Goal: Task Accomplishment & Management: Manage account settings

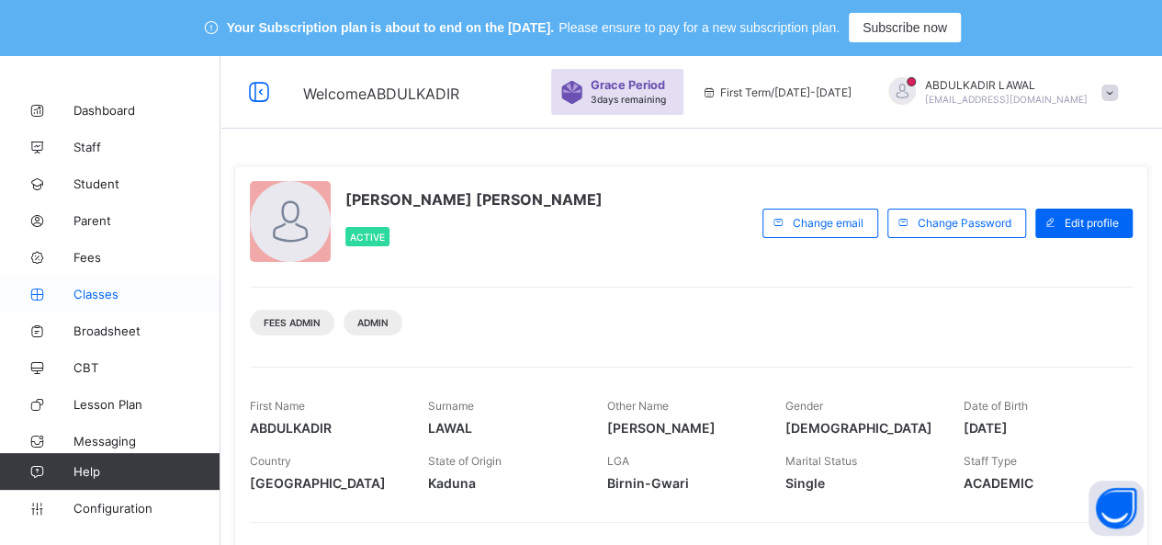
click at [96, 300] on span "Classes" at bounding box center [146, 294] width 147 height 15
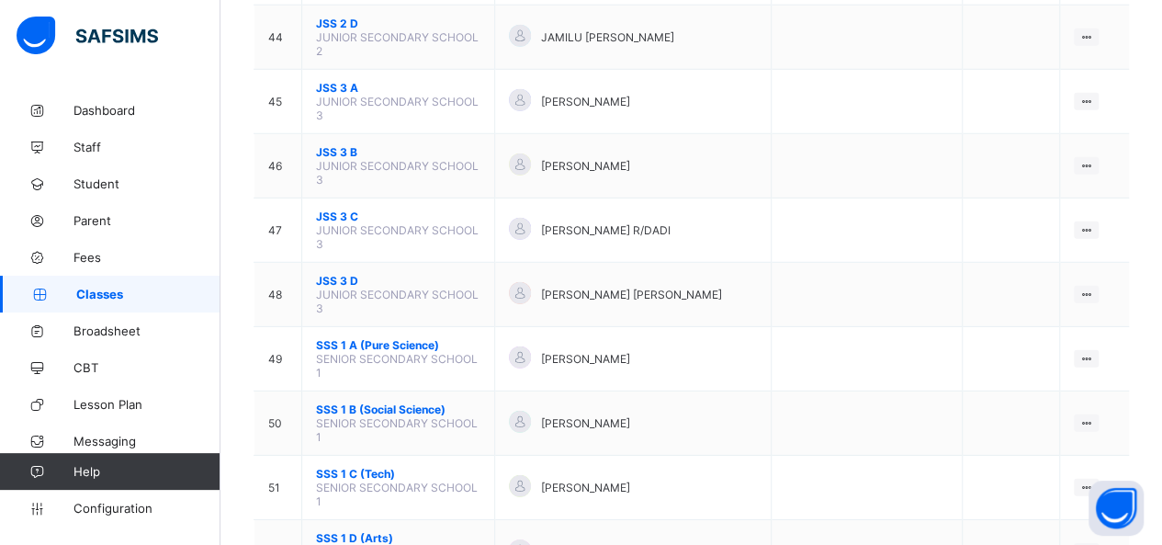
scroll to position [2609, 0]
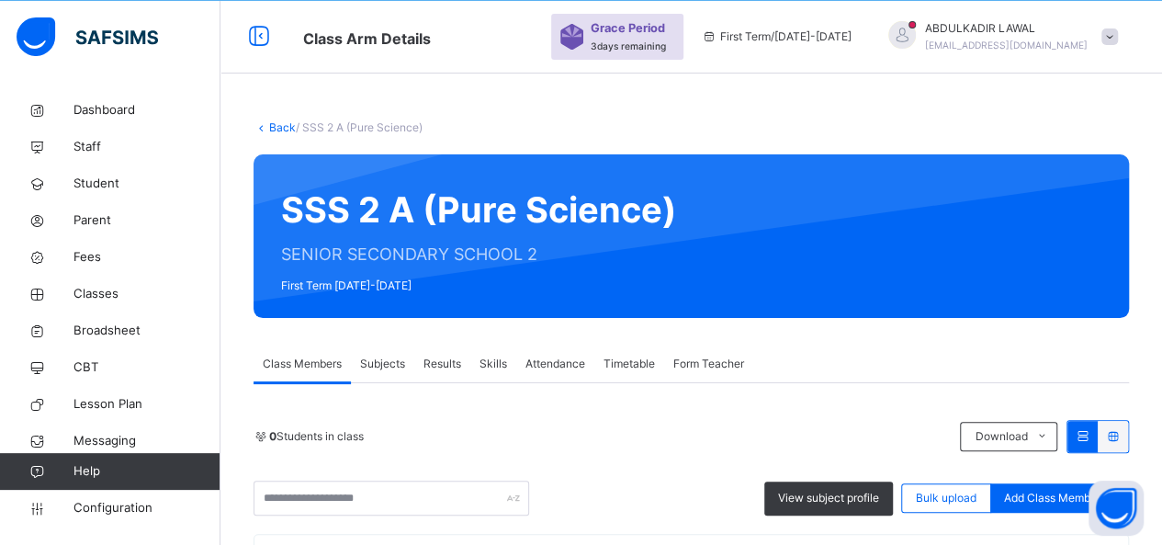
scroll to position [2477, 0]
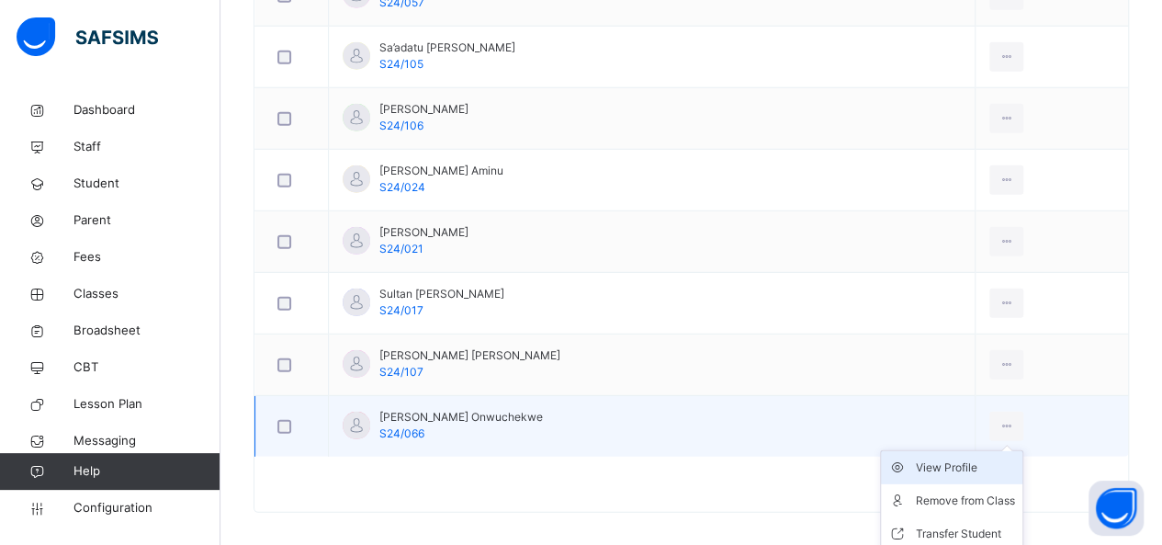
click at [940, 458] on div "View Profile" at bounding box center [965, 467] width 99 height 18
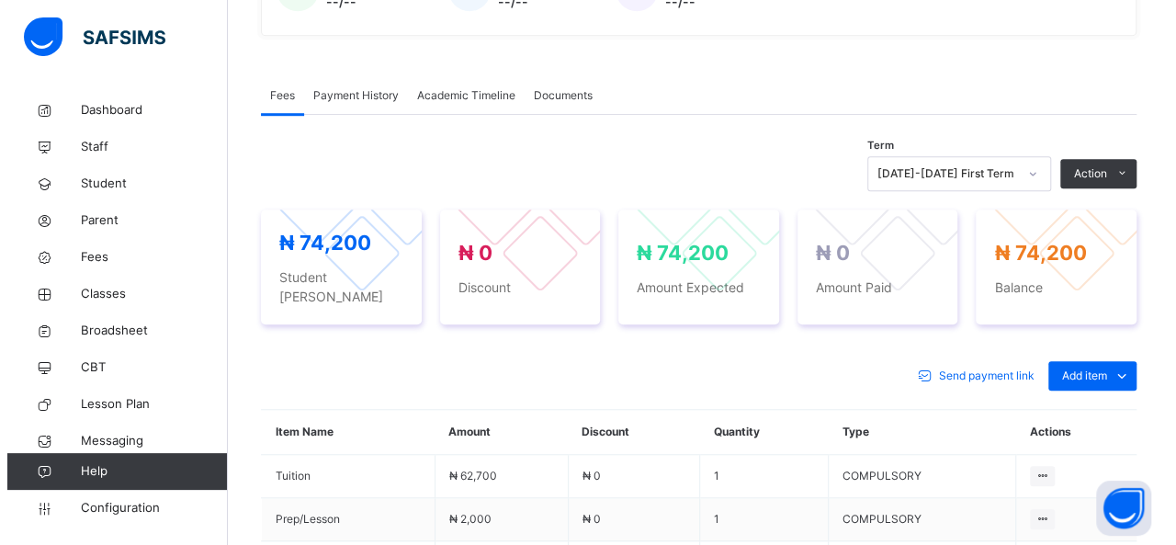
scroll to position [570, 0]
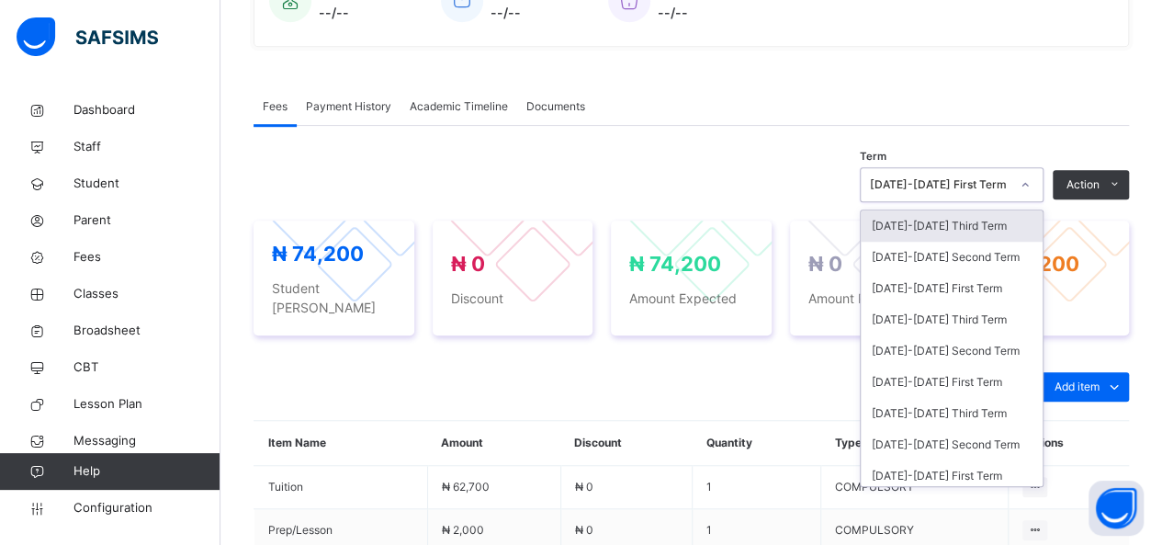
click at [1031, 181] on icon at bounding box center [1025, 184] width 11 height 18
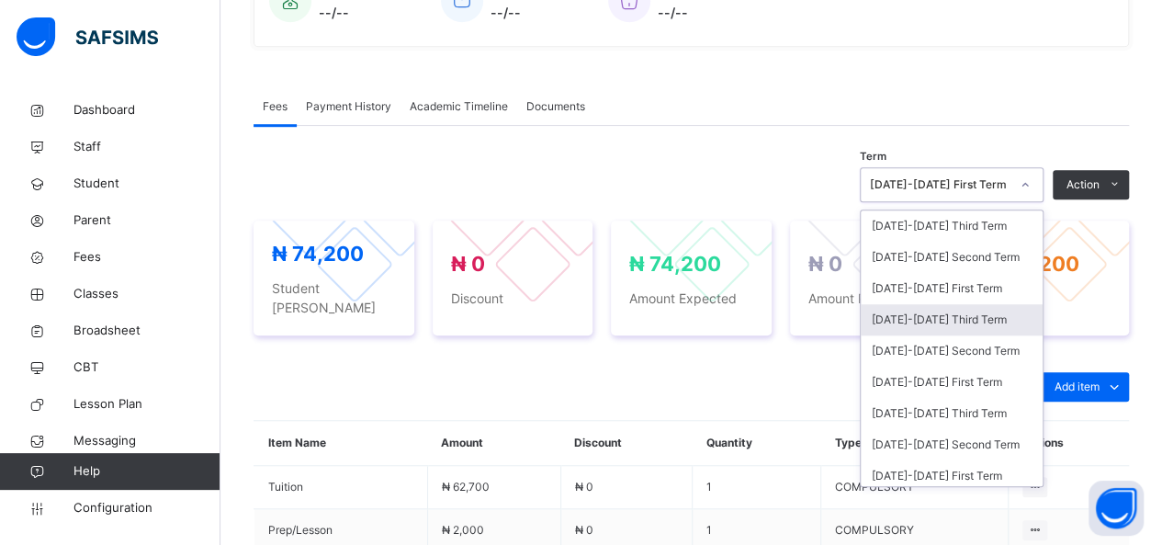
click at [965, 311] on div "[DATE]-[DATE] Third Term" at bounding box center [952, 319] width 182 height 31
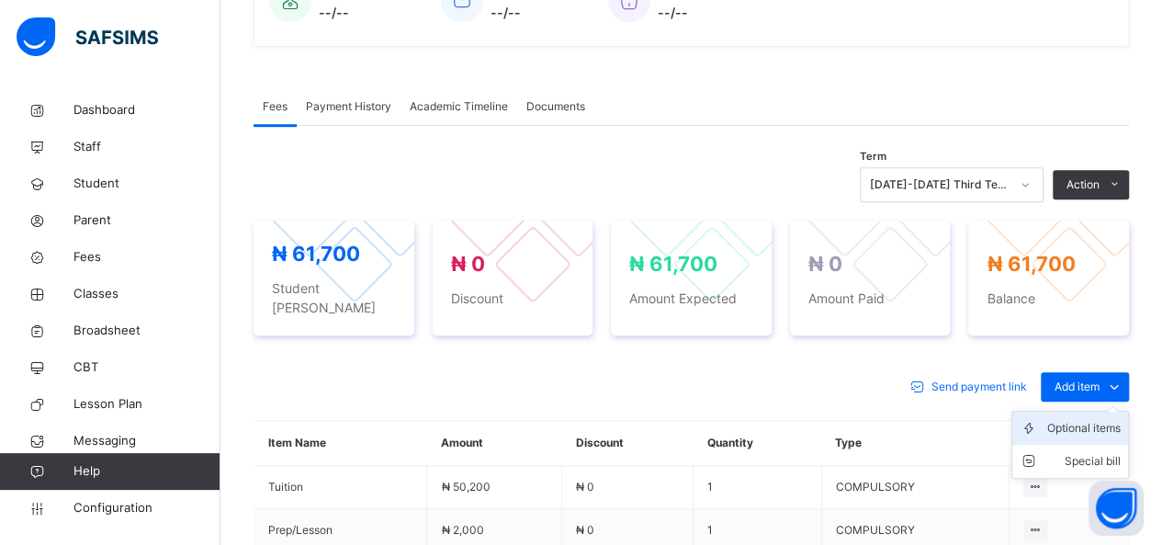
click at [1079, 419] on div "Optional items" at bounding box center [1083, 428] width 73 height 18
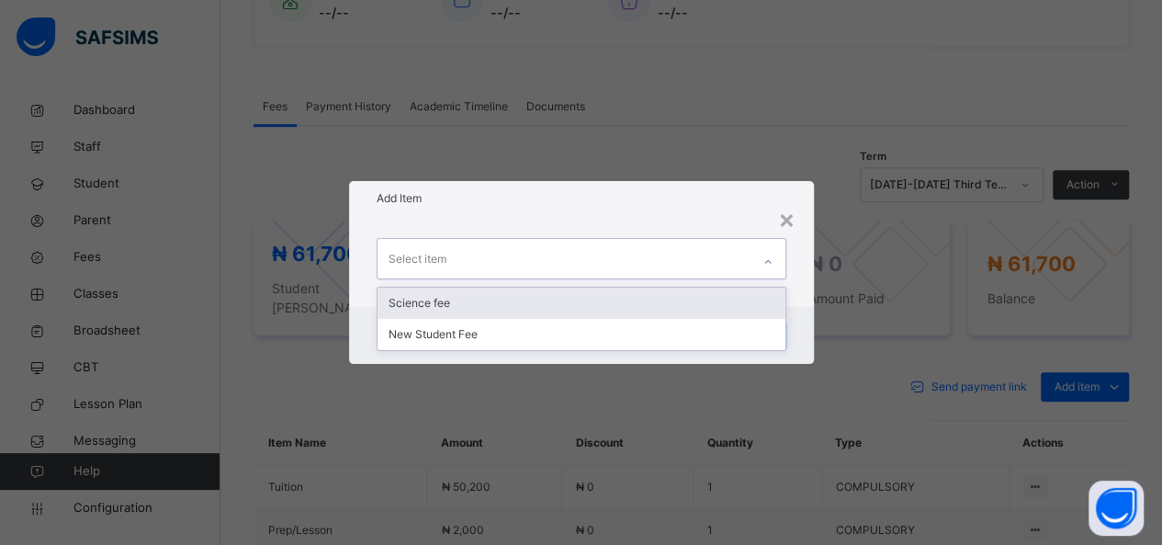
click at [562, 263] on div "Select item" at bounding box center [564, 258] width 373 height 39
click at [560, 295] on div "Science fee" at bounding box center [582, 303] width 408 height 31
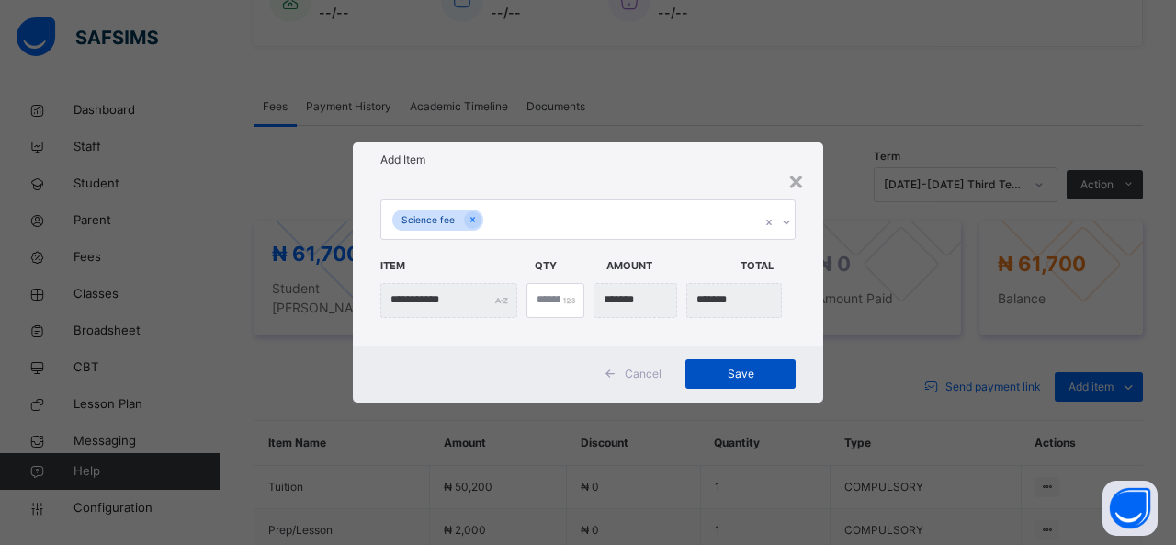
click at [733, 376] on span "Save" at bounding box center [740, 374] width 83 height 17
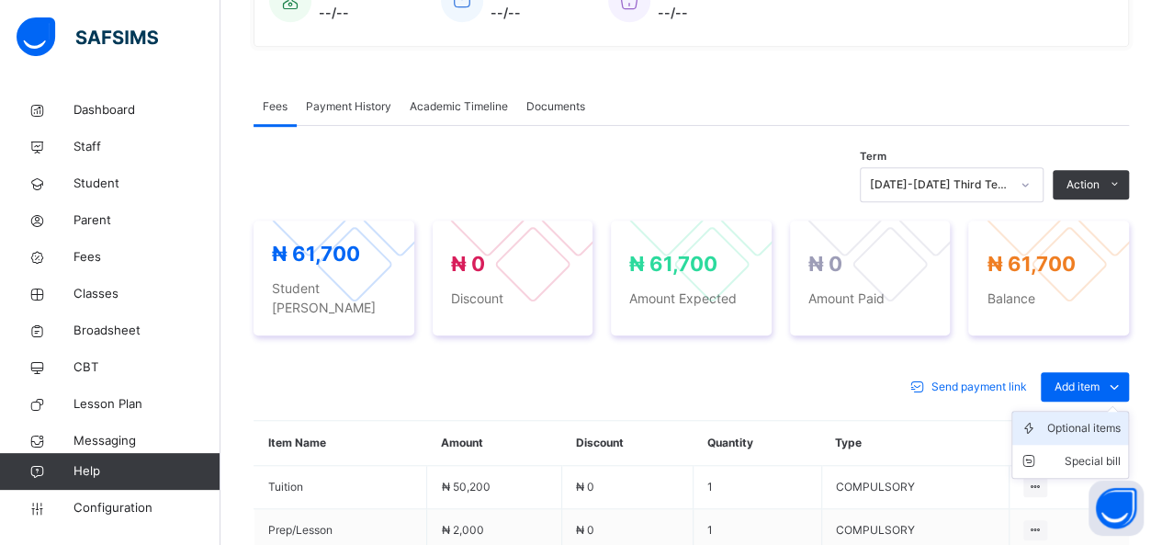
click at [1088, 419] on div "Optional items" at bounding box center [1083, 428] width 73 height 18
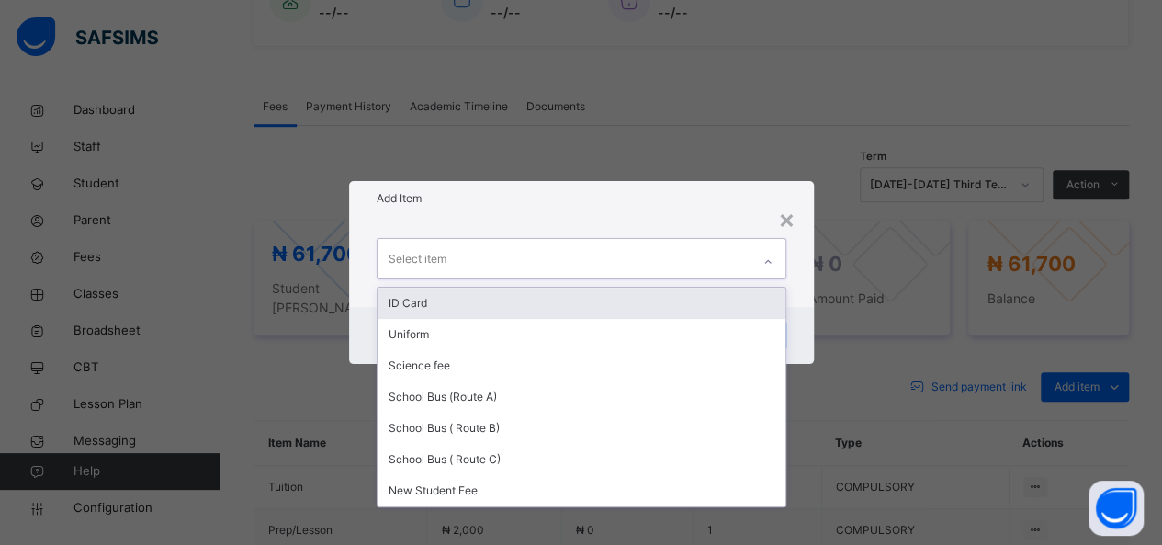
click at [631, 266] on div "Select item" at bounding box center [564, 258] width 373 height 39
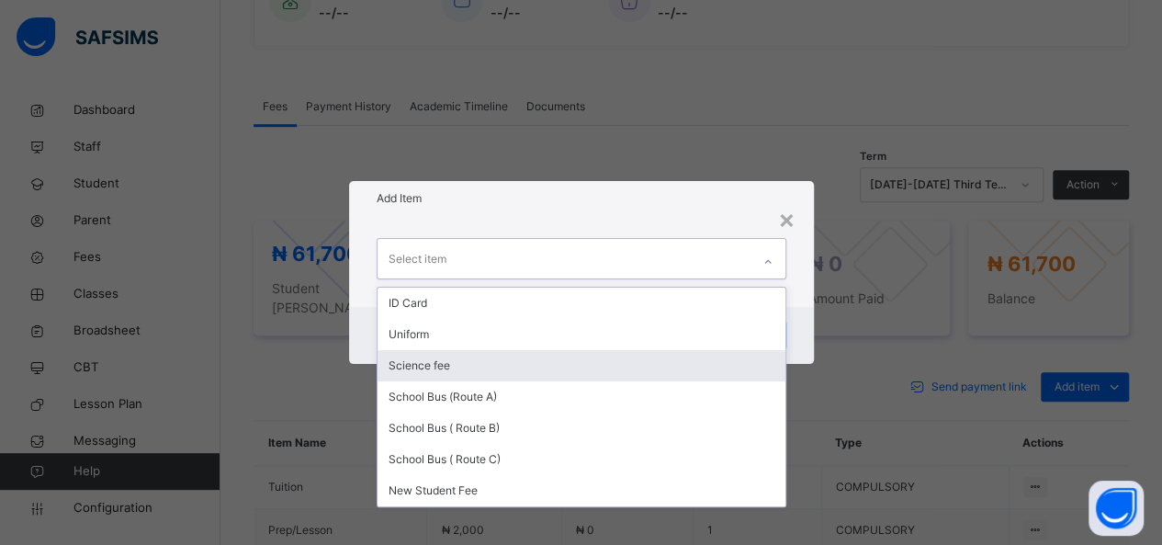
click at [582, 372] on div "Science fee" at bounding box center [582, 365] width 408 height 31
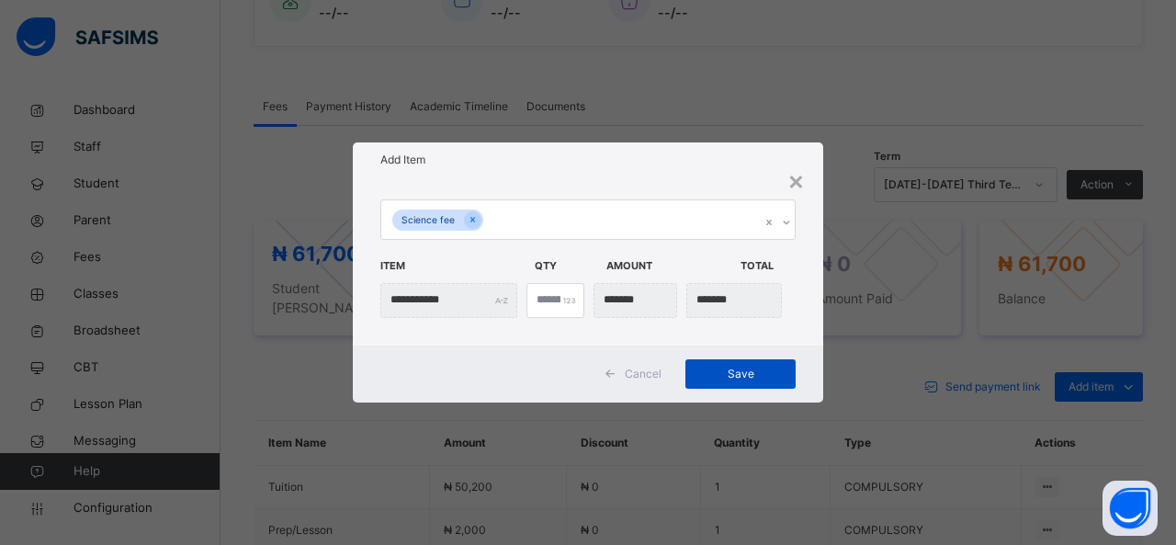
click at [742, 374] on span "Save" at bounding box center [740, 374] width 83 height 17
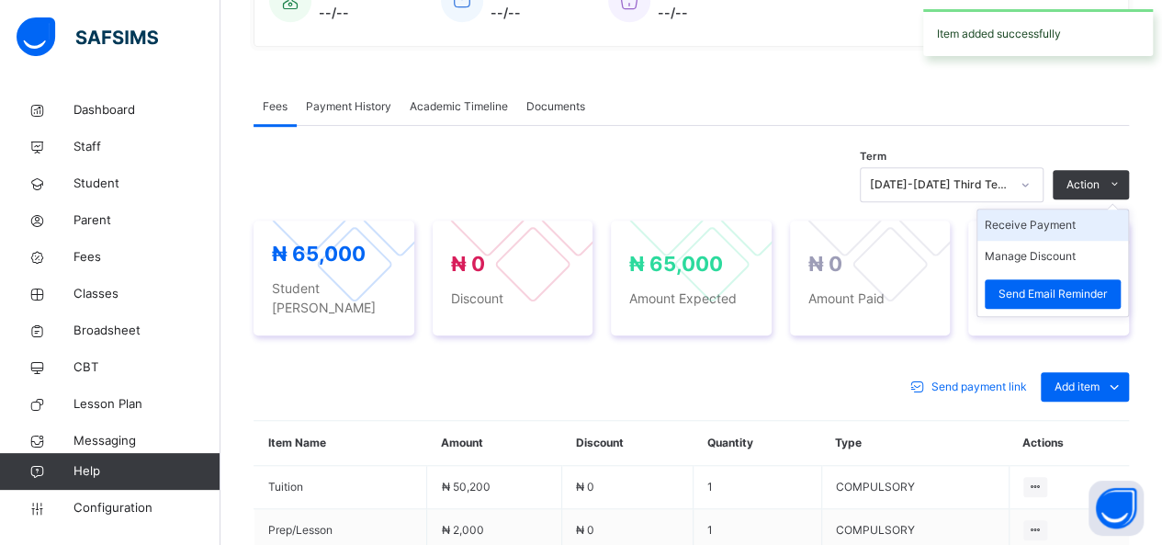
click at [1060, 229] on li "Receive Payment" at bounding box center [1053, 224] width 151 height 31
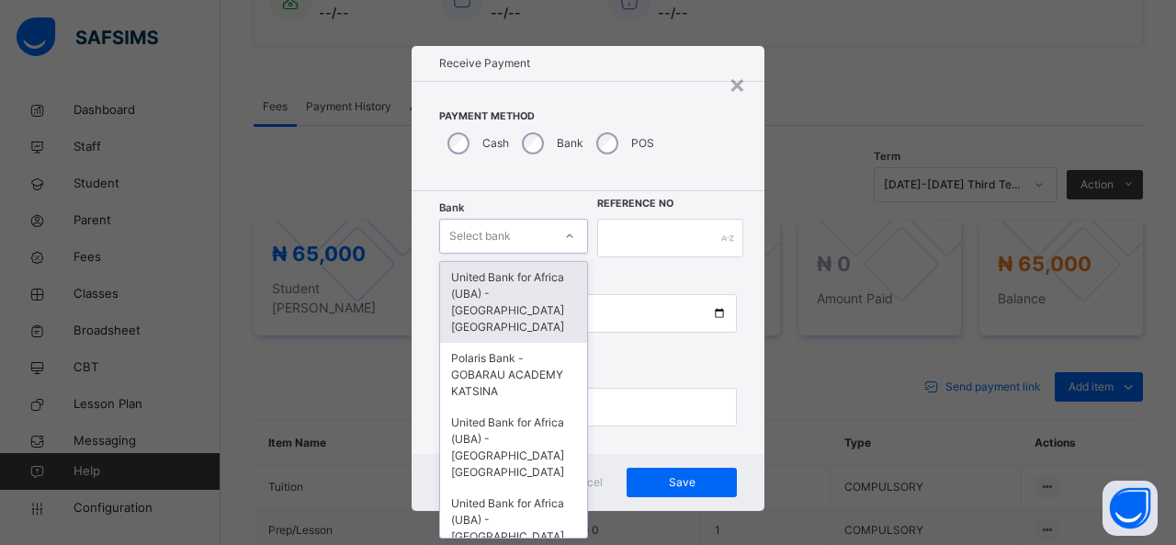
click at [546, 219] on div "Select bank" at bounding box center [513, 236] width 149 height 35
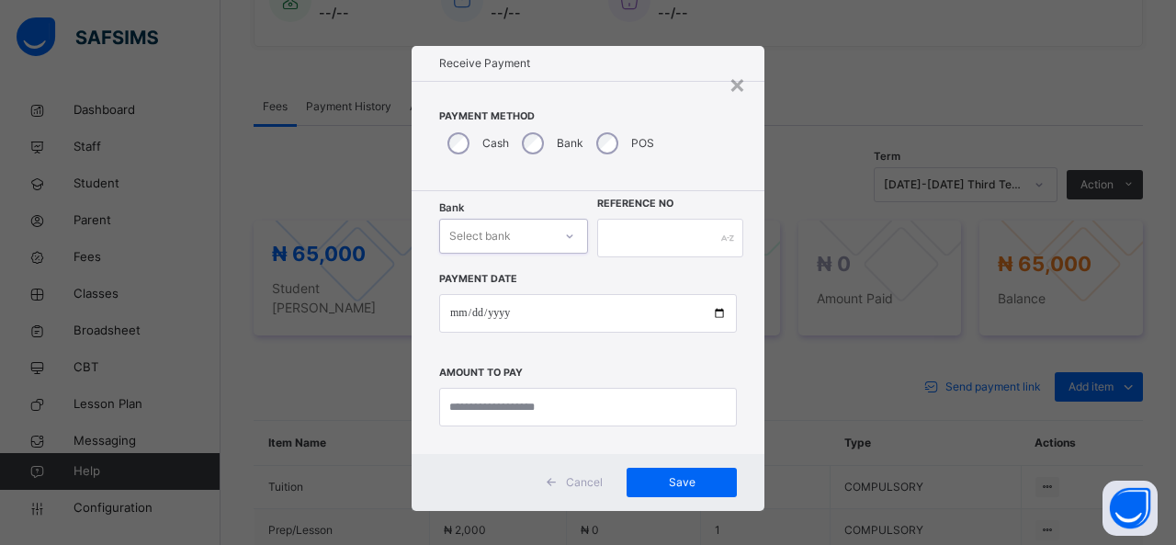
click at [546, 219] on div "Select bank" at bounding box center [513, 236] width 149 height 35
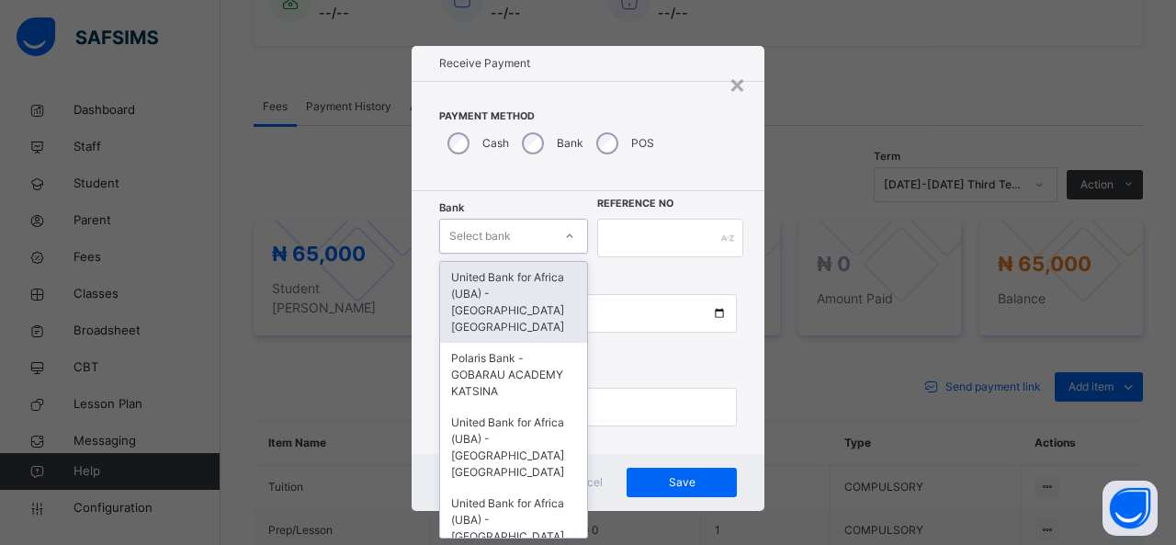
click at [546, 219] on div "Select bank" at bounding box center [513, 236] width 149 height 35
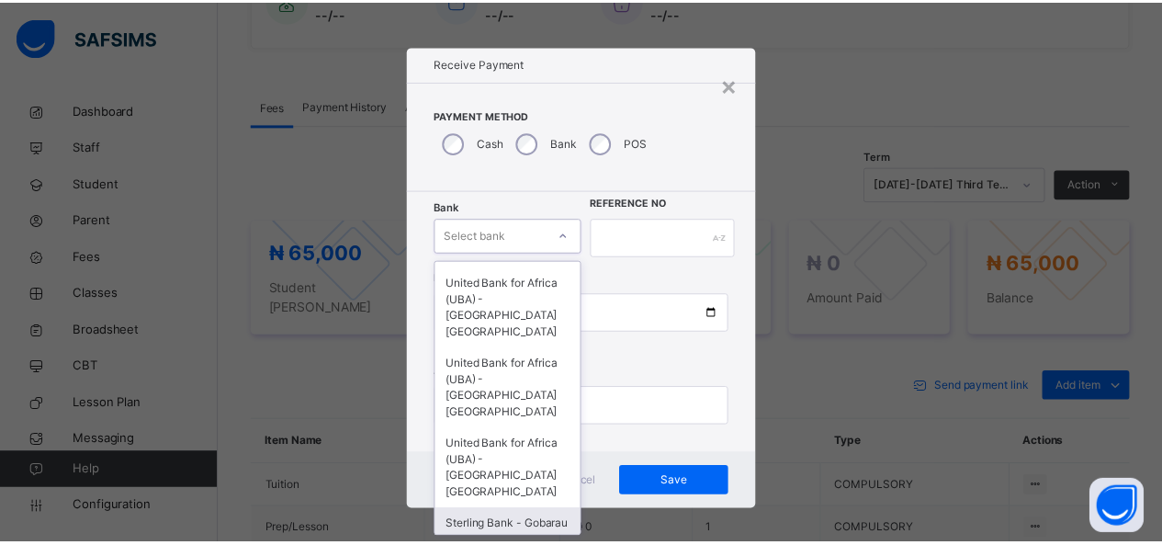
scroll to position [198, 0]
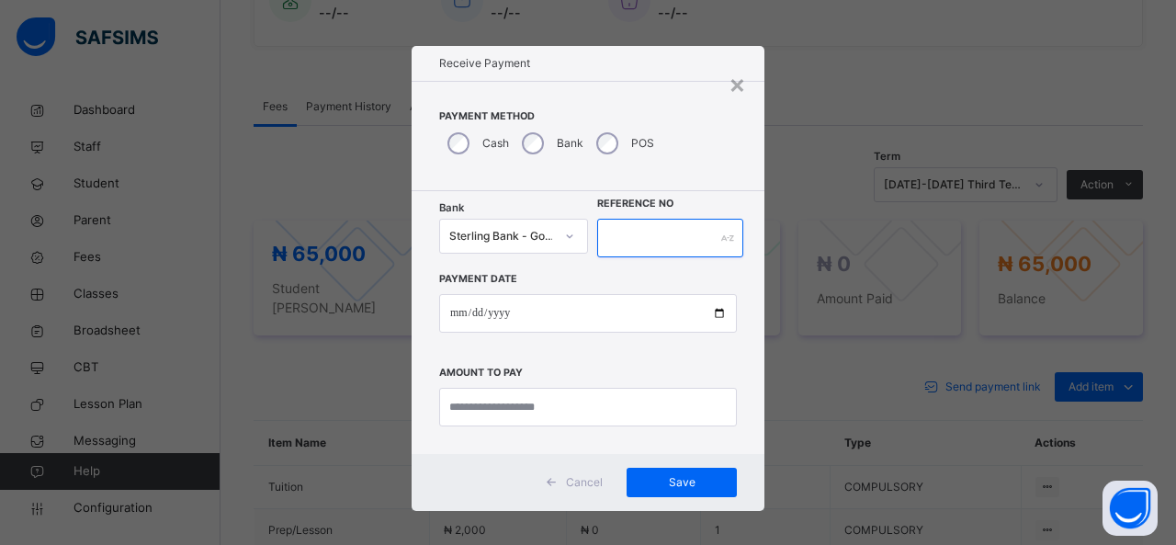
click at [605, 236] on input "text" at bounding box center [670, 238] width 146 height 39
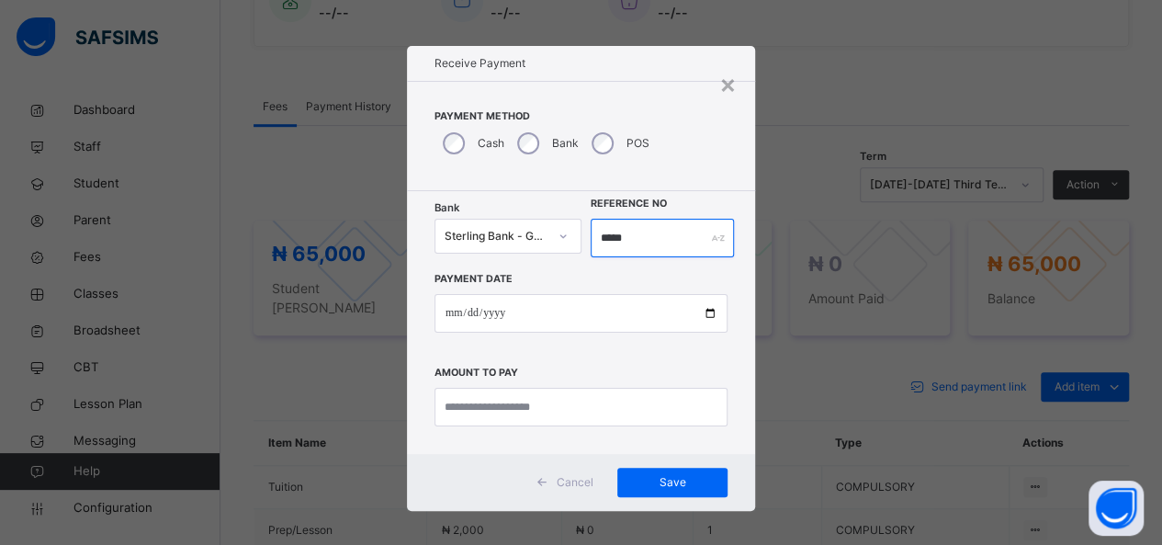
type input "*****"
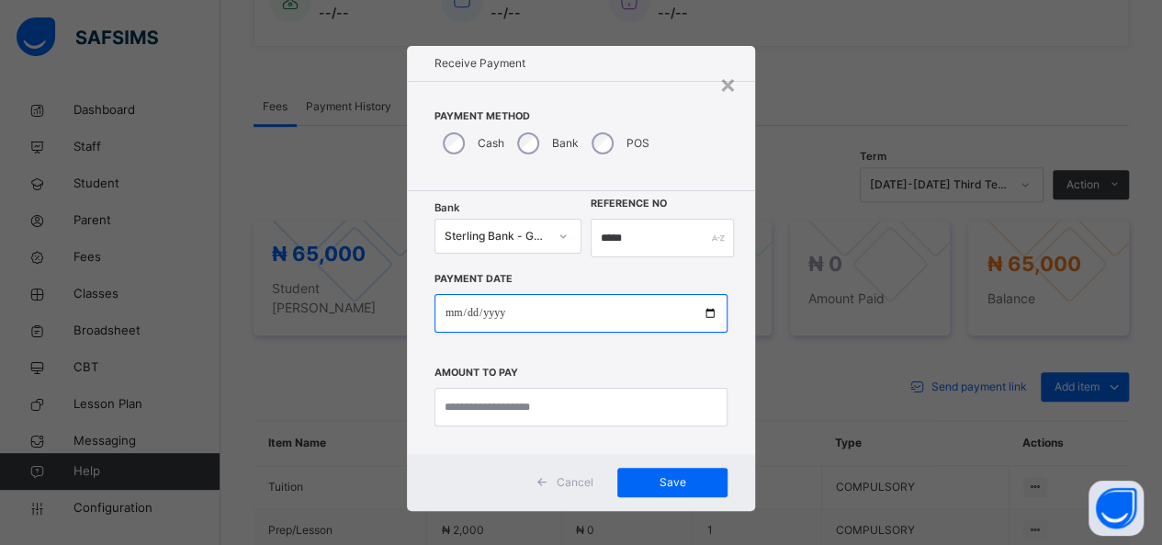
click at [590, 315] on input "date" at bounding box center [582, 313] width 294 height 39
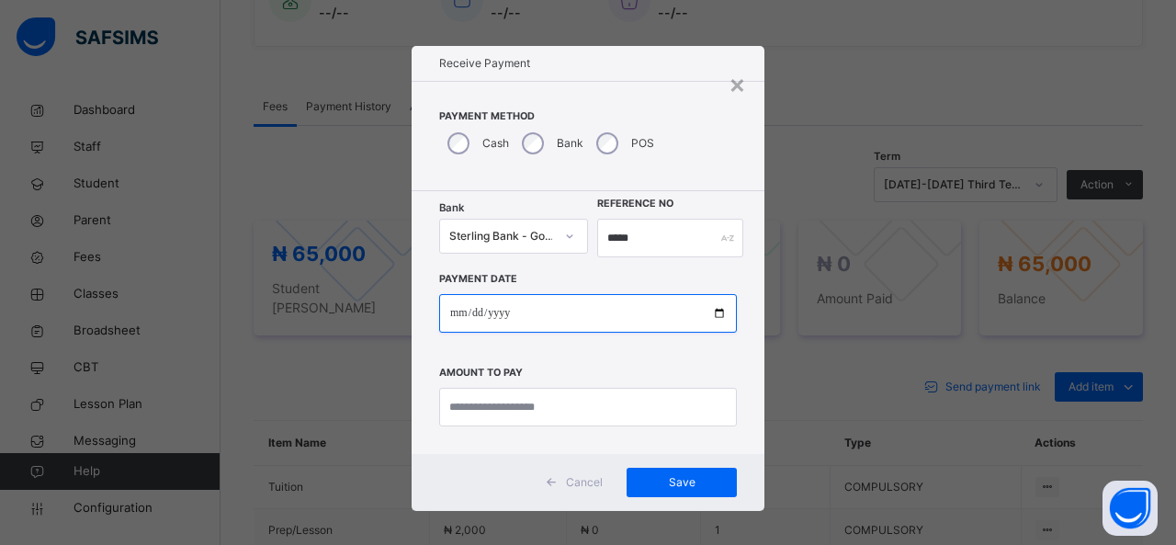
type input "**********"
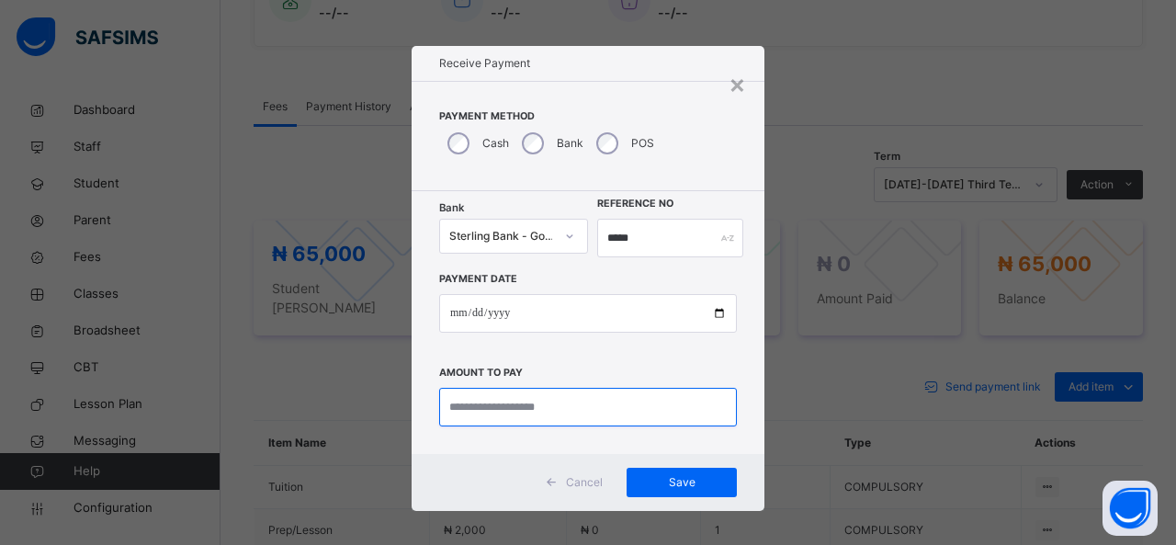
click at [536, 413] on input "currency" at bounding box center [588, 407] width 298 height 39
type input "********"
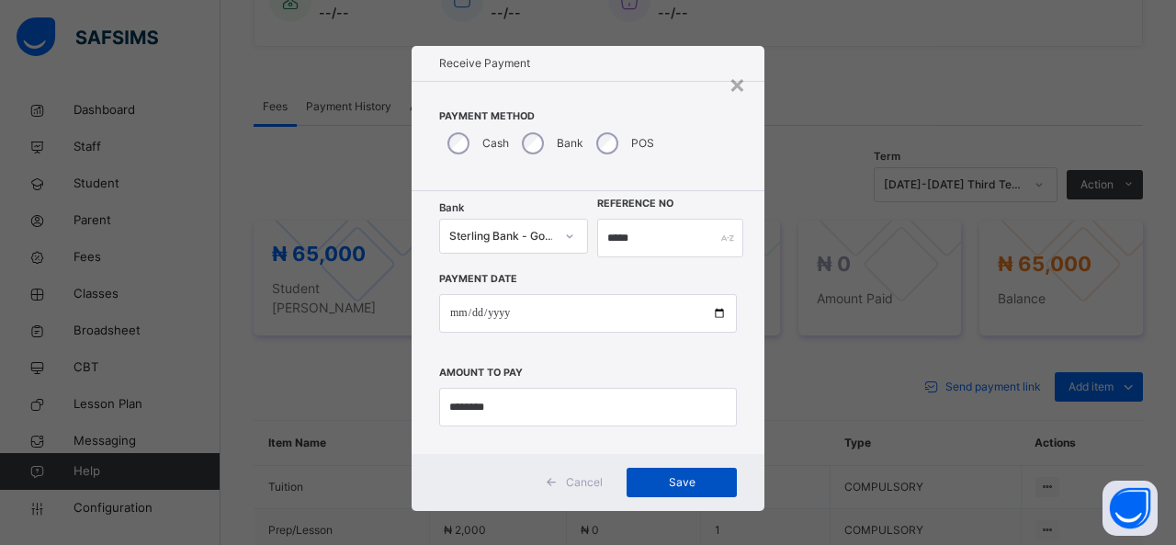
click at [661, 474] on span "Save" at bounding box center [681, 482] width 83 height 17
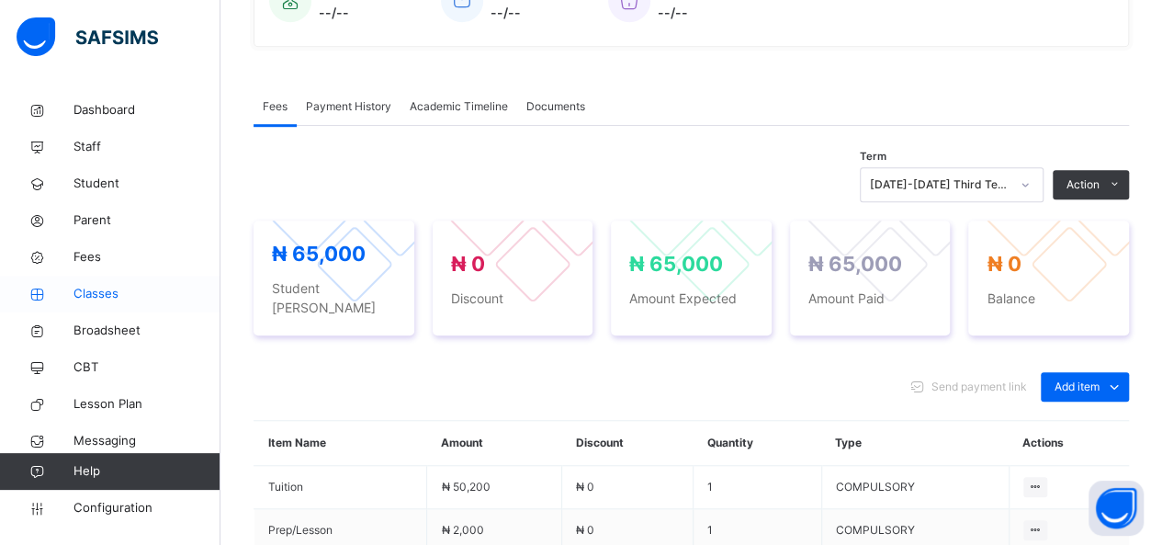
click at [92, 293] on span "Classes" at bounding box center [146, 294] width 147 height 18
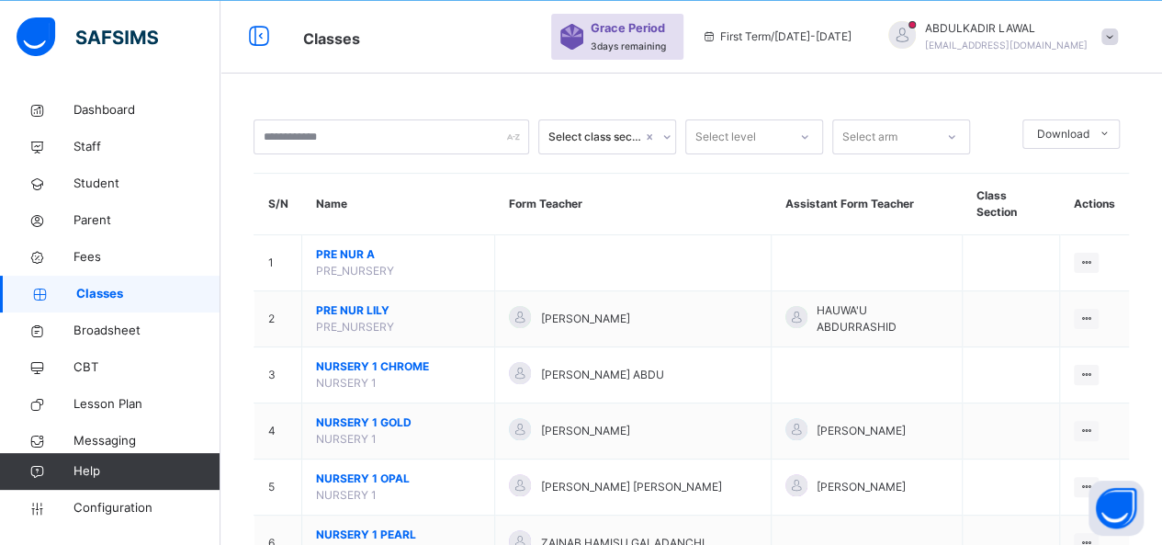
scroll to position [570, 0]
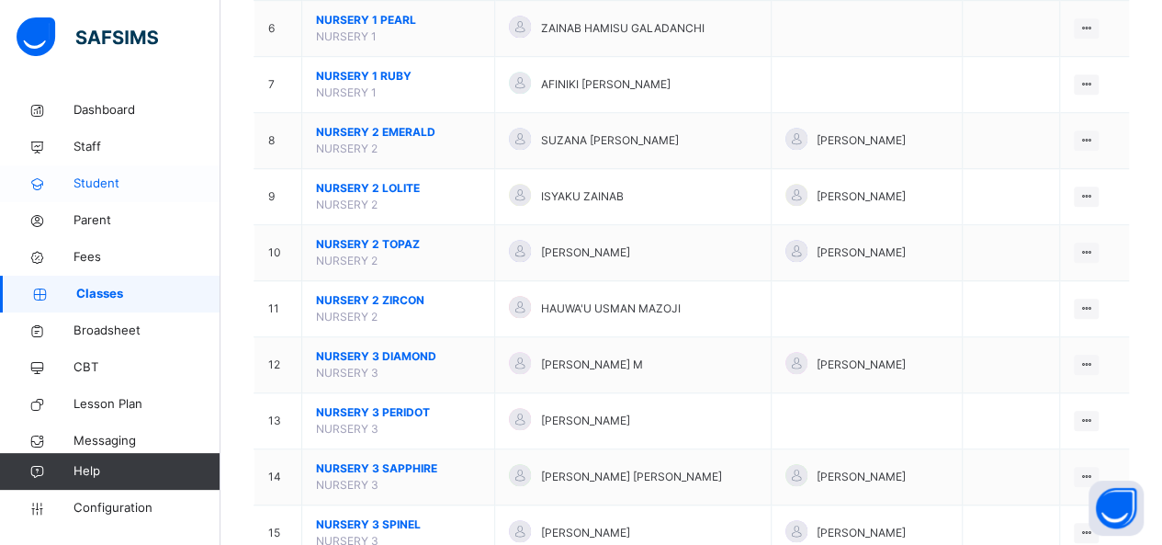
click at [97, 185] on span "Student" at bounding box center [146, 184] width 147 height 18
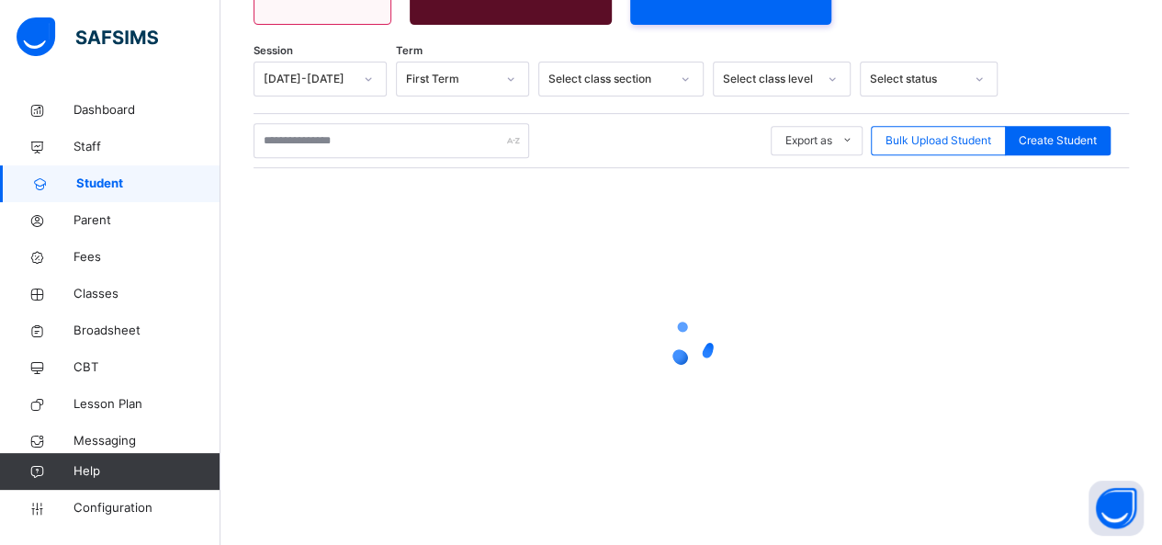
scroll to position [327, 0]
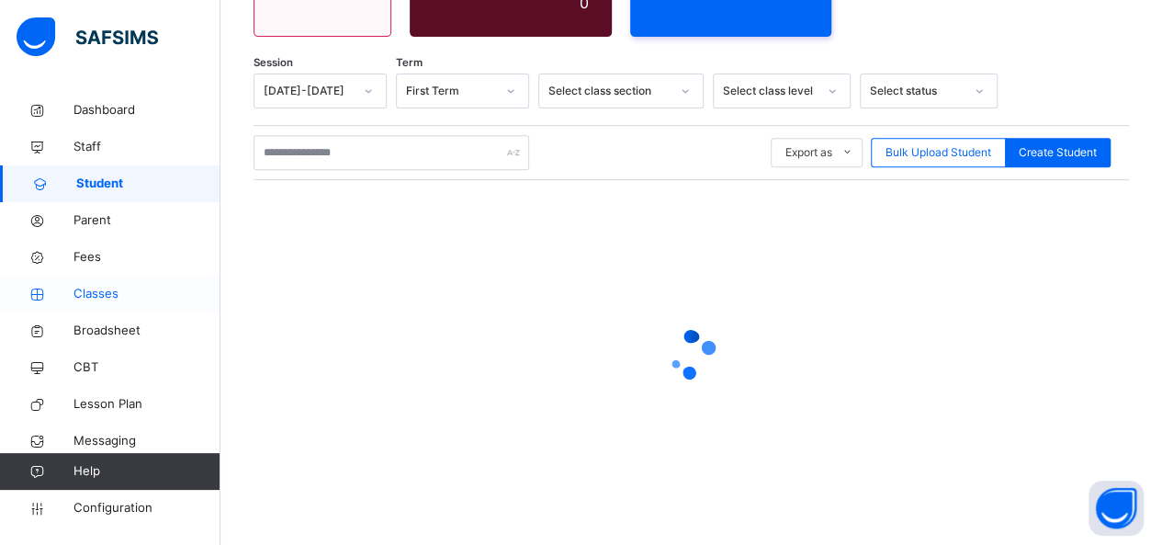
click at [101, 295] on span "Classes" at bounding box center [146, 294] width 147 height 18
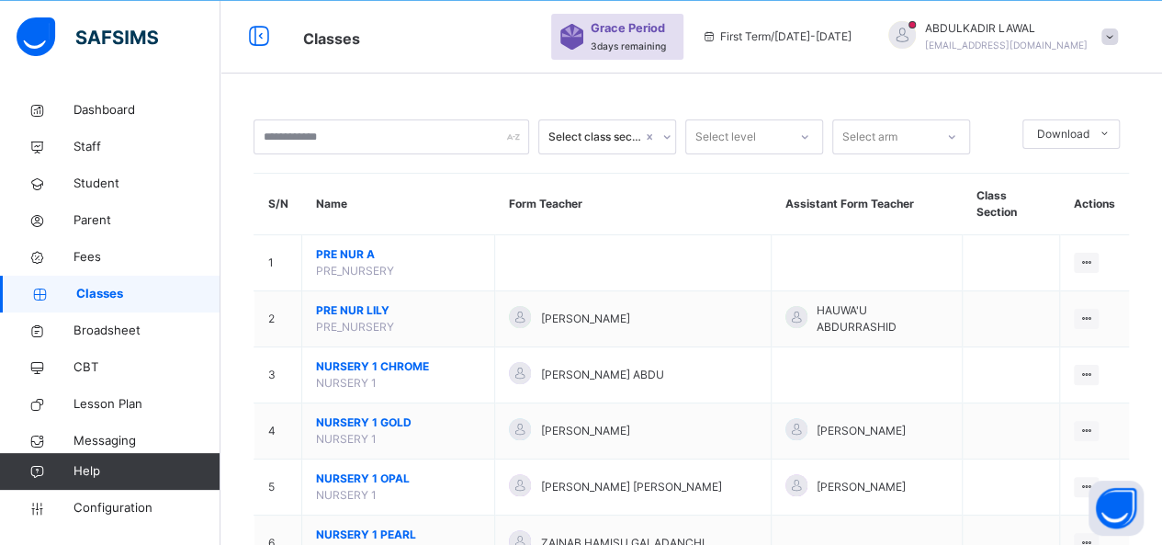
scroll to position [3047, 0]
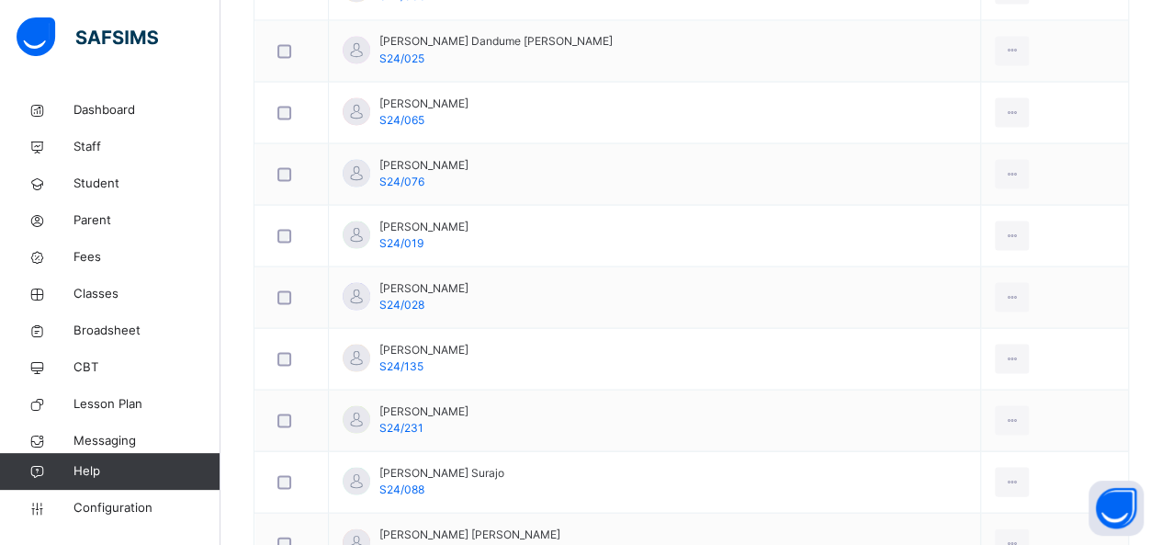
scroll to position [1681, 0]
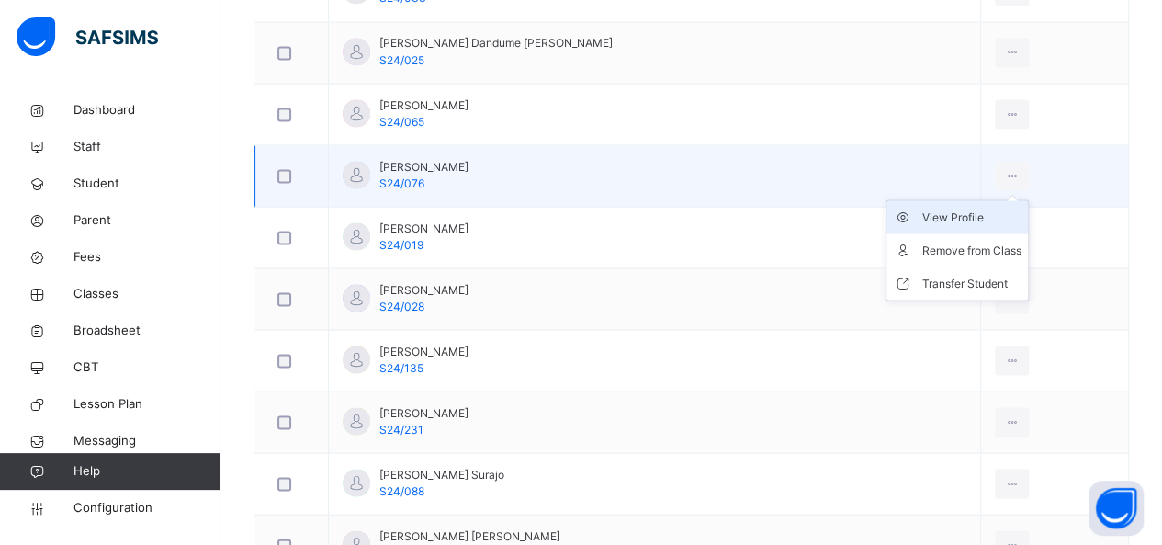
click at [951, 209] on div "View Profile" at bounding box center [970, 217] width 99 height 18
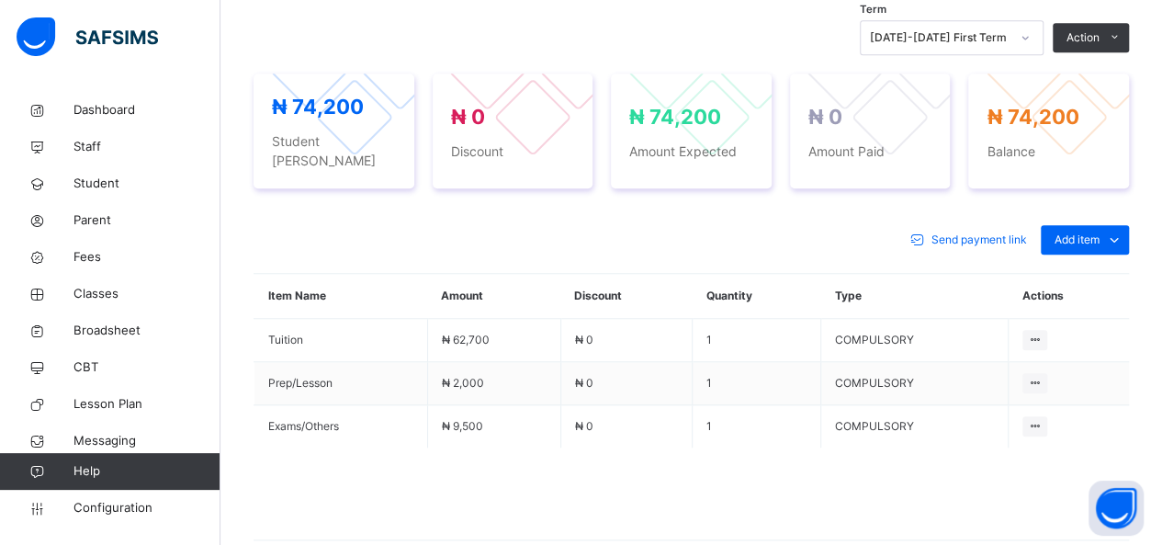
scroll to position [668, 0]
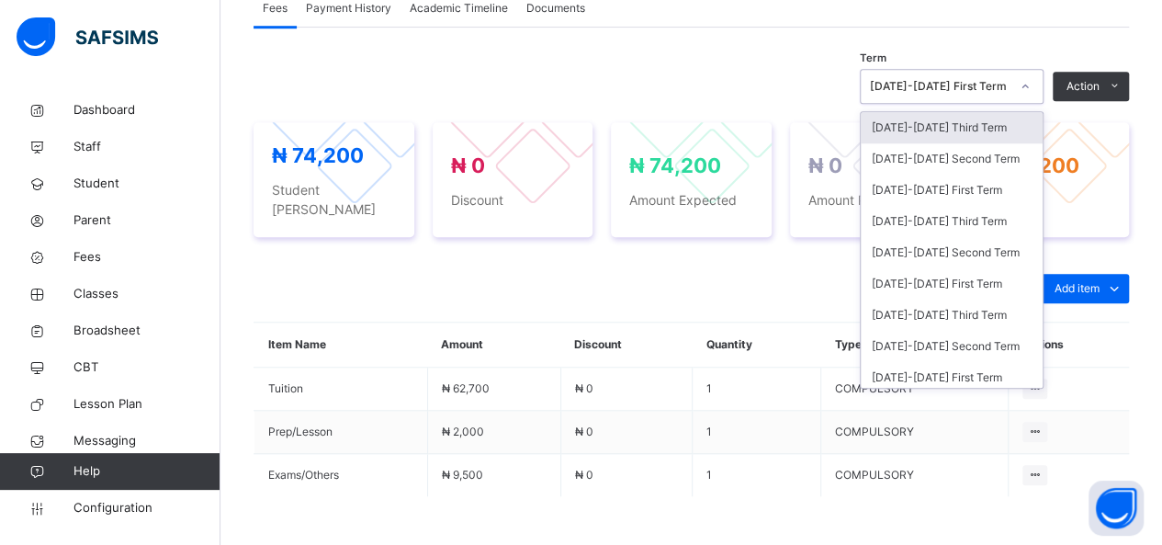
click at [1031, 87] on div at bounding box center [1025, 86] width 31 height 29
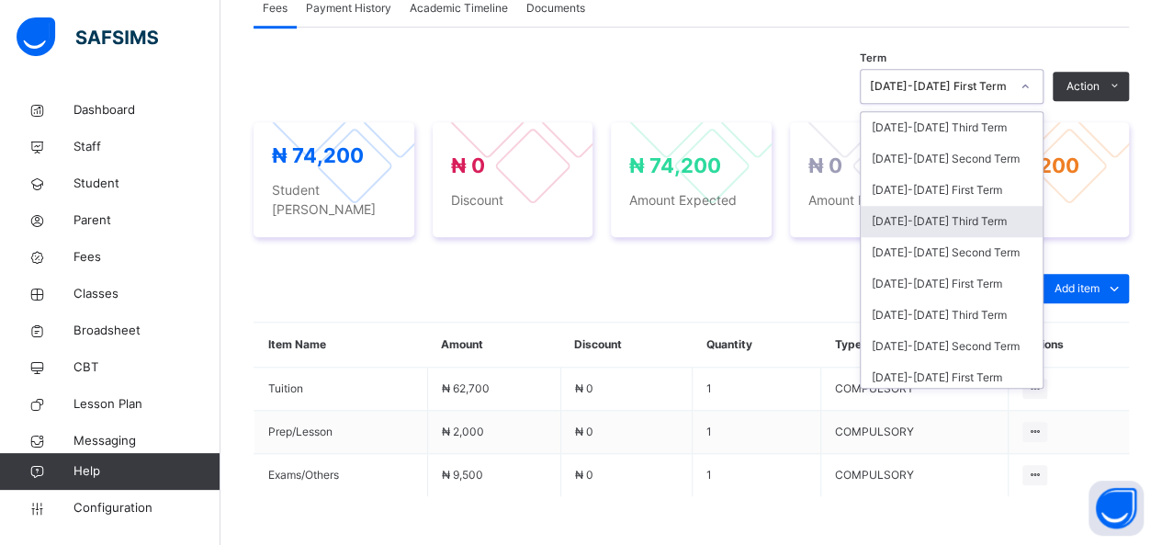
click at [970, 220] on div "[DATE]-[DATE] Third Term" at bounding box center [952, 221] width 182 height 31
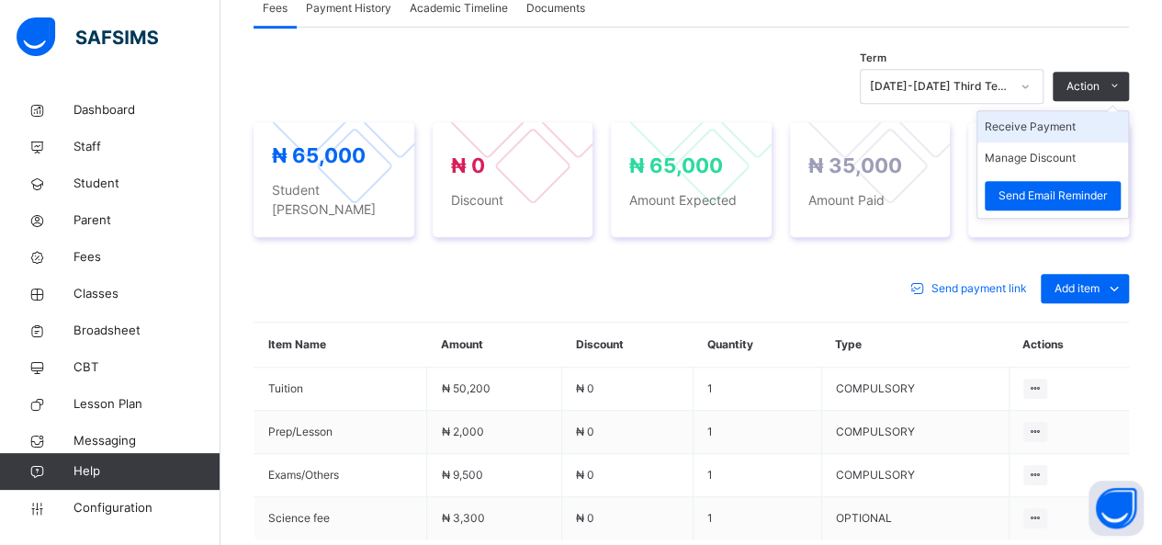
click at [1052, 134] on li "Receive Payment" at bounding box center [1053, 126] width 151 height 31
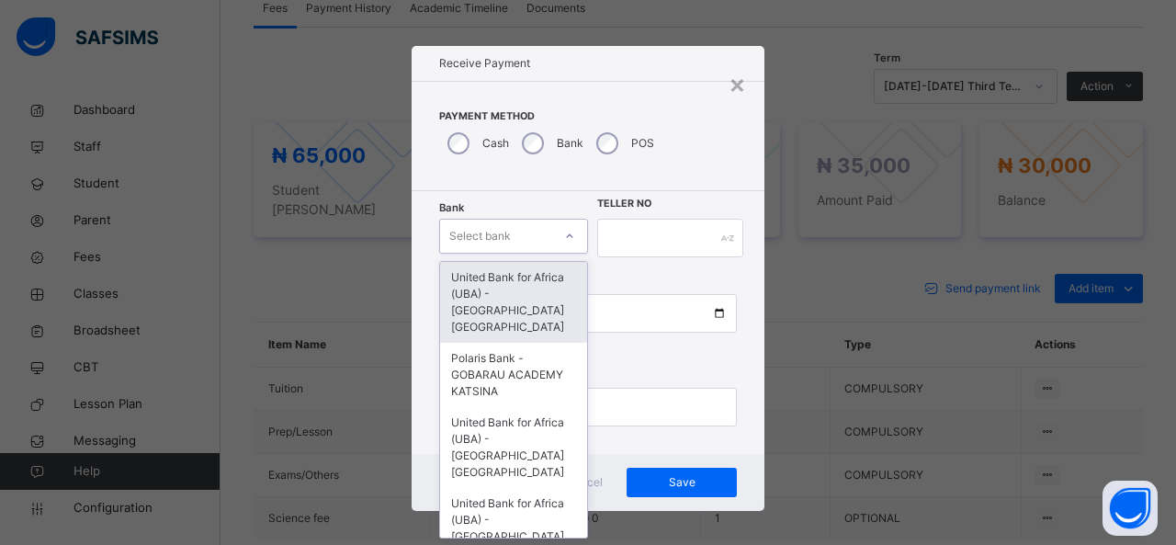
click at [564, 234] on icon at bounding box center [569, 236] width 11 height 18
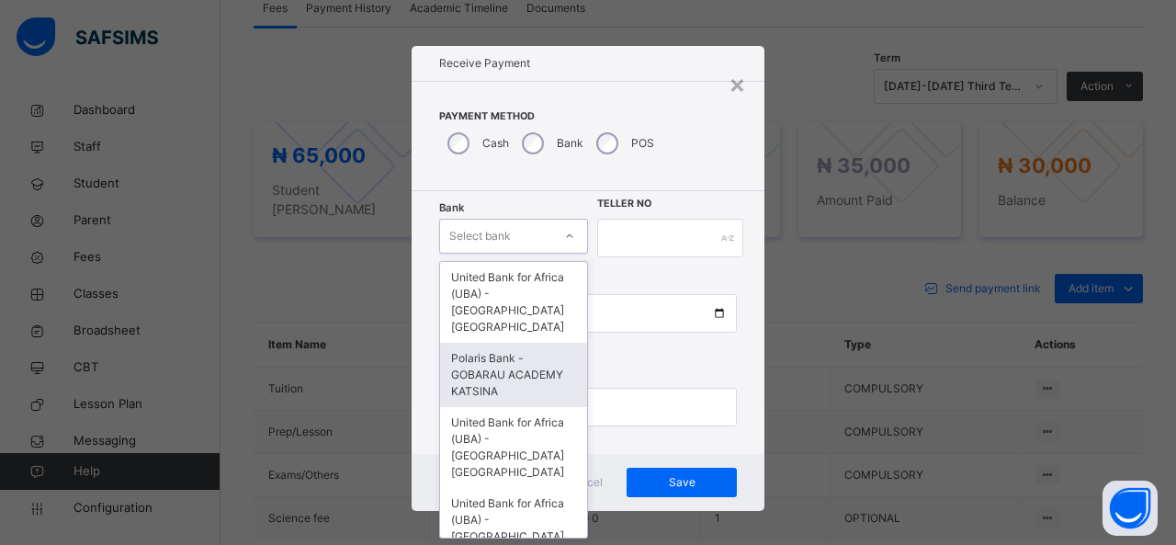
click at [524, 363] on div "Polaris Bank - GOBARAU ACADEMY KATSINA" at bounding box center [513, 375] width 147 height 64
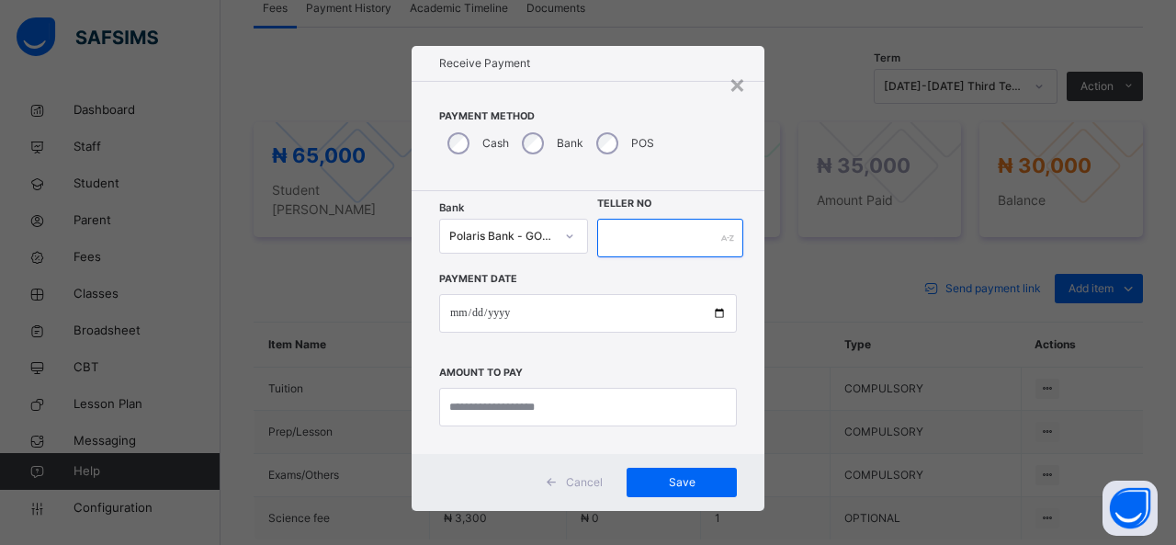
click at [623, 241] on input "text" at bounding box center [670, 238] width 146 height 39
type input "******"
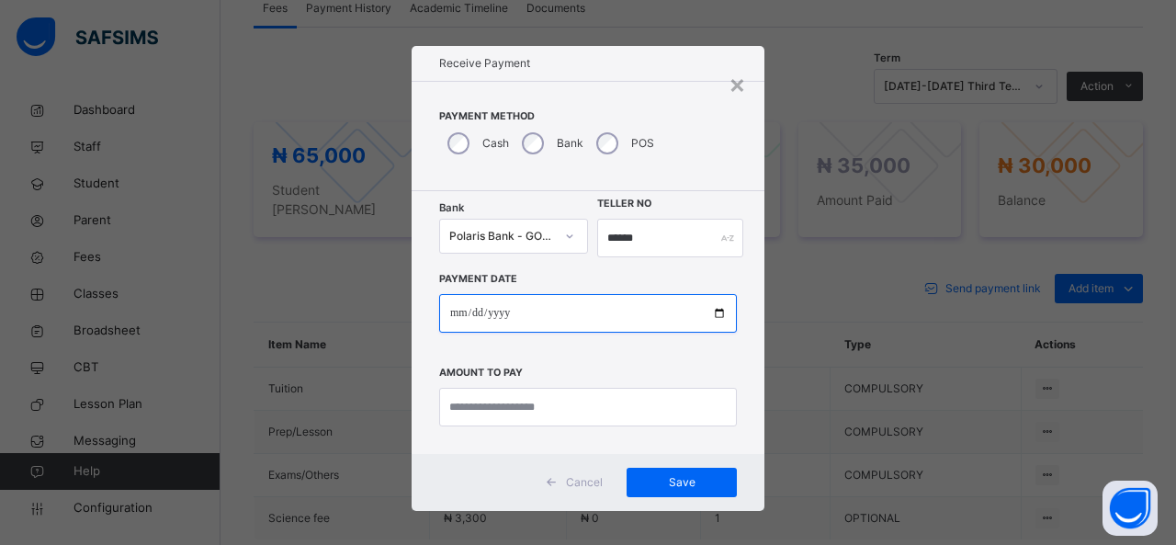
click at [616, 302] on input "date" at bounding box center [588, 313] width 298 height 39
type input "**********"
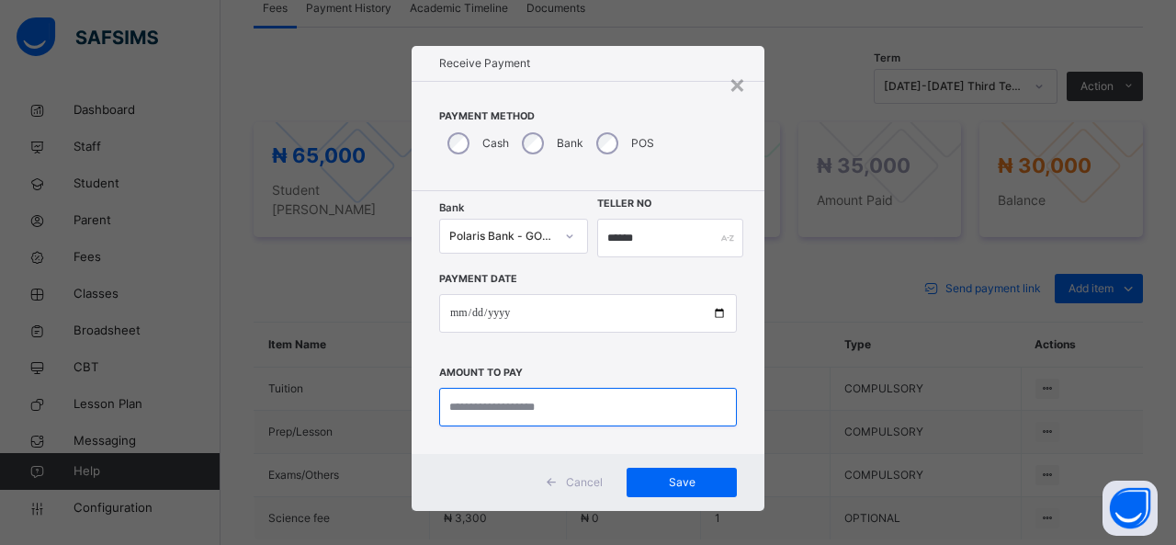
click at [606, 403] on input "currency" at bounding box center [588, 407] width 298 height 39
type input "********"
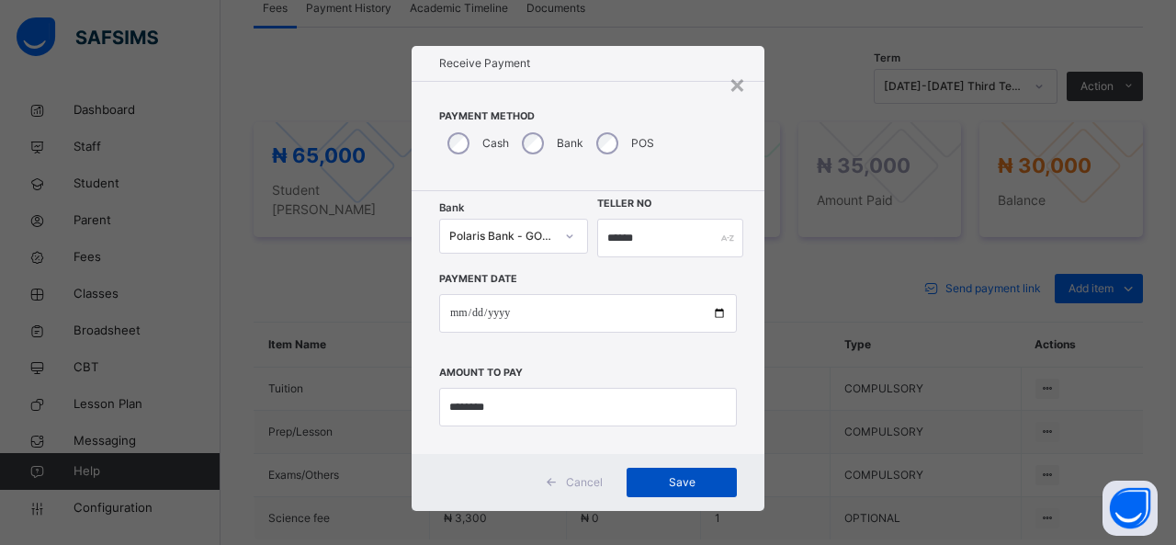
click at [671, 486] on span "Save" at bounding box center [681, 482] width 83 height 17
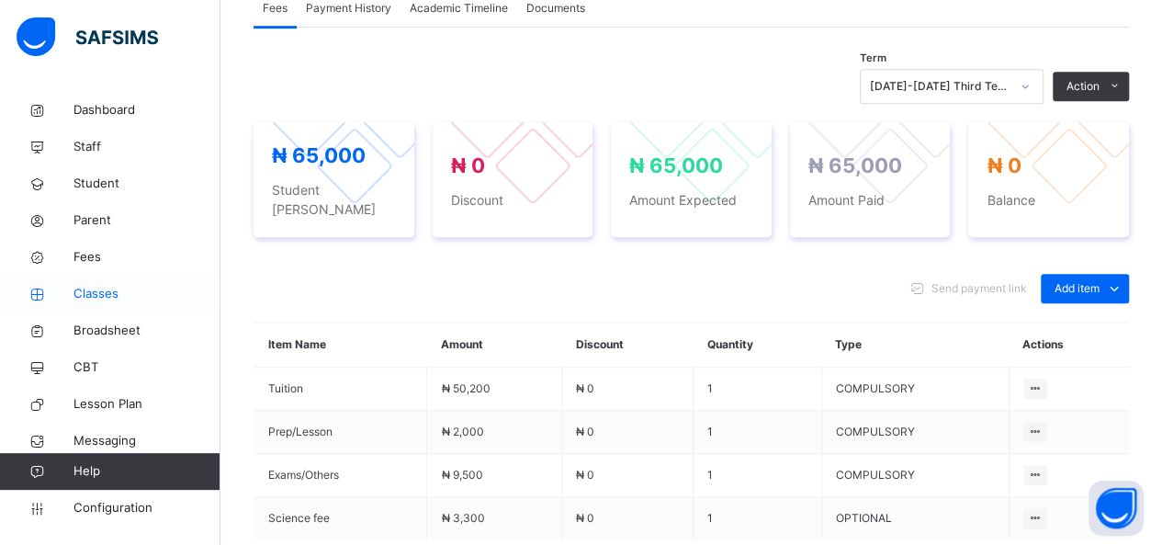
click at [105, 289] on span "Classes" at bounding box center [146, 294] width 147 height 18
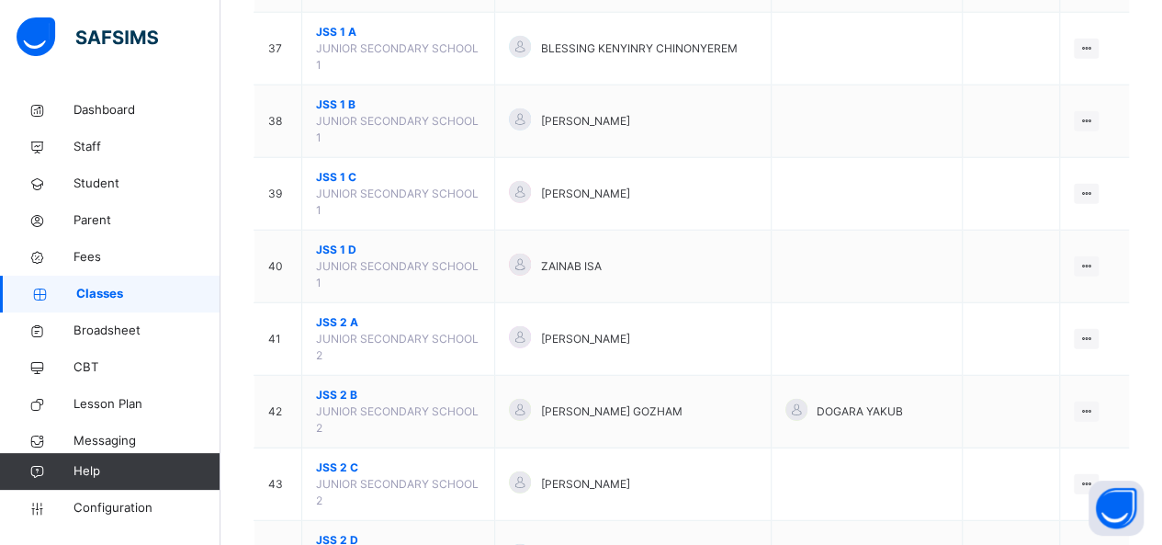
scroll to position [2322, 0]
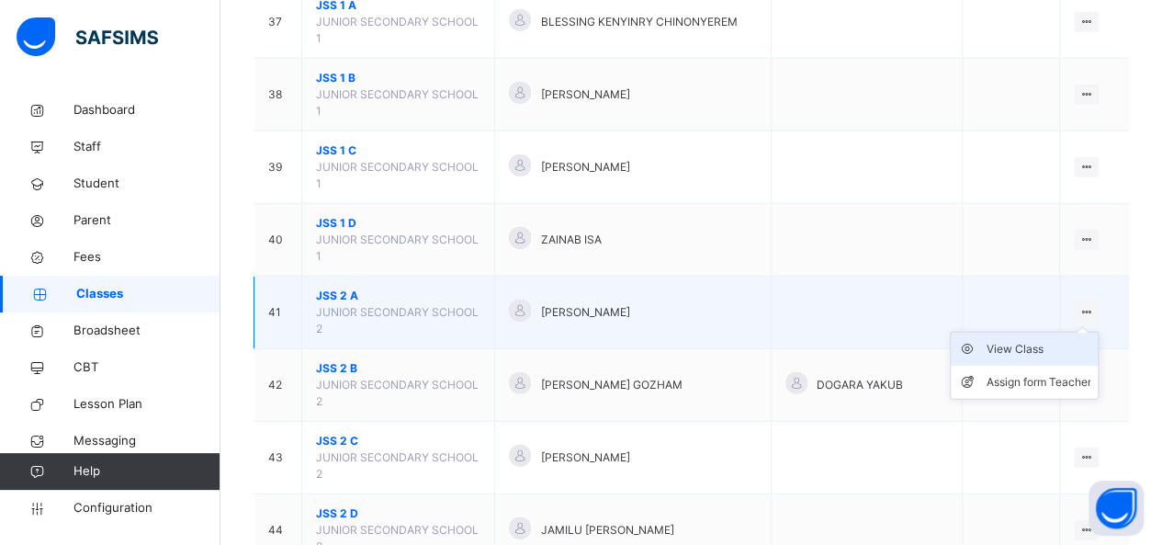
click at [1038, 340] on div "View Class" at bounding box center [1038, 349] width 105 height 18
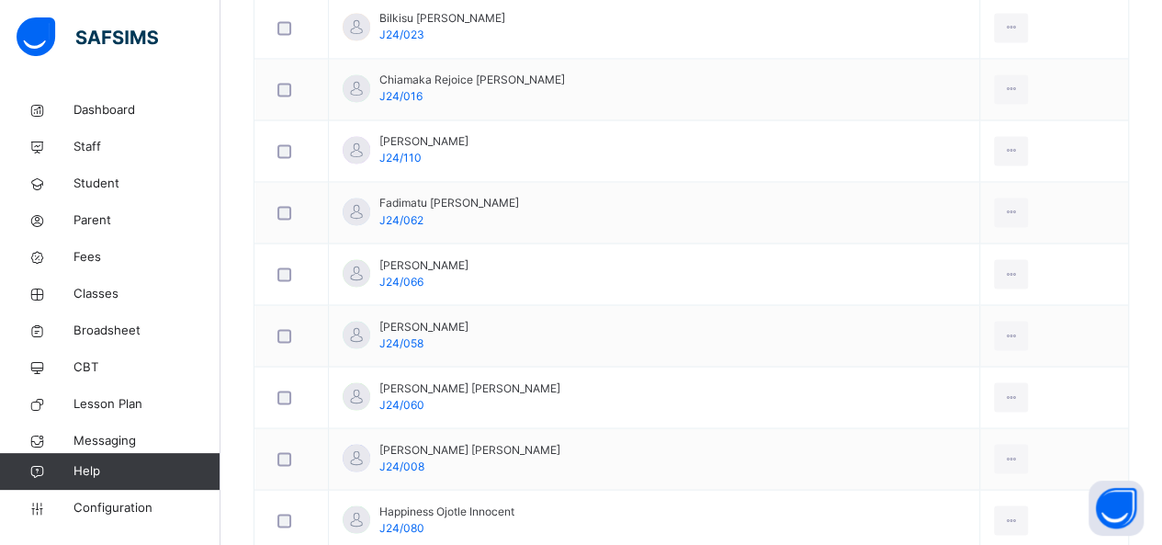
scroll to position [1485, 0]
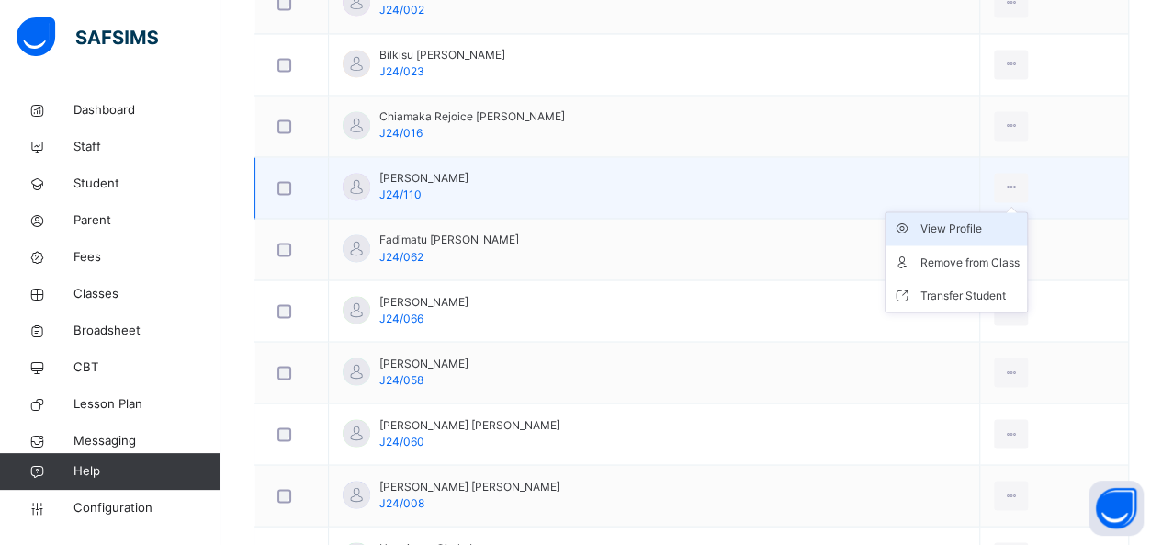
click at [955, 220] on div "View Profile" at bounding box center [970, 229] width 99 height 18
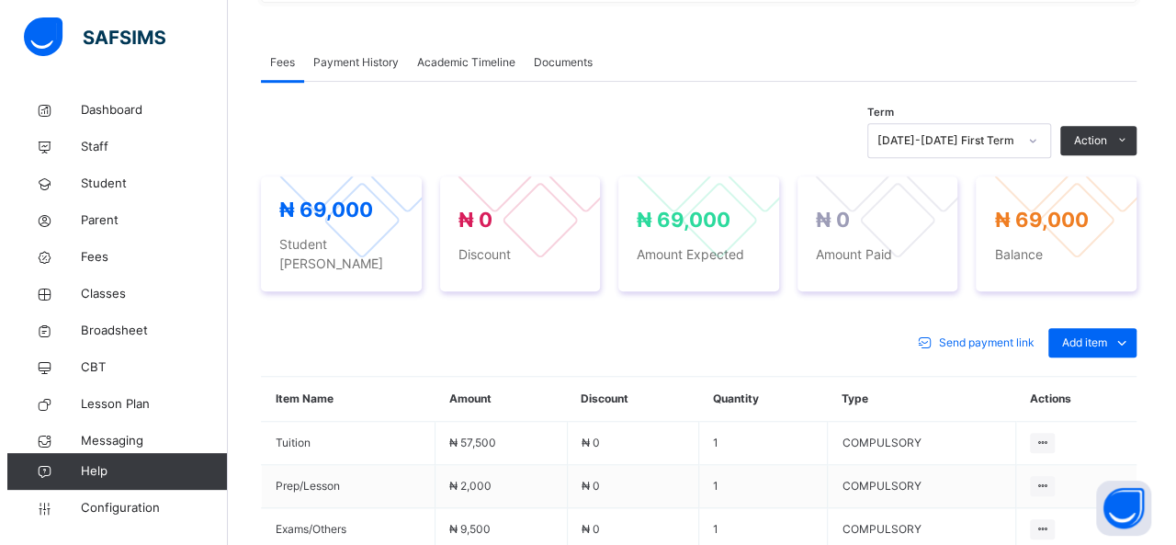
scroll to position [570, 0]
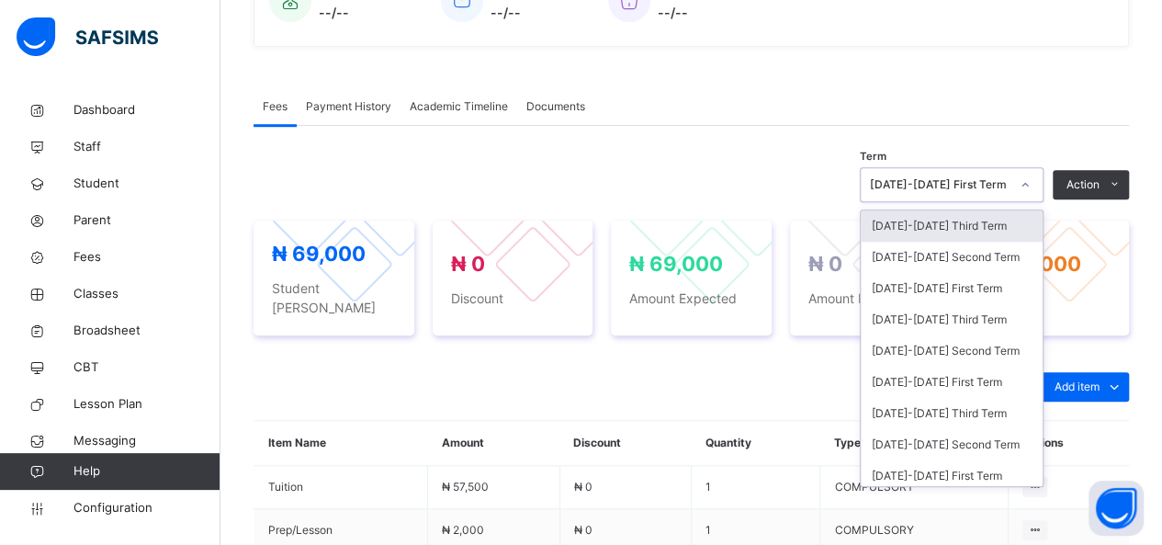
click at [1010, 187] on div "[DATE]-[DATE] First Term" at bounding box center [940, 184] width 140 height 17
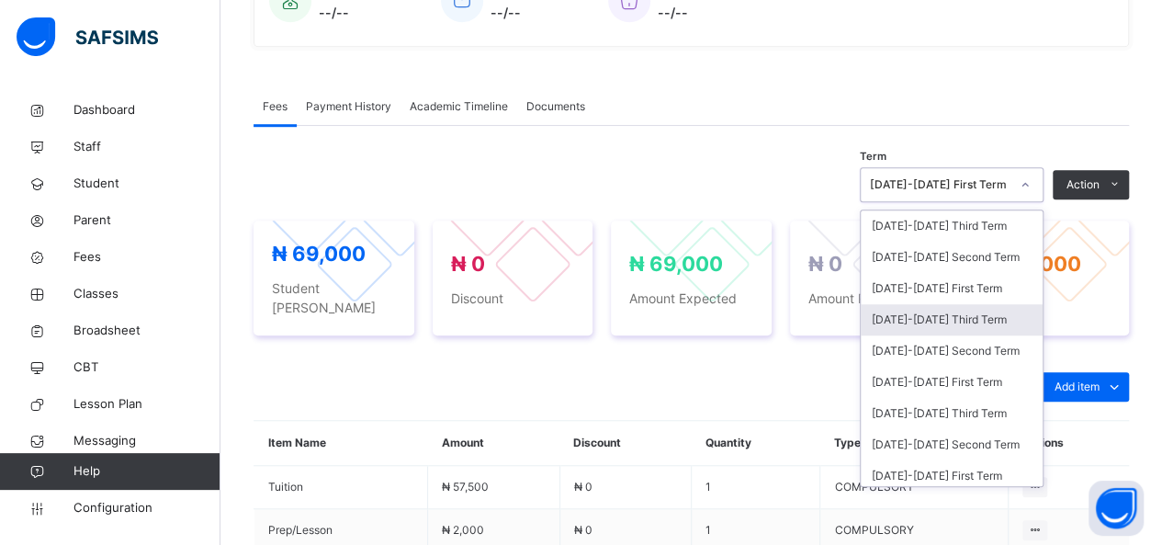
click at [957, 319] on div "[DATE]-[DATE] Third Term" at bounding box center [952, 319] width 182 height 31
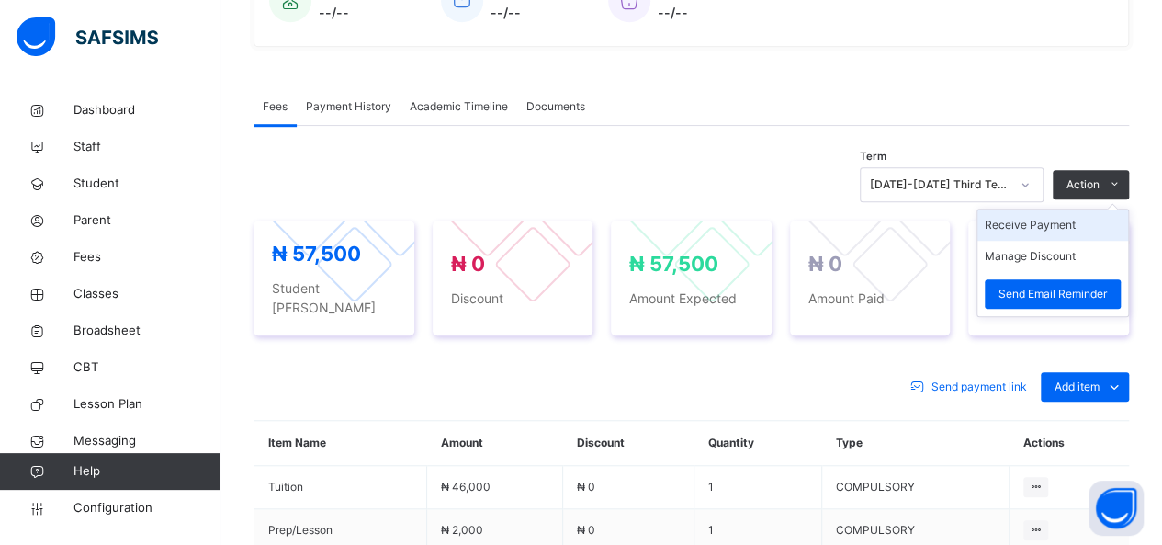
click at [1057, 229] on li "Receive Payment" at bounding box center [1053, 224] width 151 height 31
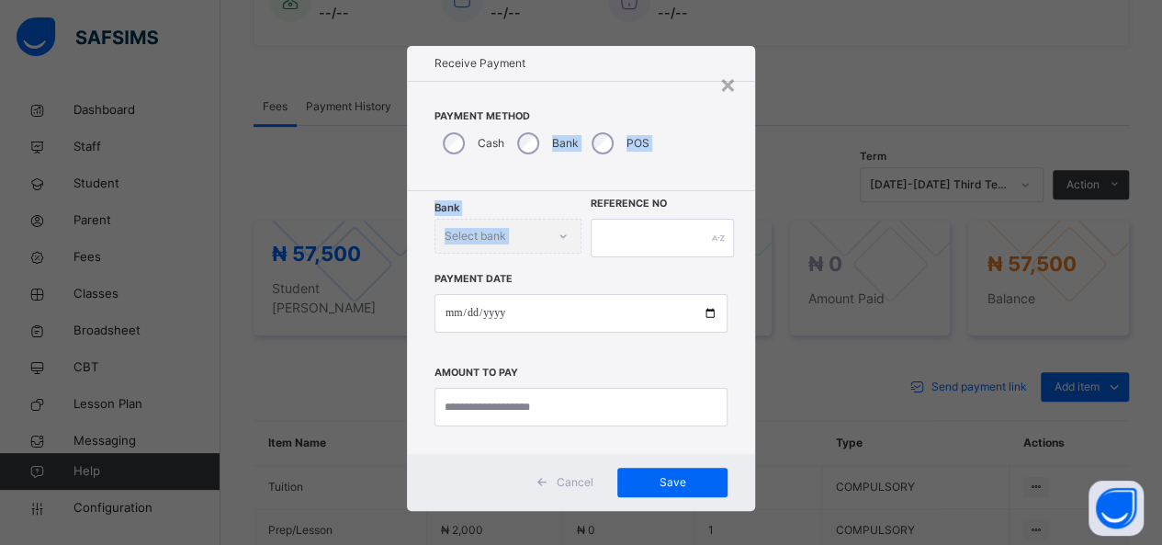
click at [519, 140] on div "× Receive Payment Payment Method Cash Bank POS Bank Select bank Reference No Pa…" at bounding box center [581, 278] width 349 height 465
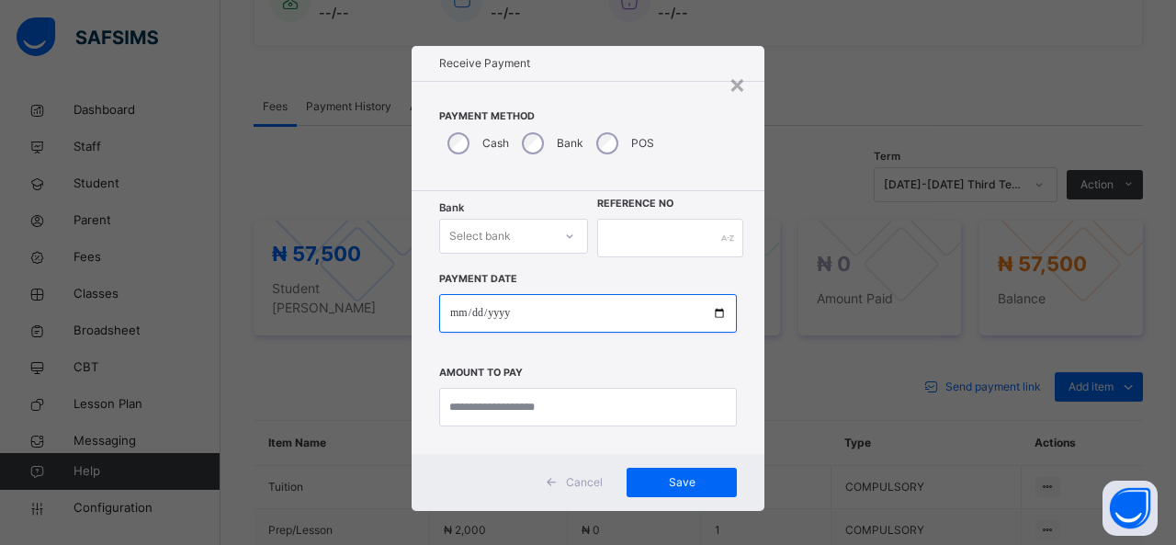
click at [630, 313] on input "date" at bounding box center [588, 313] width 298 height 39
click at [504, 240] on div "Select bank" at bounding box center [480, 236] width 62 height 35
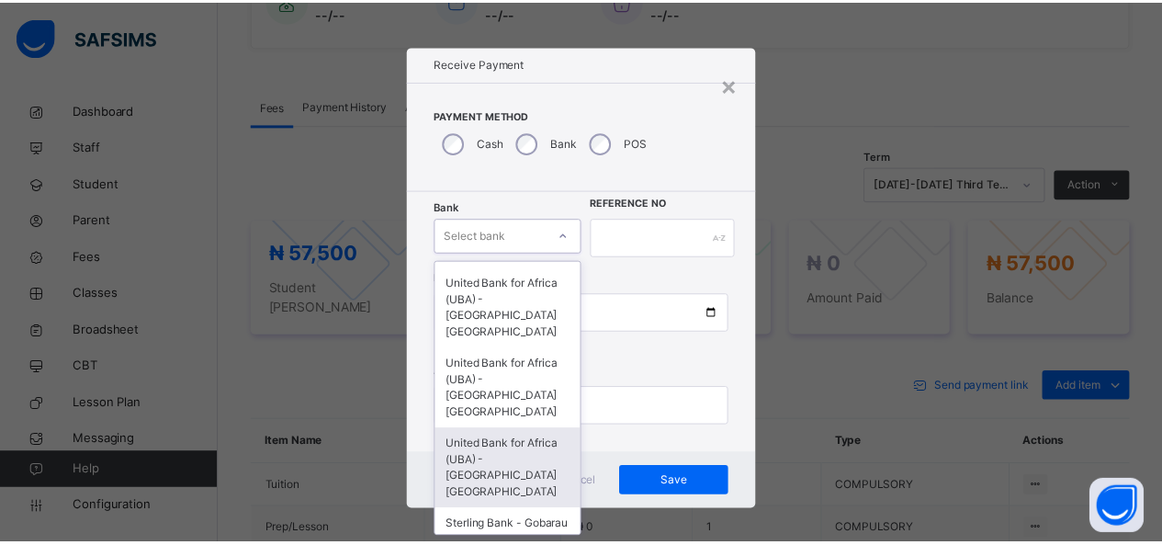
scroll to position [198, 0]
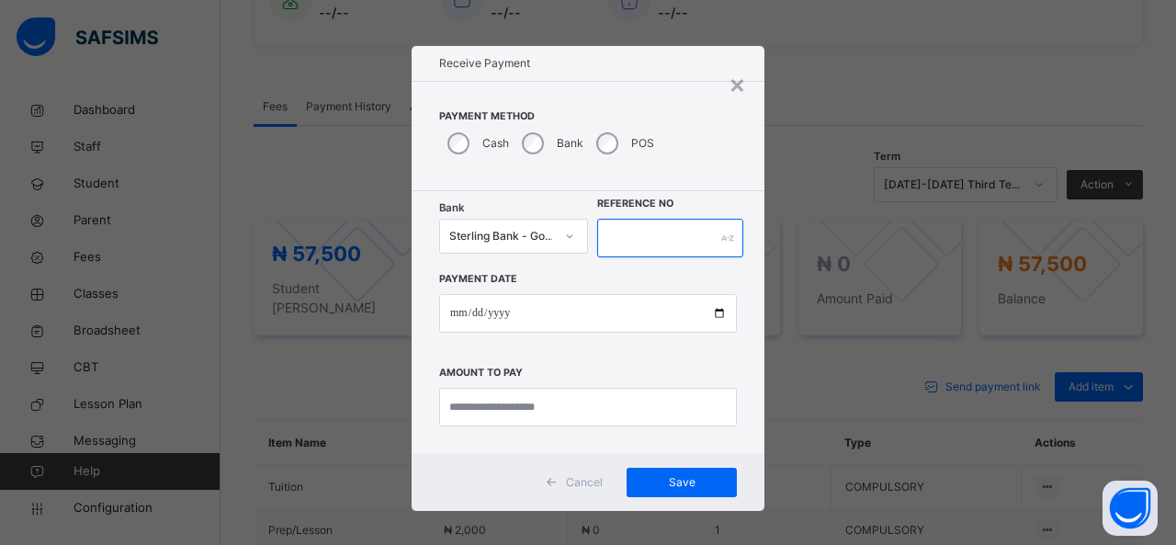
click at [603, 240] on input "text" at bounding box center [670, 238] width 146 height 39
type input "*****"
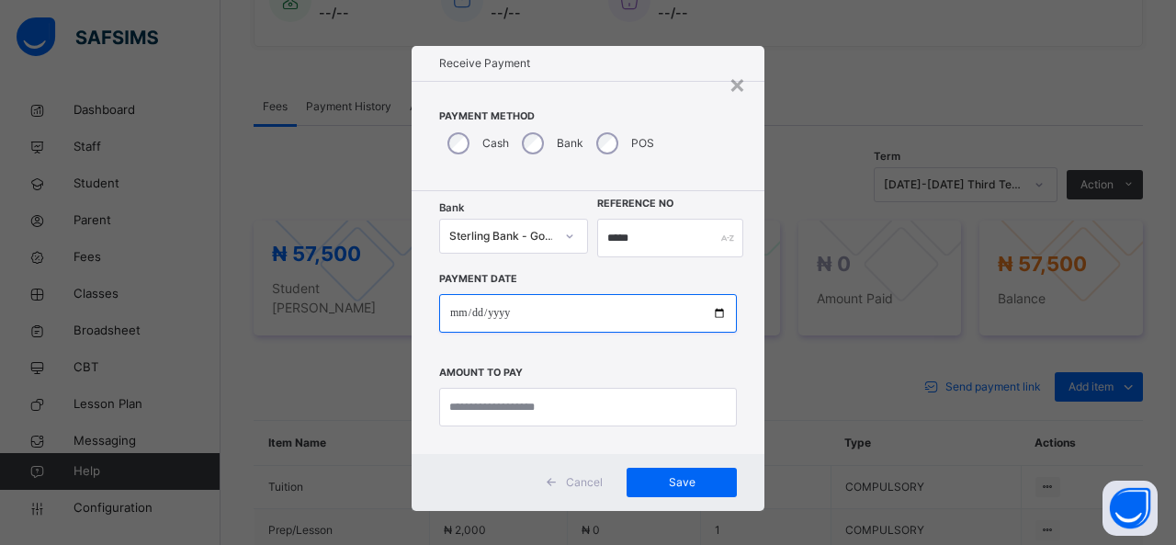
click at [590, 302] on input "date" at bounding box center [588, 313] width 298 height 39
type input "**********"
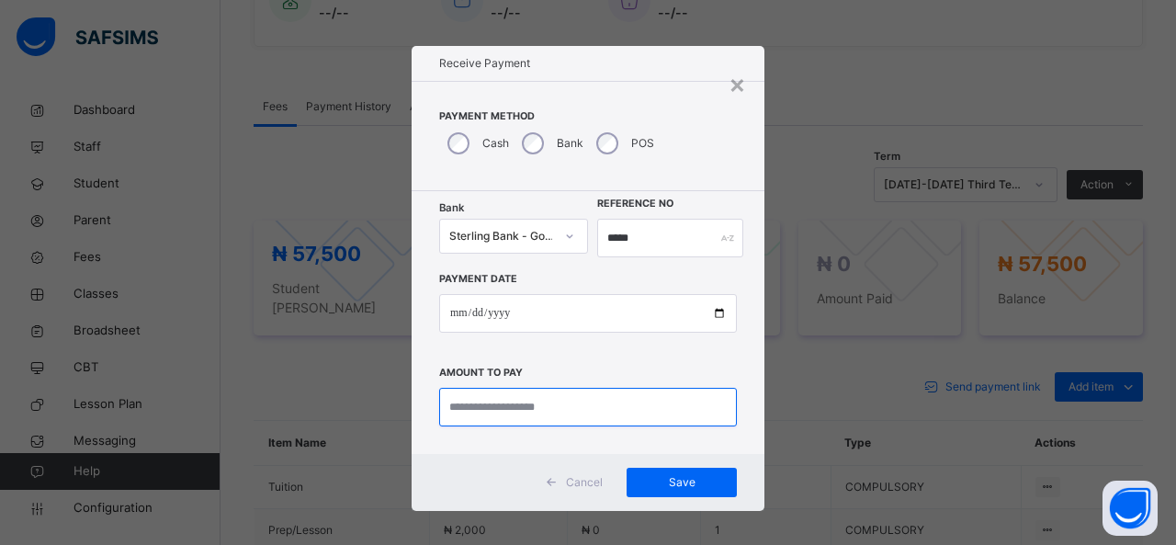
click at [570, 397] on input "currency" at bounding box center [588, 407] width 298 height 39
type input "********"
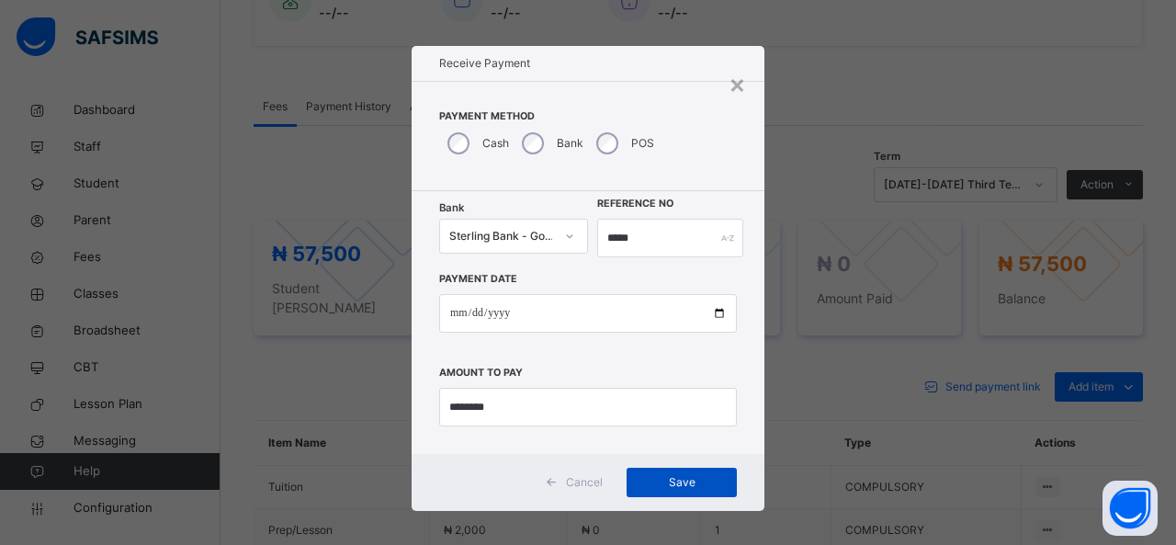
click at [684, 474] on span "Save" at bounding box center [681, 482] width 83 height 17
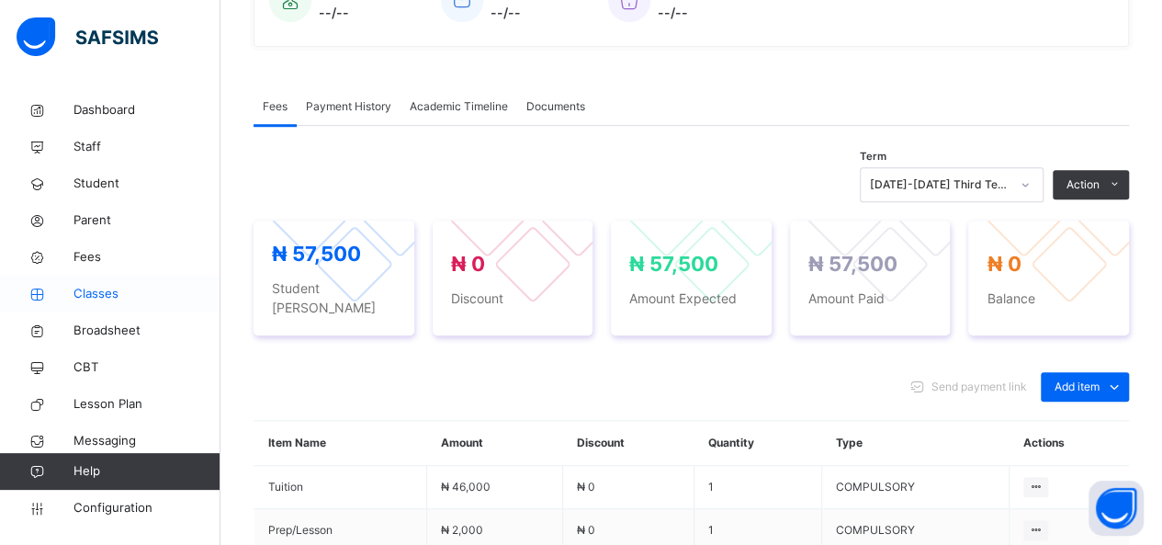
click at [99, 297] on span "Classes" at bounding box center [146, 294] width 147 height 18
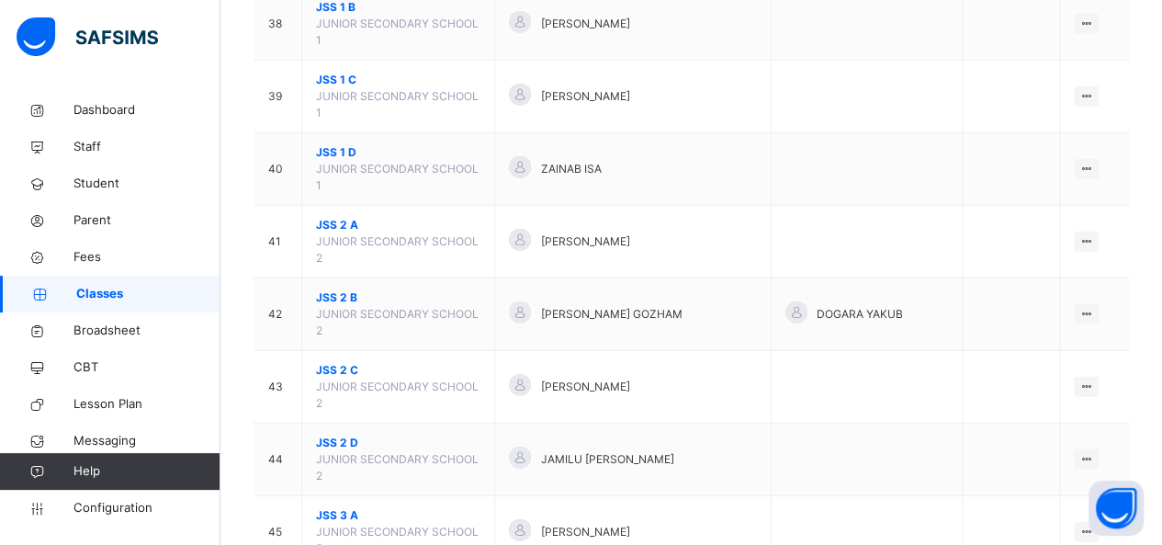
scroll to position [2554, 0]
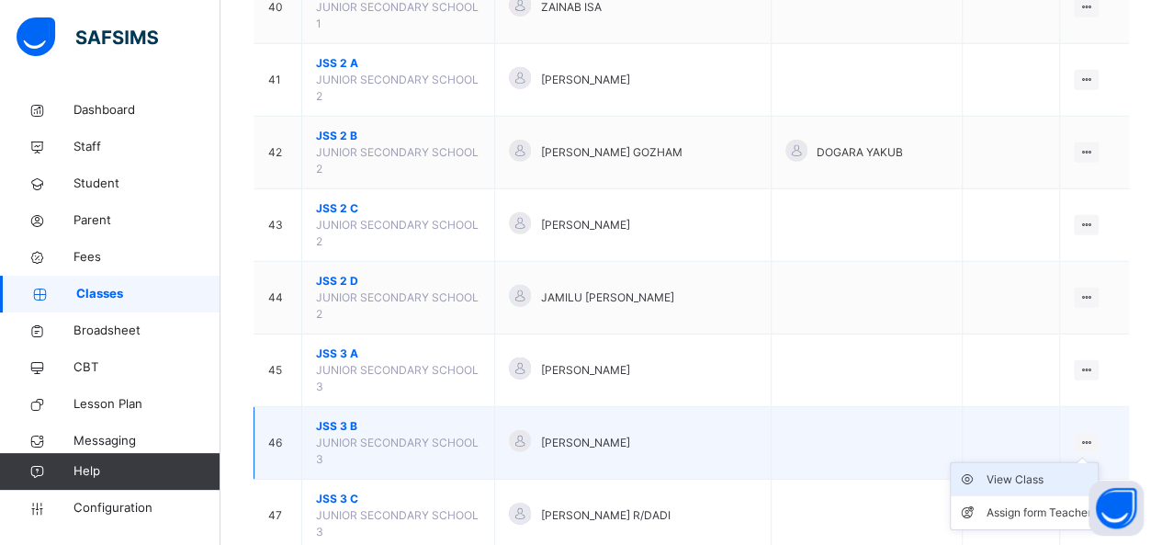
click at [1036, 470] on div "View Class" at bounding box center [1038, 479] width 105 height 18
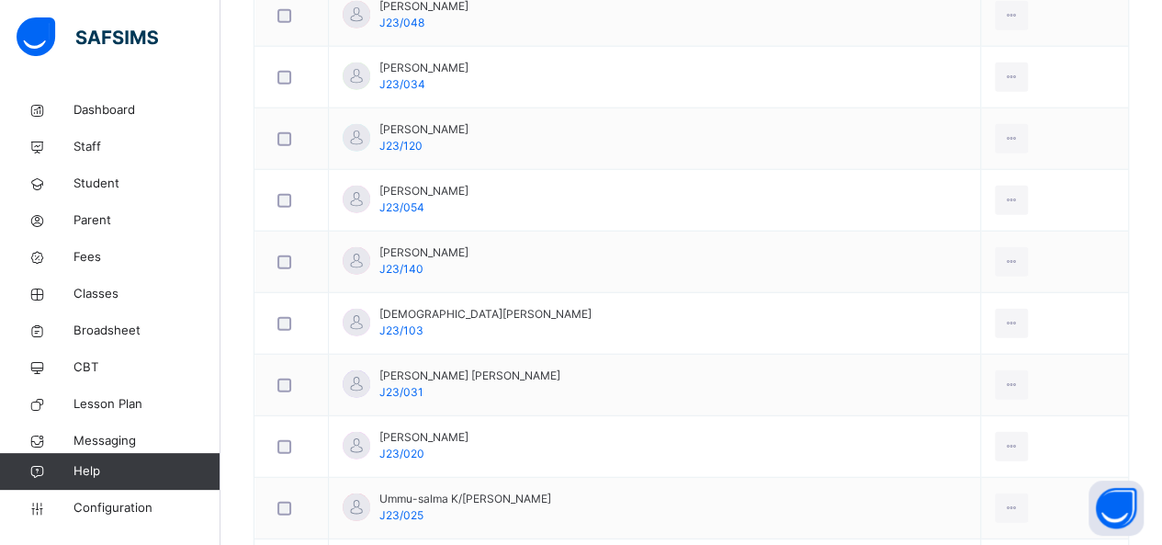
scroll to position [2208, 0]
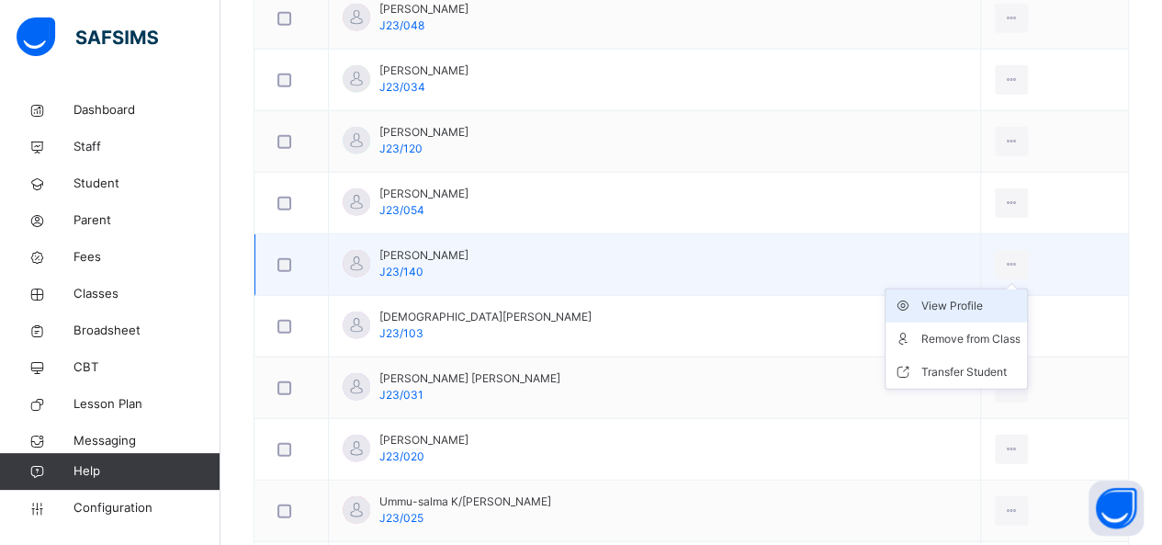
click at [943, 298] on div "View Profile" at bounding box center [970, 306] width 99 height 18
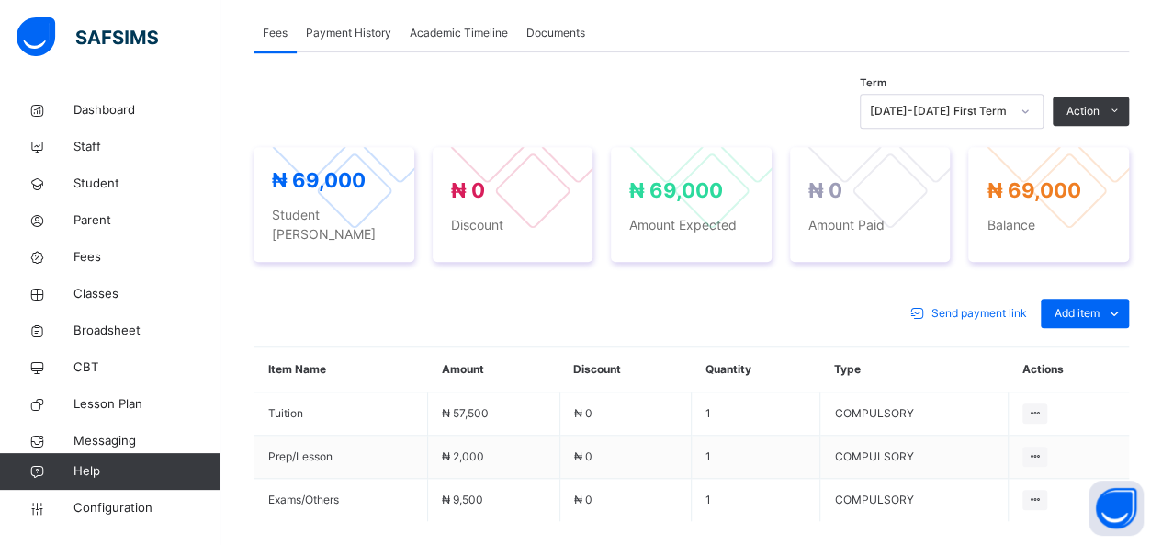
scroll to position [606, 0]
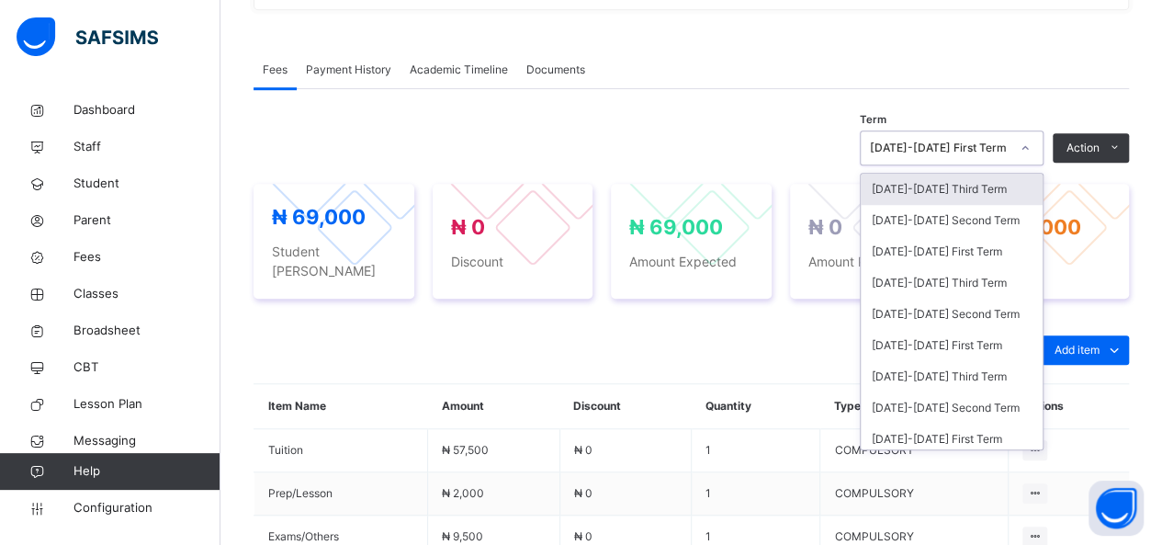
click at [1010, 146] on div "[DATE]-[DATE] First Term" at bounding box center [940, 148] width 140 height 17
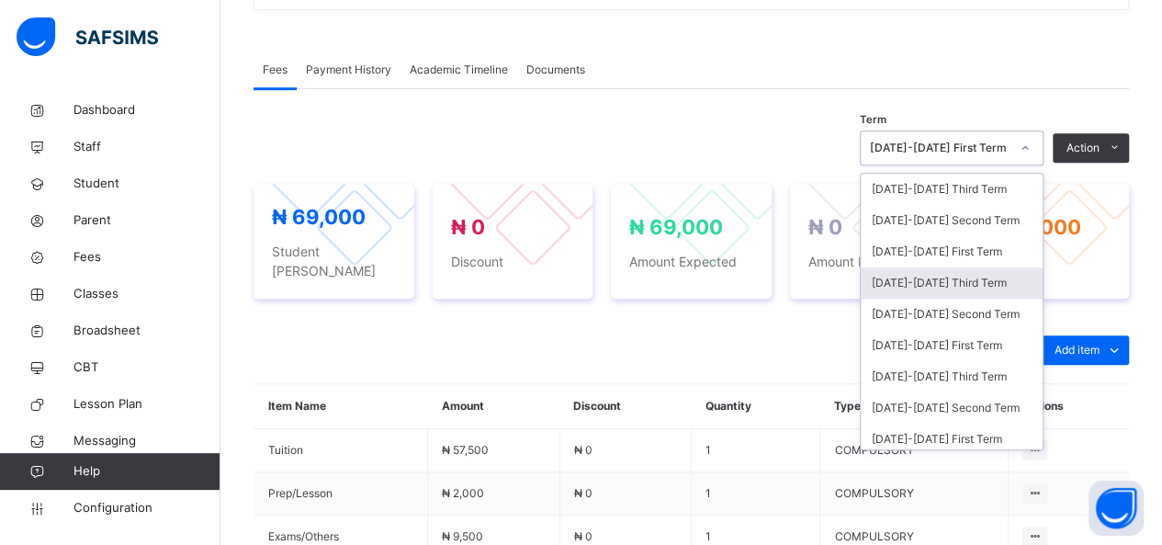
click at [967, 278] on div "[DATE]-[DATE] Third Term" at bounding box center [952, 282] width 182 height 31
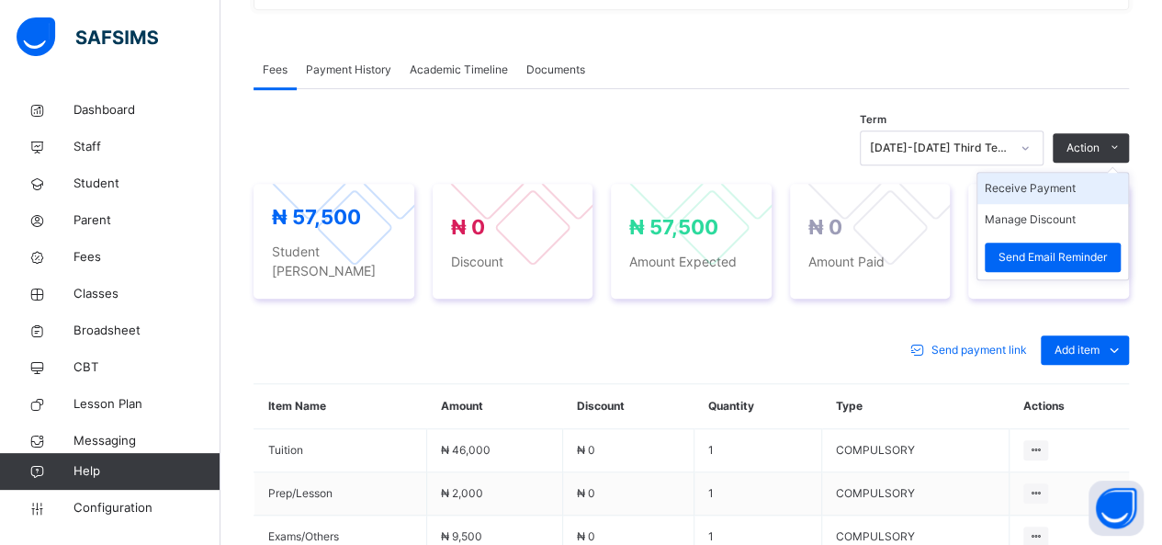
click at [1062, 183] on li "Receive Payment" at bounding box center [1053, 188] width 151 height 31
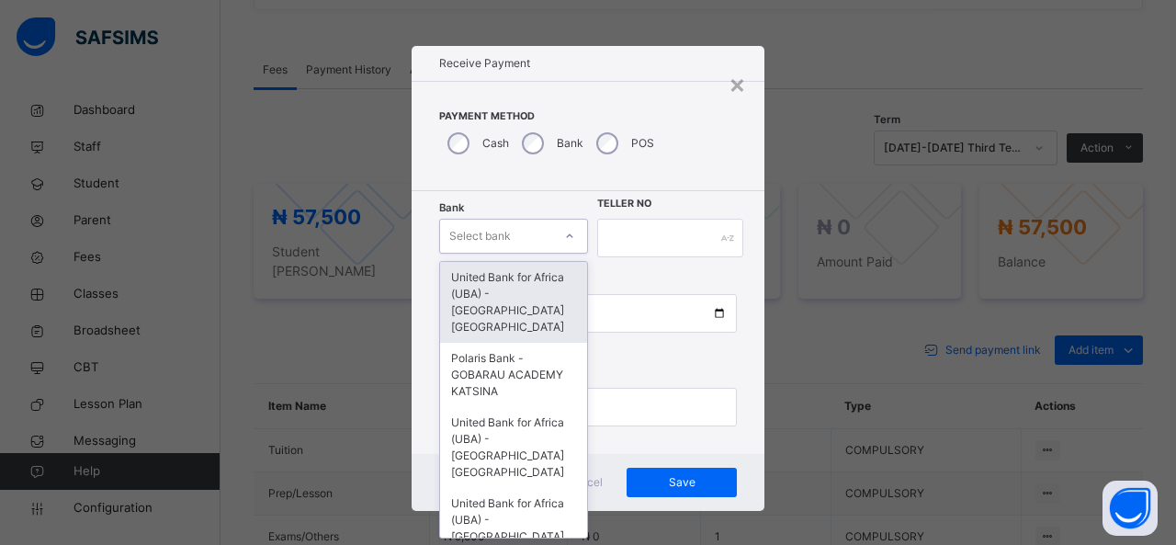
click at [537, 243] on div "Select bank" at bounding box center [496, 236] width 112 height 28
click at [533, 298] on div "United Bank for Africa (UBA) - [GEOGRAPHIC_DATA] [GEOGRAPHIC_DATA]" at bounding box center [513, 302] width 147 height 81
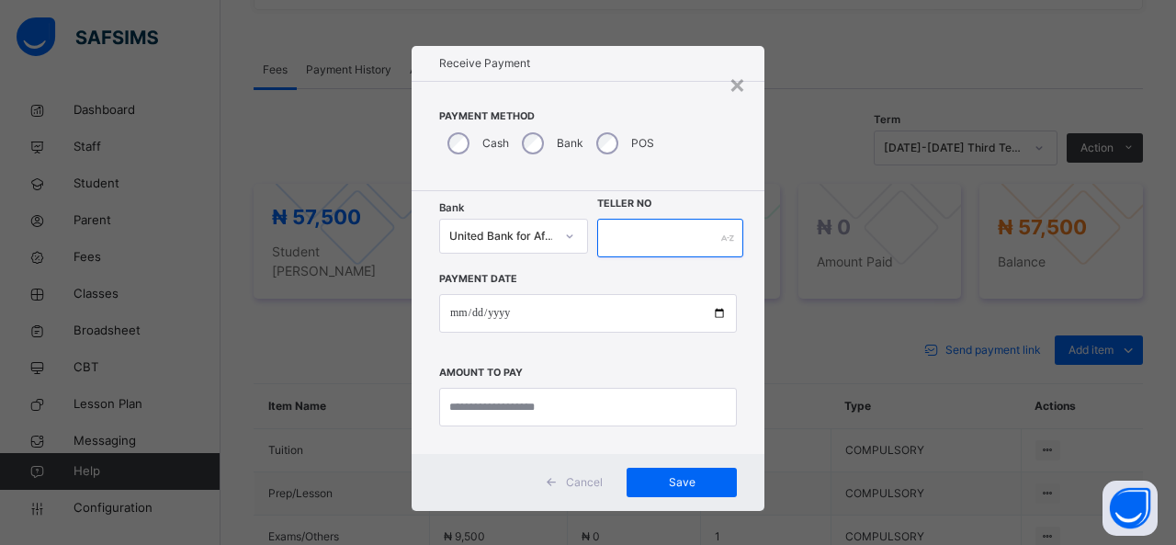
click at [643, 227] on input "text" at bounding box center [670, 238] width 146 height 39
type input "******"
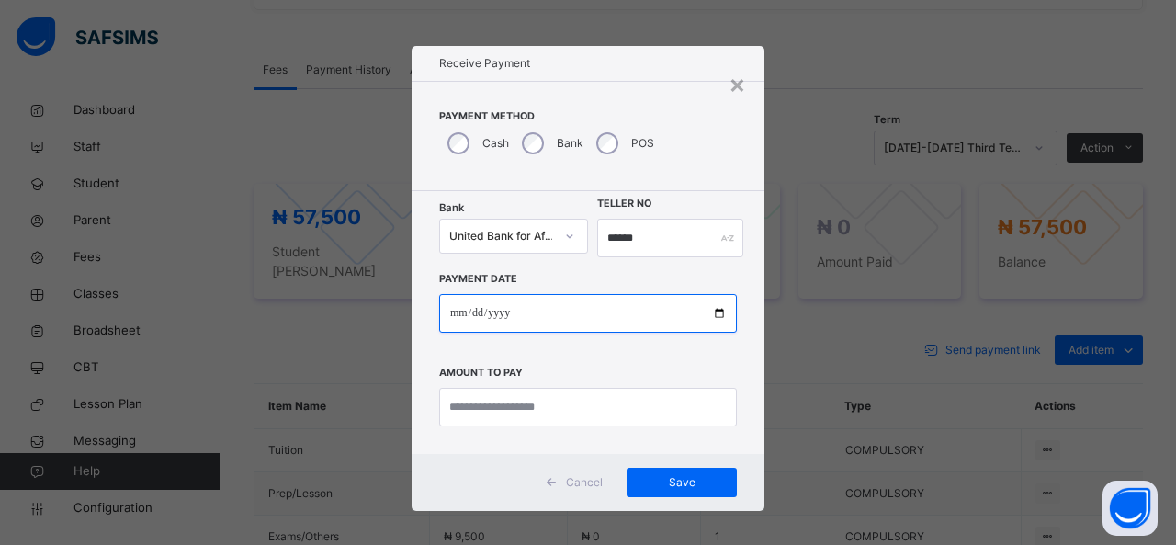
click at [612, 307] on input "date" at bounding box center [588, 313] width 298 height 39
type input "**********"
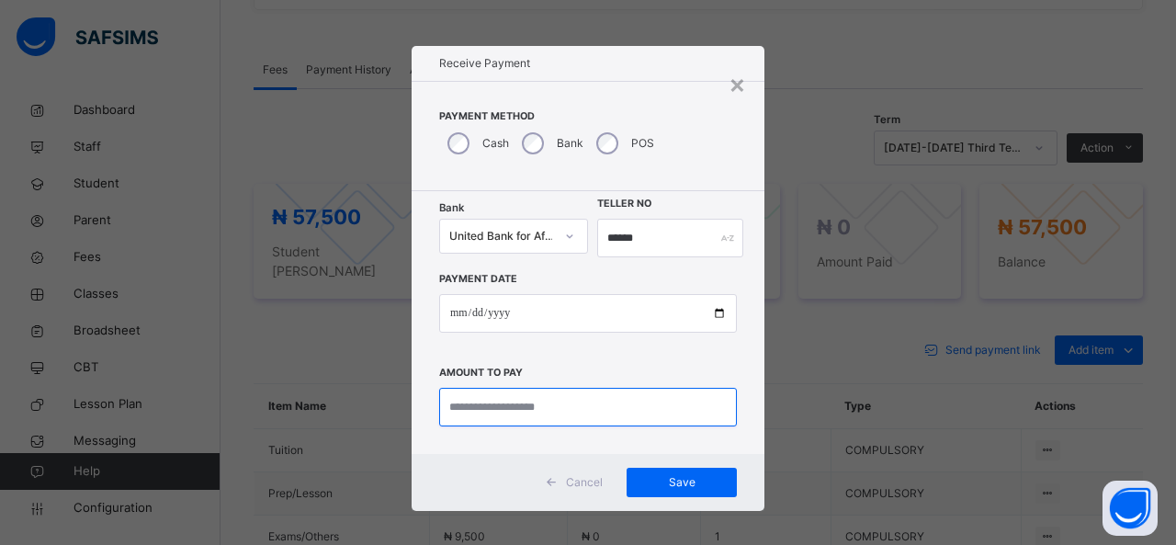
click at [589, 401] on input "currency" at bounding box center [588, 407] width 298 height 39
type input "********"
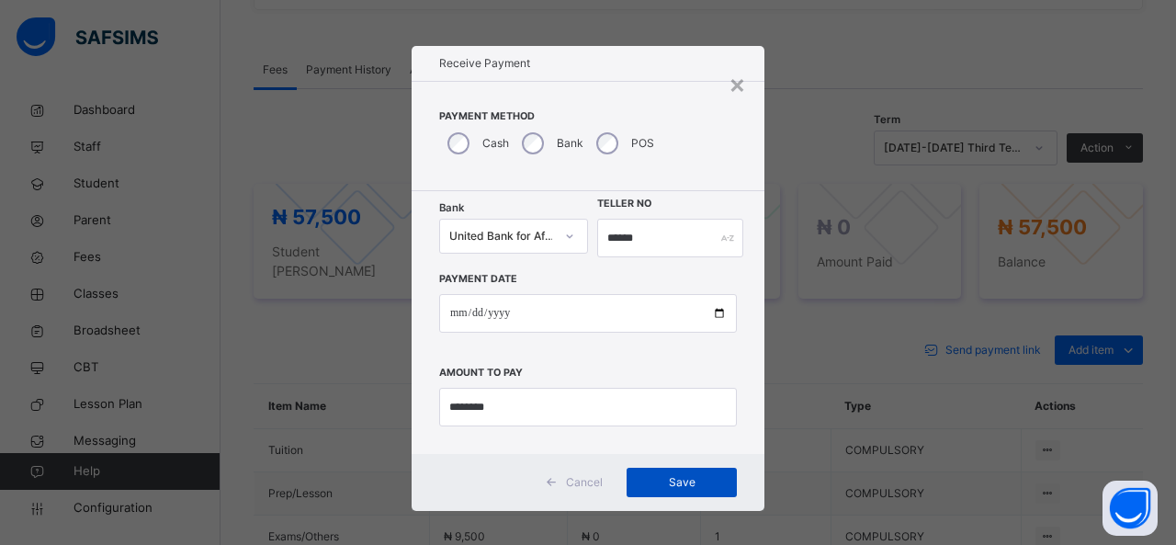
click at [668, 475] on span "Save" at bounding box center [681, 482] width 83 height 17
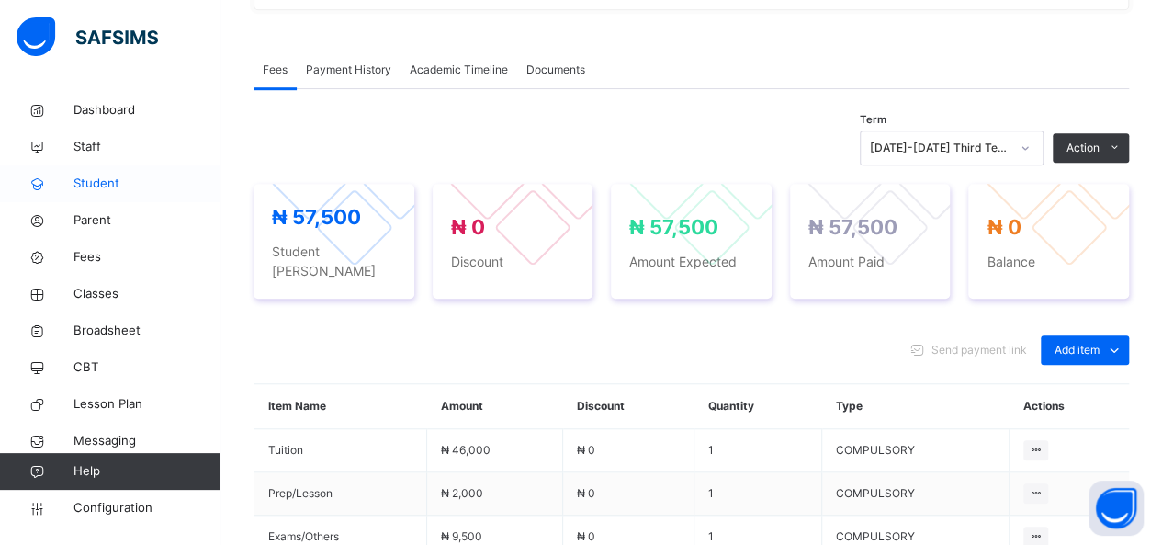
click at [86, 183] on span "Student" at bounding box center [146, 184] width 147 height 18
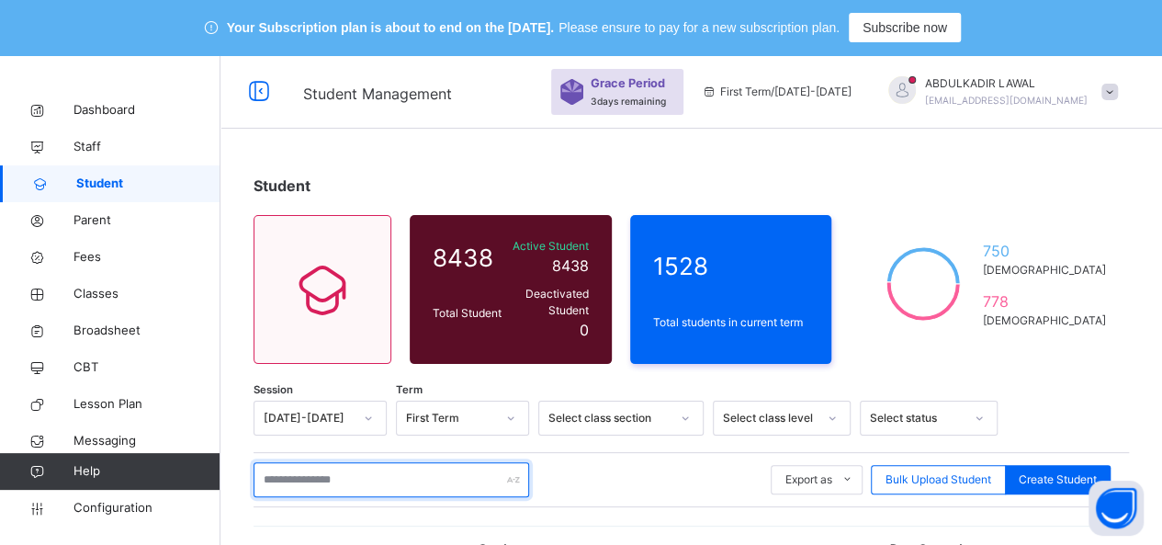
click at [336, 473] on input "text" at bounding box center [392, 479] width 276 height 35
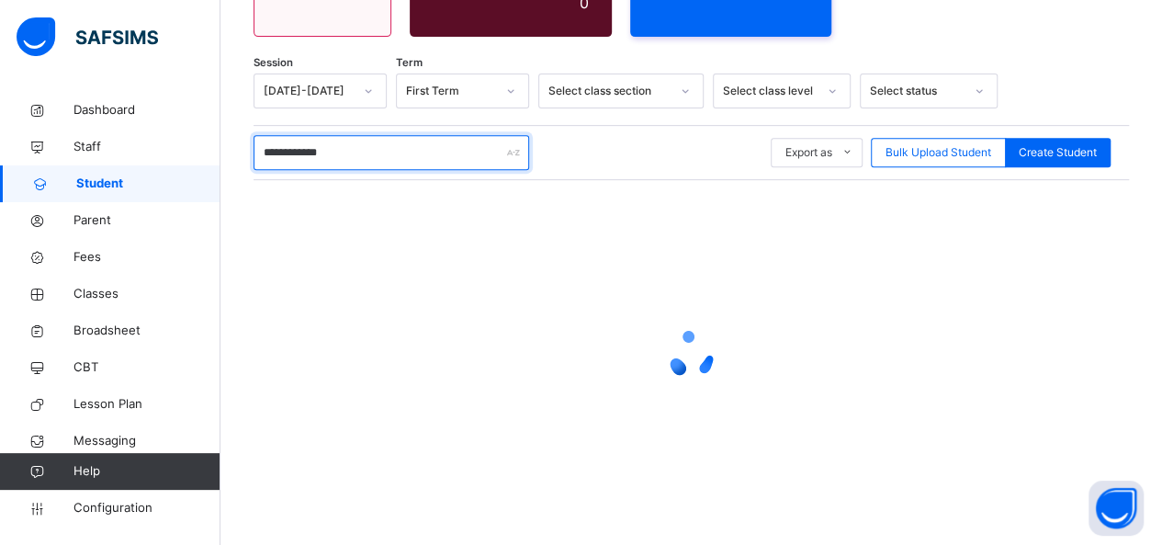
scroll to position [441, 0]
type input "**********"
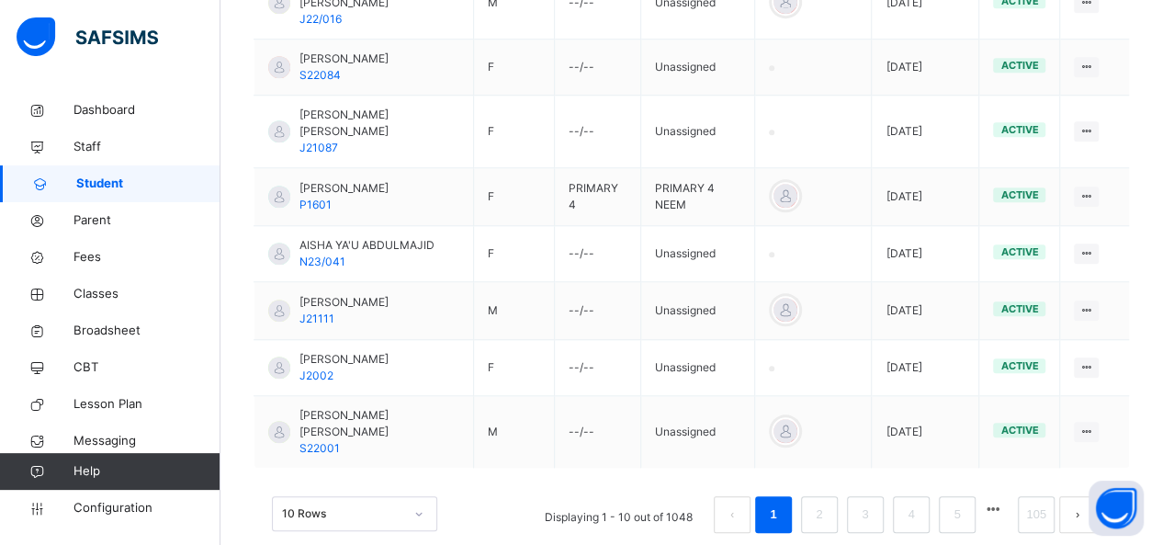
scroll to position [736, 0]
click at [834, 495] on li "2" at bounding box center [819, 513] width 37 height 37
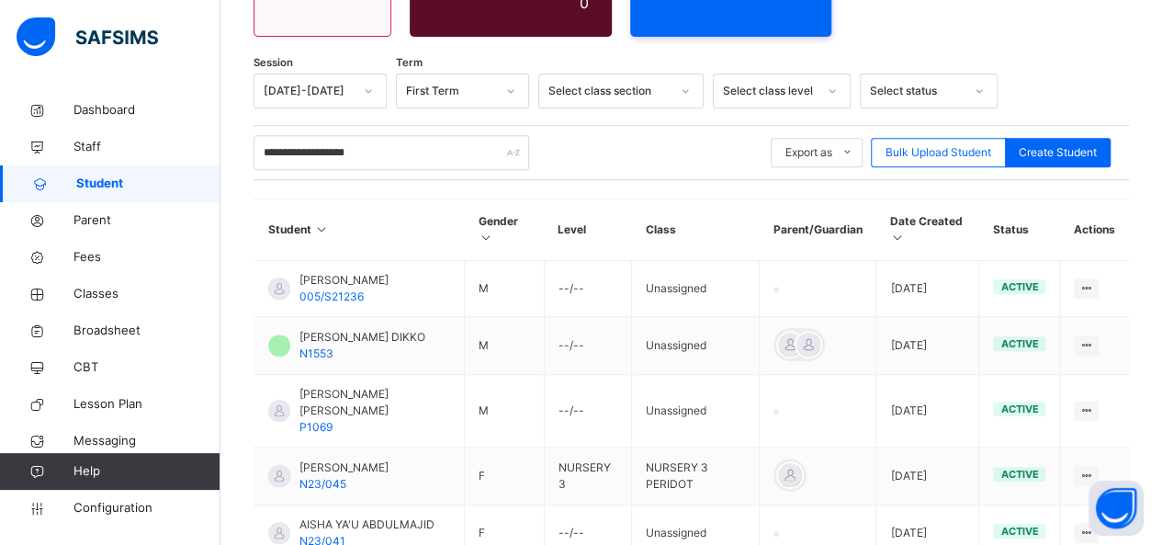
scroll to position [720, 0]
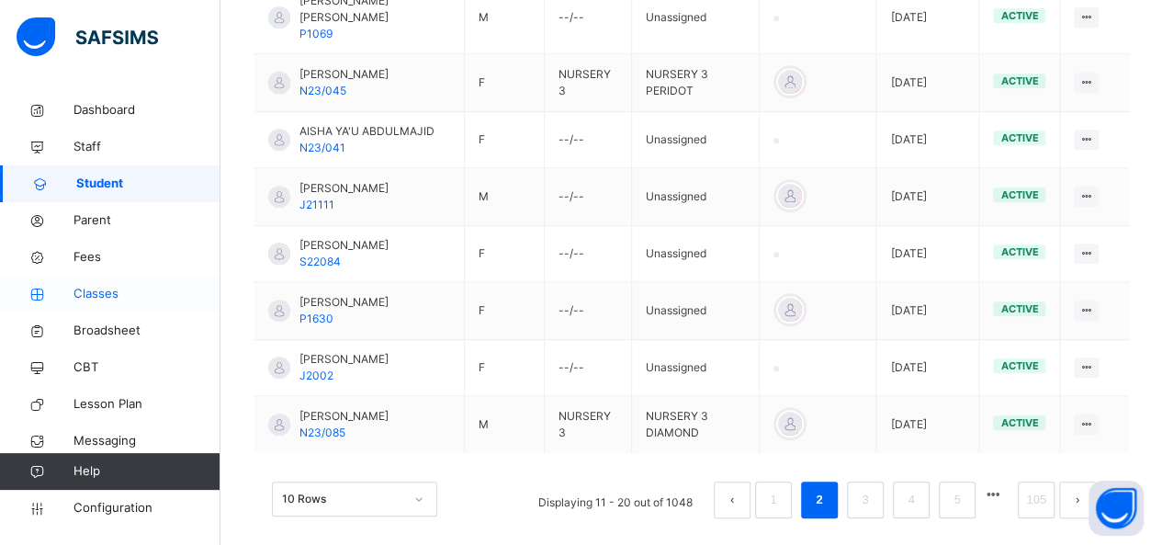
click at [113, 288] on span "Classes" at bounding box center [146, 294] width 147 height 18
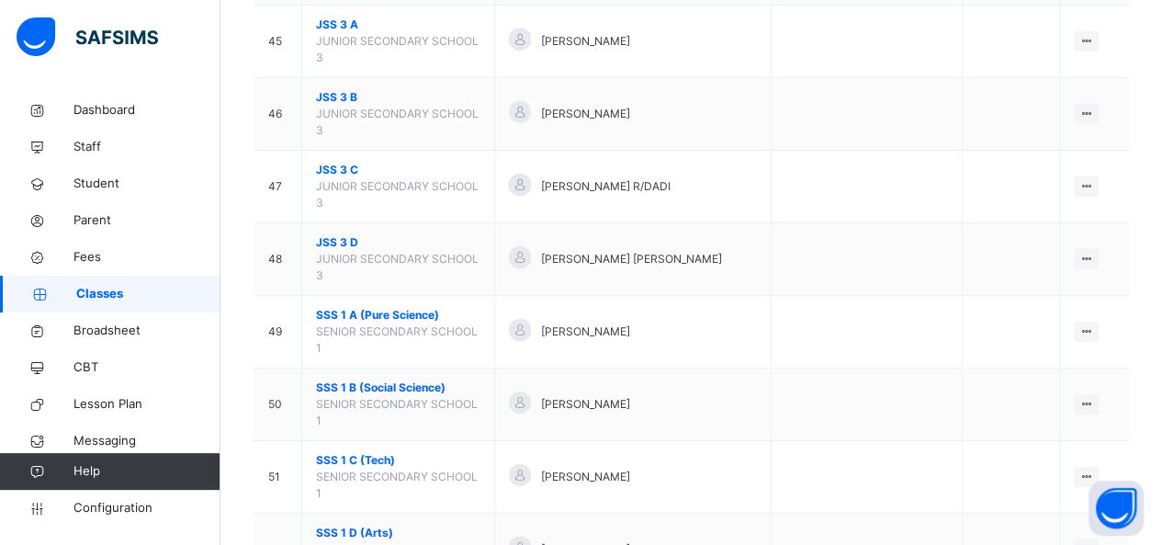
scroll to position [2889, 0]
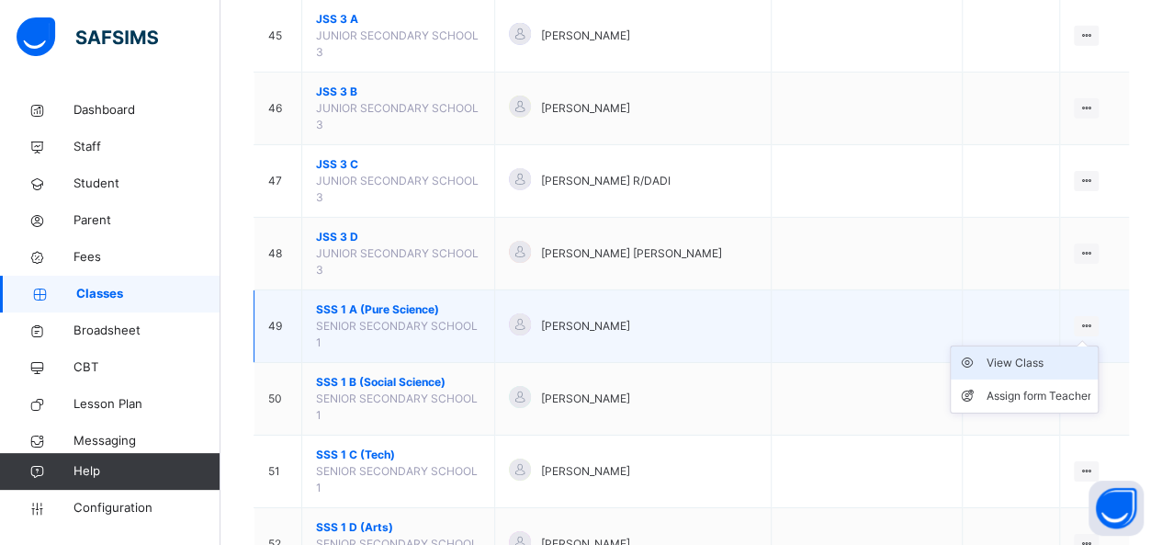
click at [1033, 354] on div "View Class" at bounding box center [1038, 363] width 105 height 18
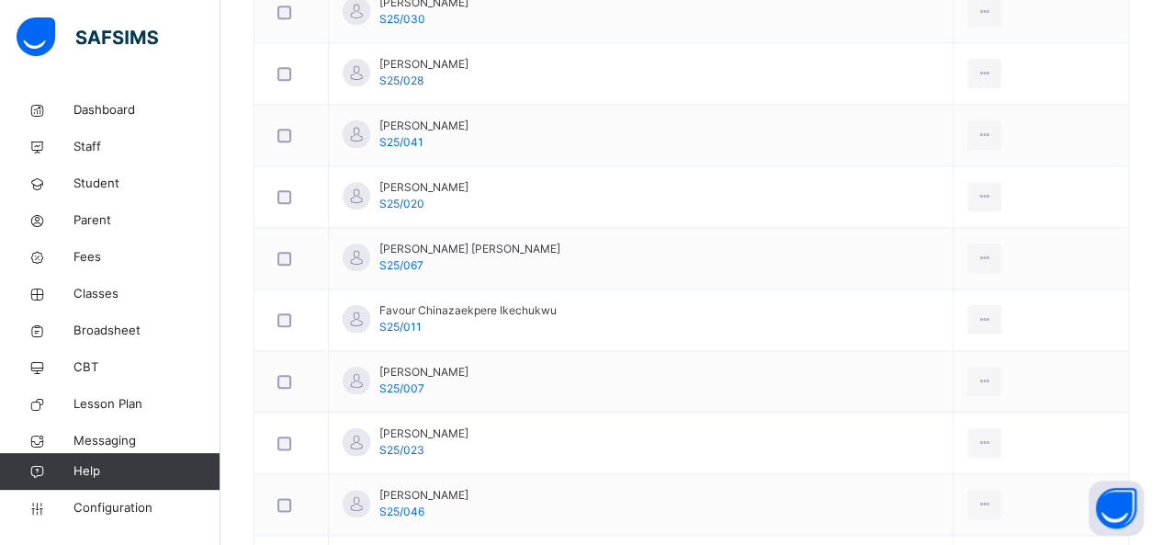
scroll to position [676, 0]
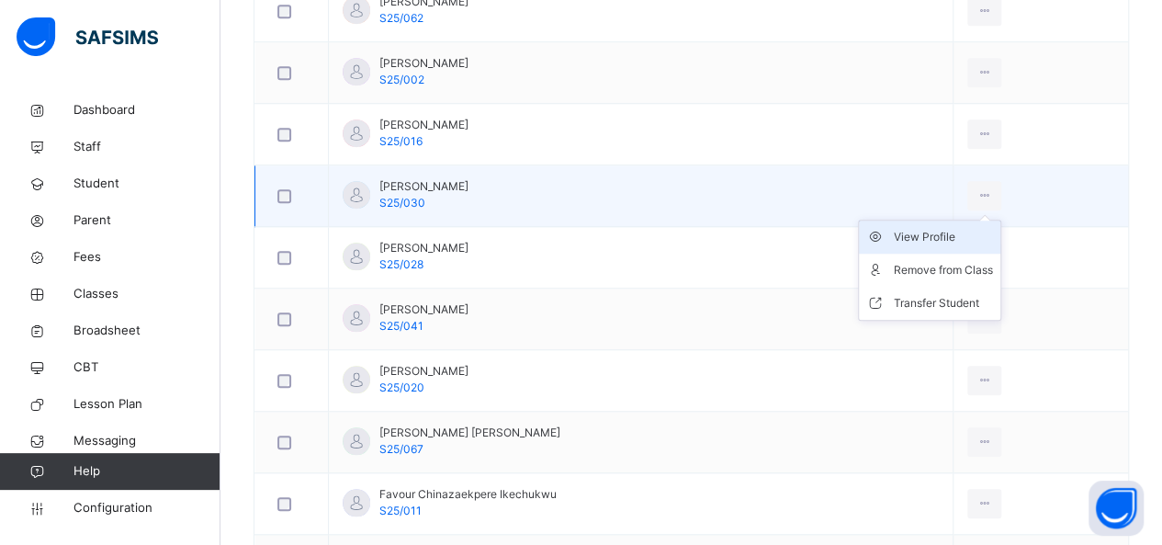
click at [955, 236] on div "View Profile" at bounding box center [943, 237] width 99 height 18
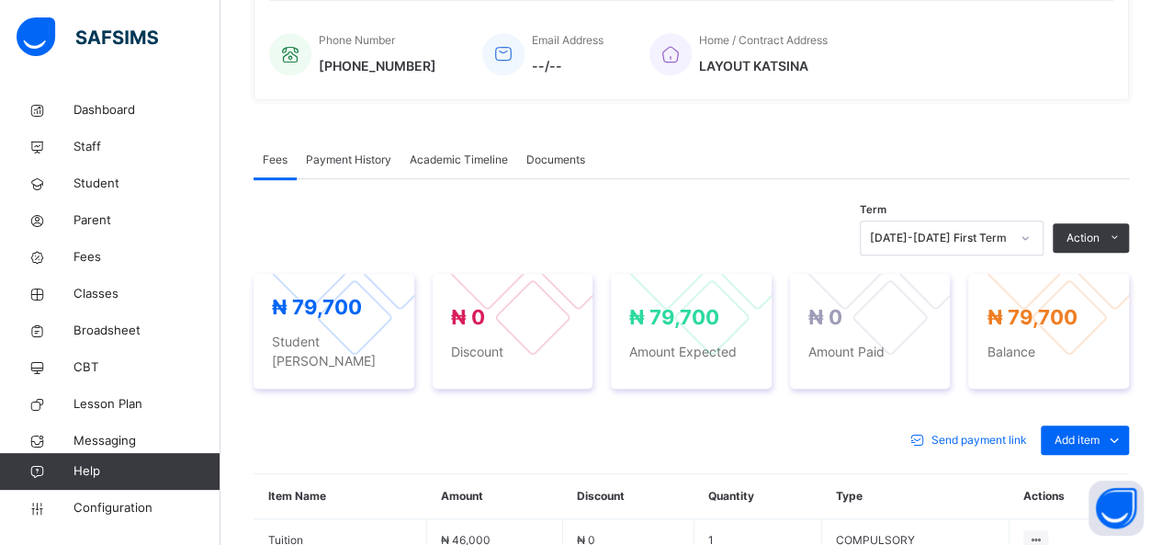
scroll to position [676, 0]
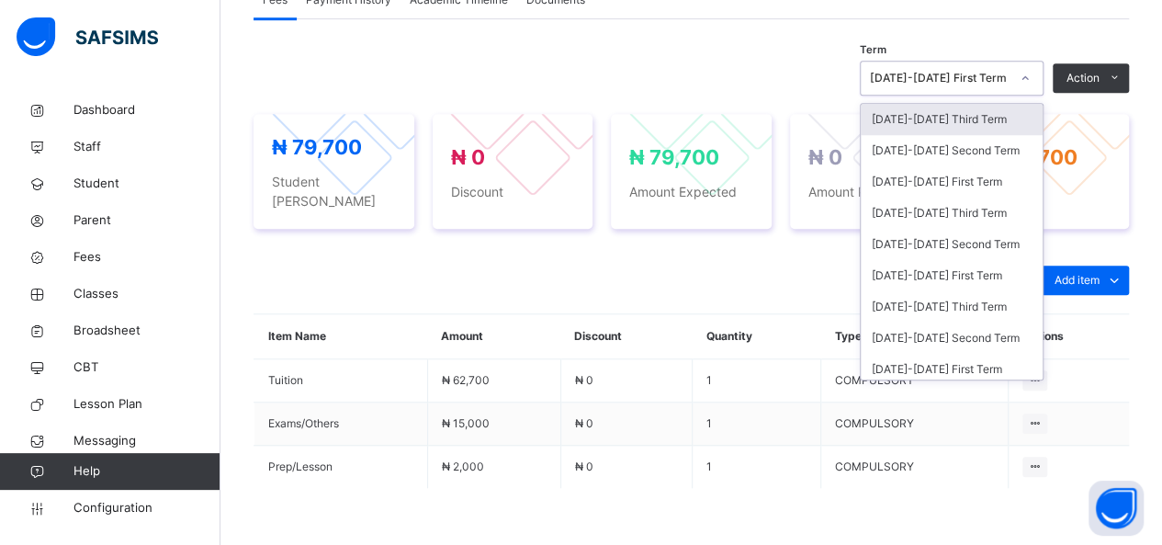
click at [981, 79] on div "[DATE]-[DATE] First Term" at bounding box center [940, 78] width 140 height 17
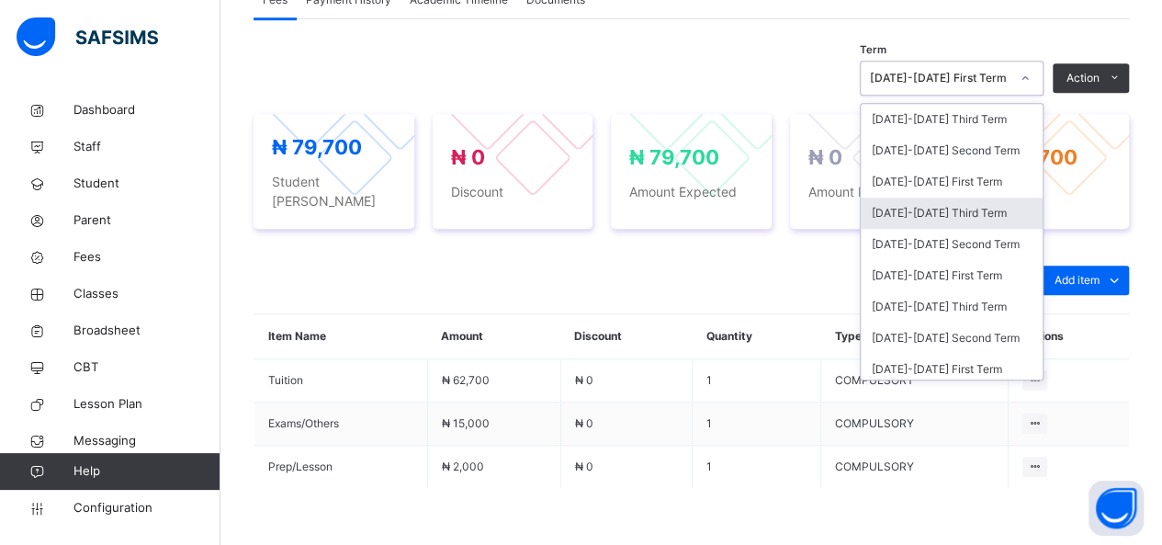
click at [957, 214] on div "[DATE]-[DATE] Third Term" at bounding box center [952, 213] width 182 height 31
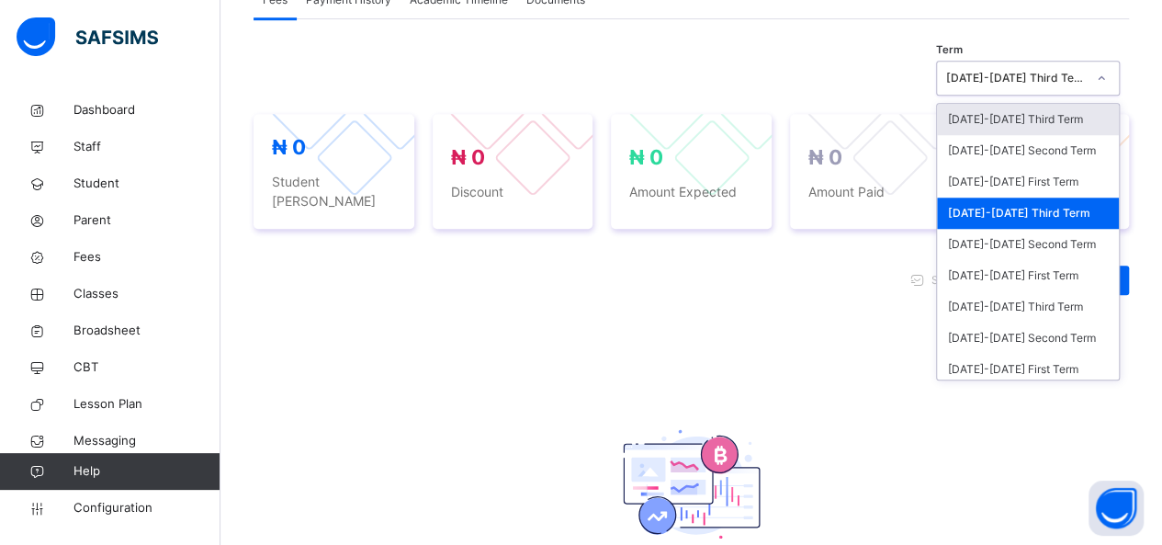
click at [1086, 73] on div "[DATE]-[DATE] Third Term" at bounding box center [1016, 78] width 140 height 17
click at [1038, 205] on div "[DATE]-[DATE] Third Term" at bounding box center [1028, 213] width 182 height 31
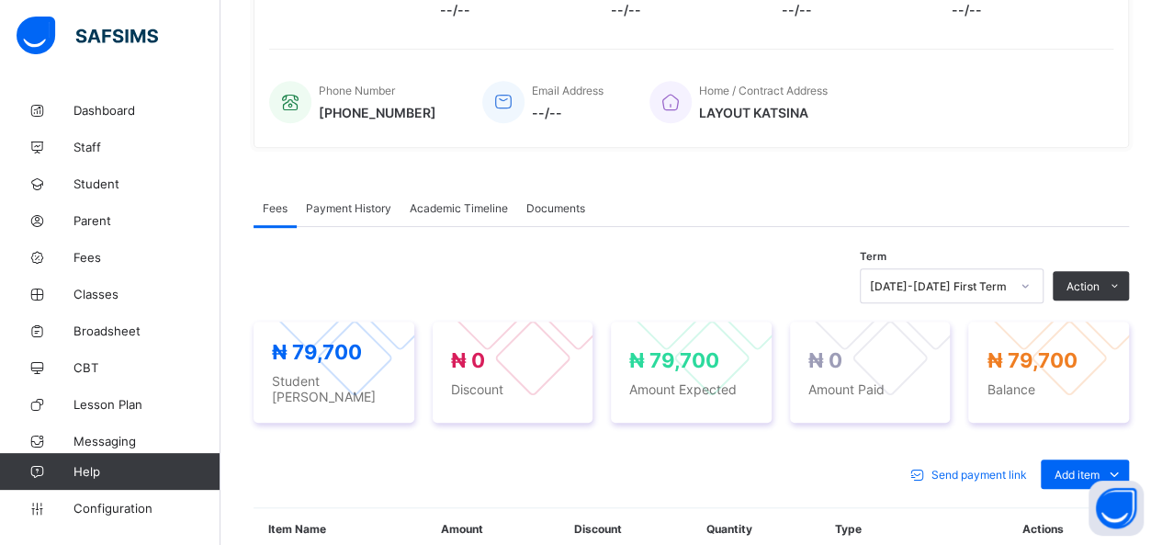
scroll to position [478, 0]
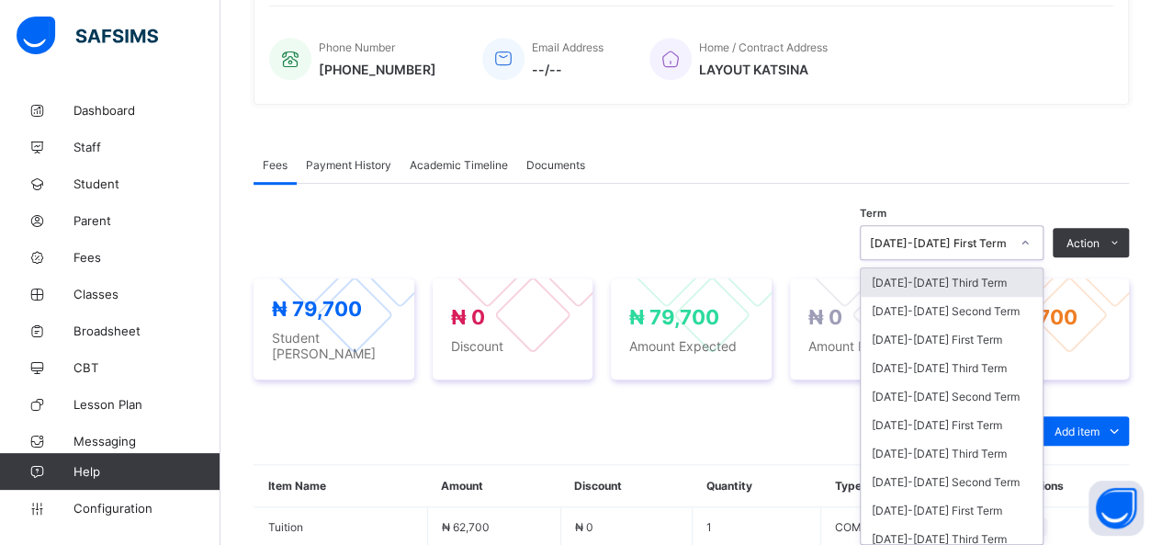
click at [1034, 249] on div at bounding box center [1025, 242] width 31 height 29
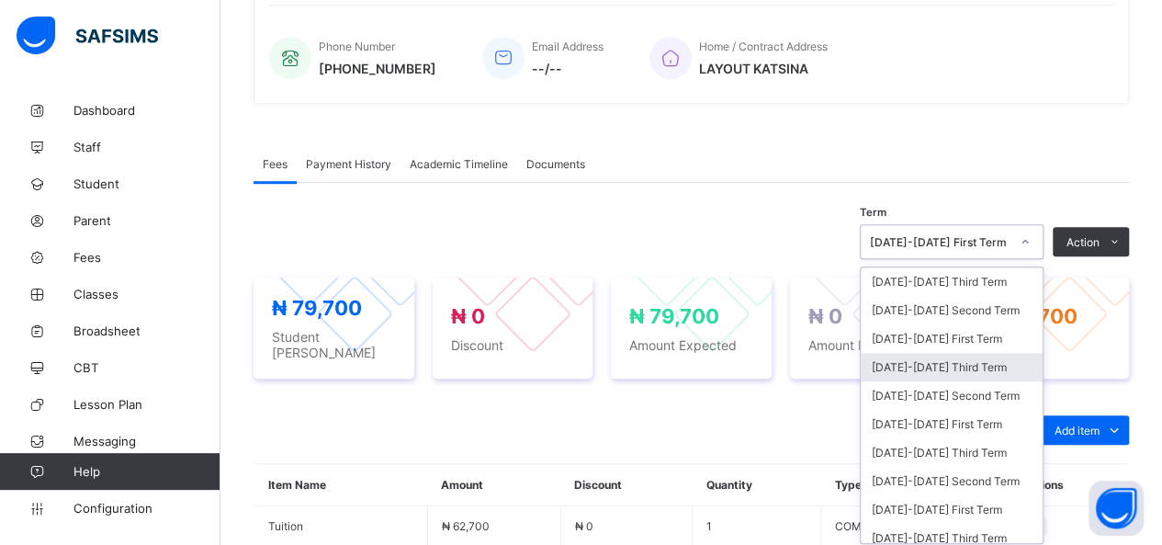
click at [969, 353] on div "[DATE]-[DATE] Third Term" at bounding box center [952, 367] width 182 height 28
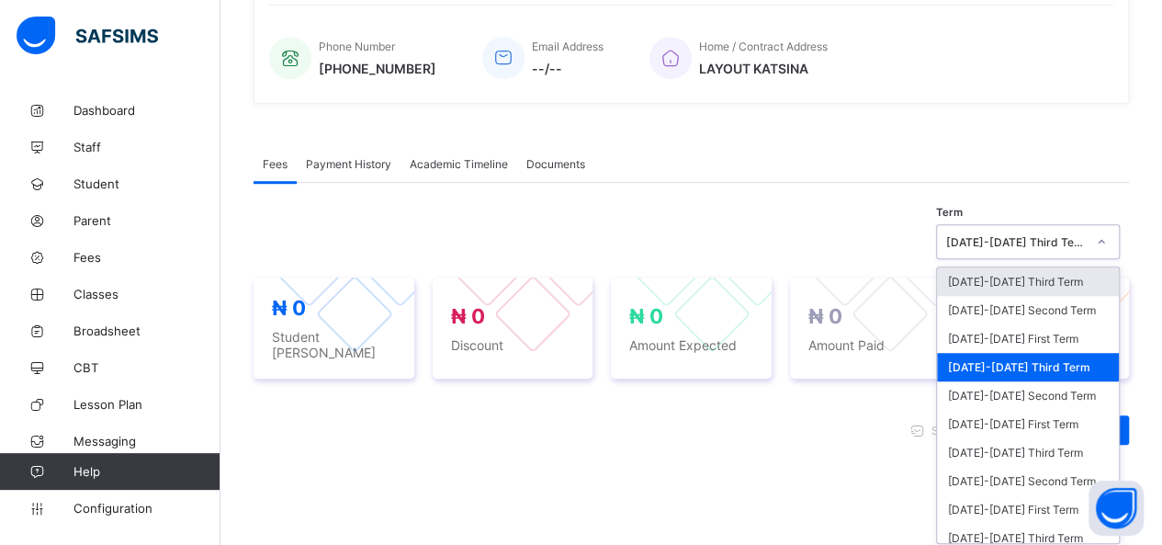
click at [1055, 238] on div "[DATE]-[DATE] Third Term" at bounding box center [1016, 242] width 140 height 14
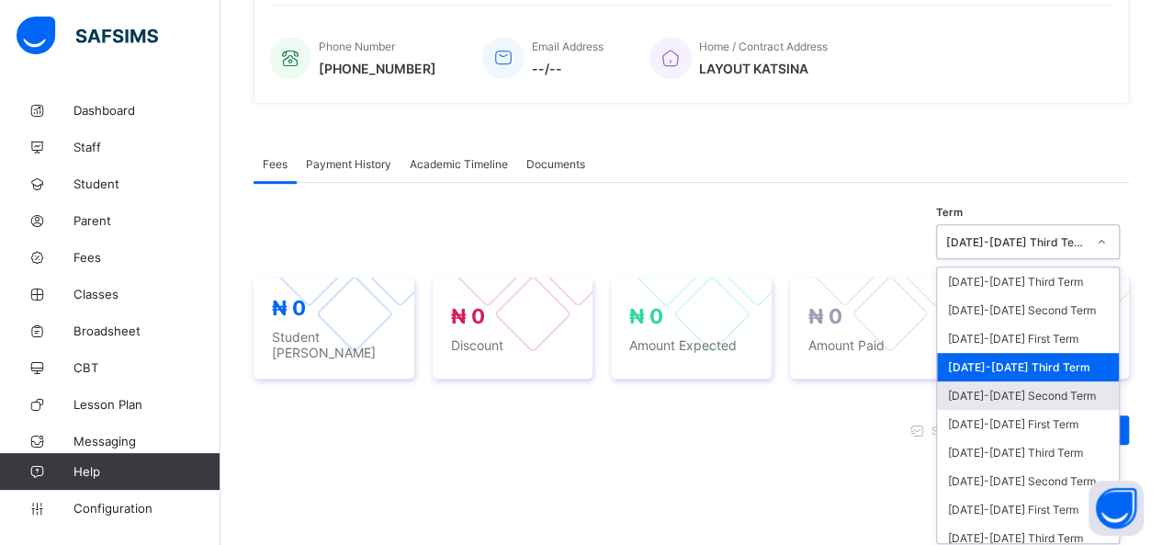
click at [1026, 381] on div "[DATE]-[DATE] Second Term" at bounding box center [1028, 395] width 182 height 28
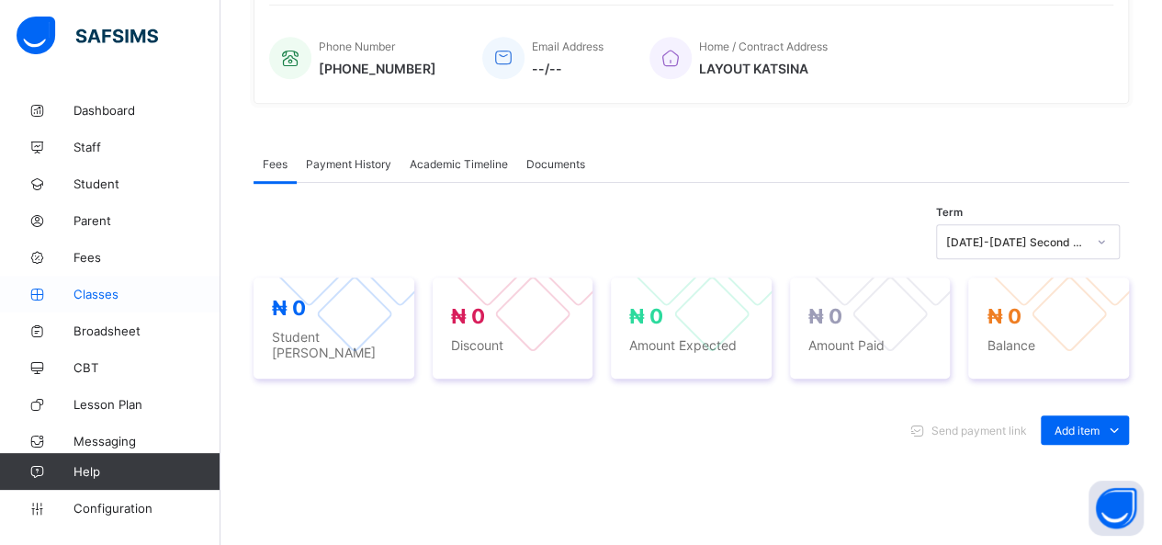
click at [83, 294] on span "Classes" at bounding box center [146, 294] width 147 height 15
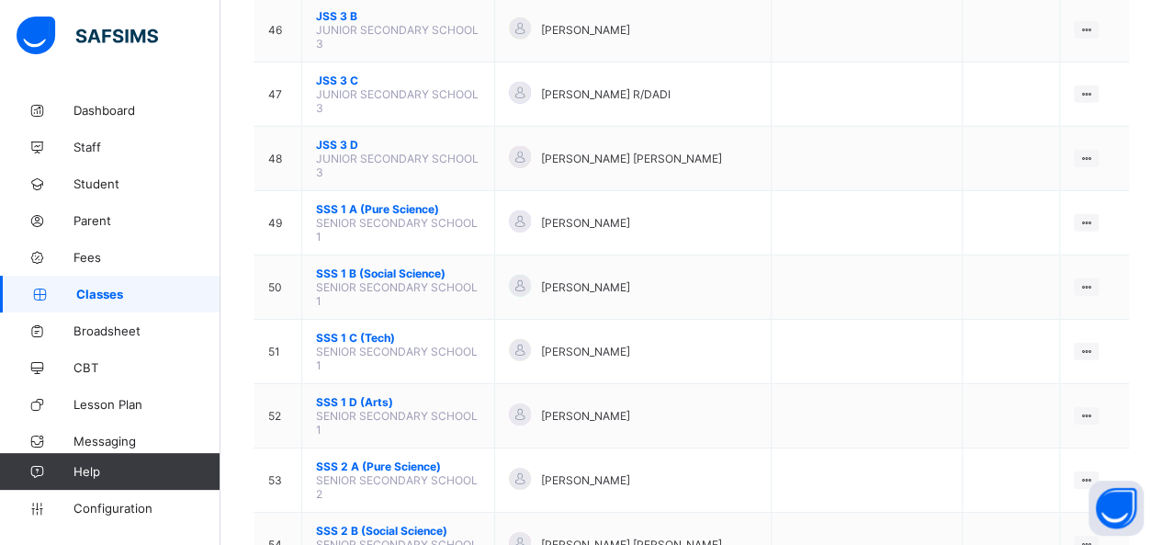
scroll to position [2697, 0]
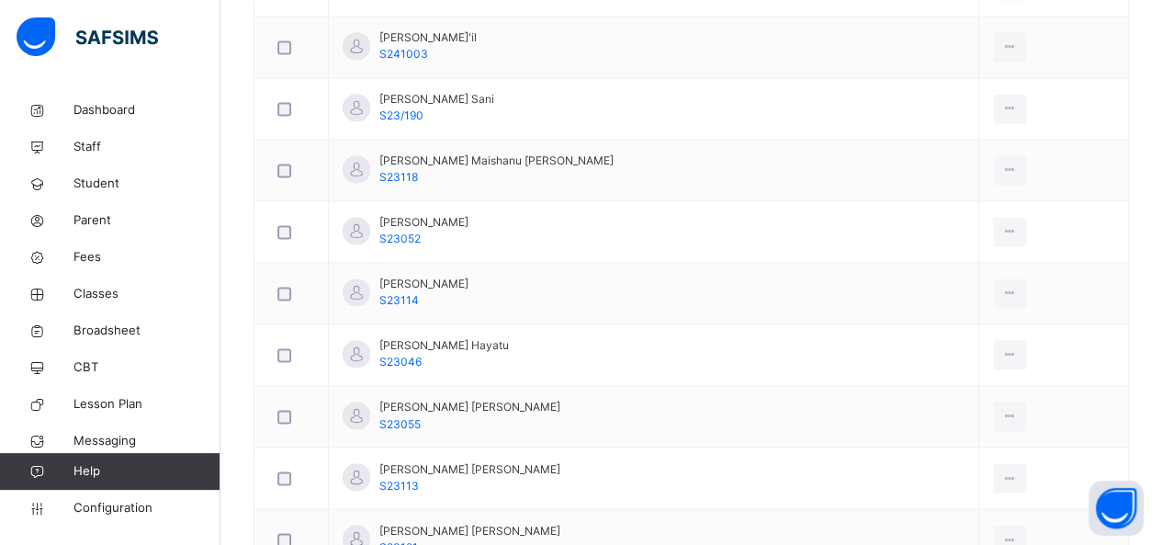
scroll to position [1314, 0]
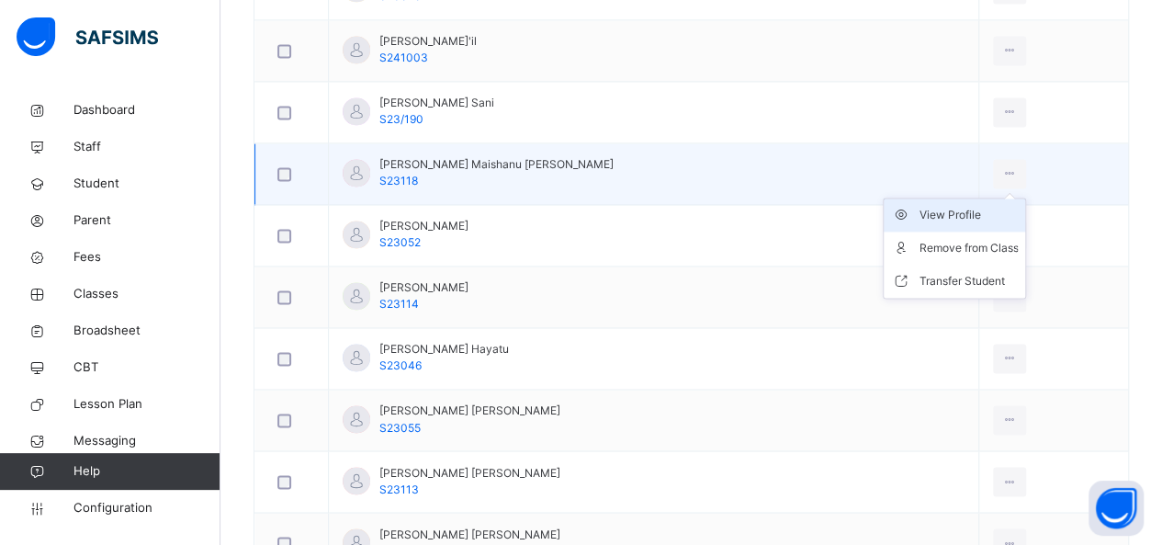
click at [927, 217] on div "View Profile" at bounding box center [968, 215] width 99 height 18
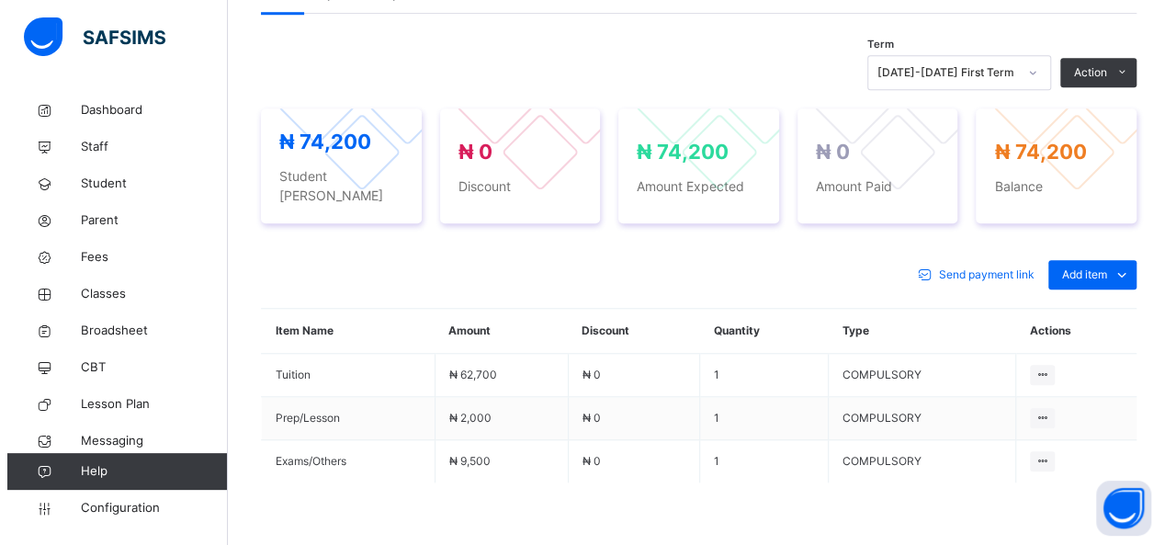
scroll to position [680, 0]
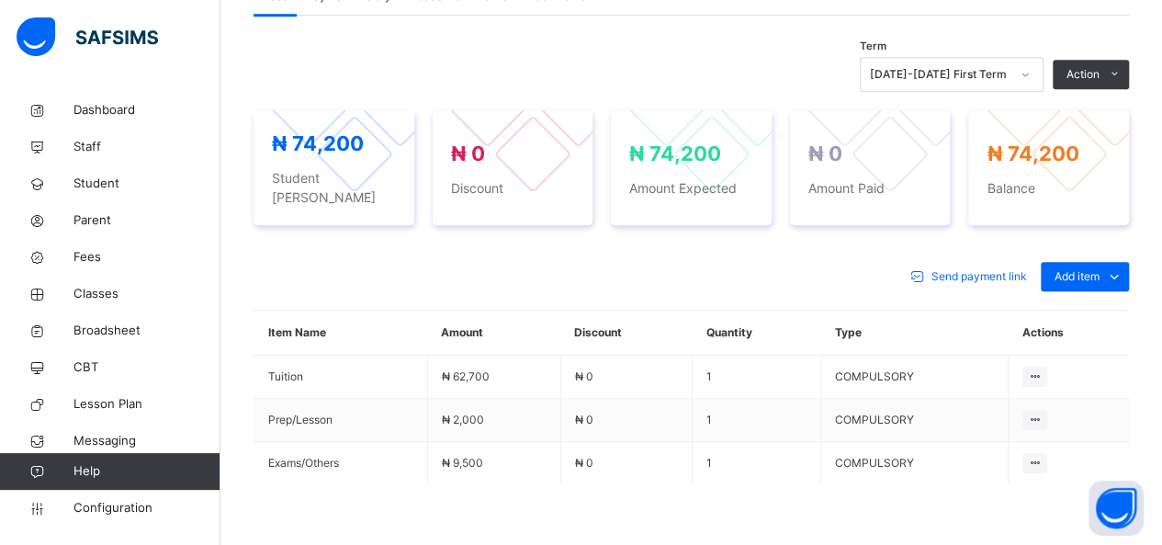
click at [970, 75] on div "[DATE]-[DATE] First Term" at bounding box center [940, 74] width 140 height 17
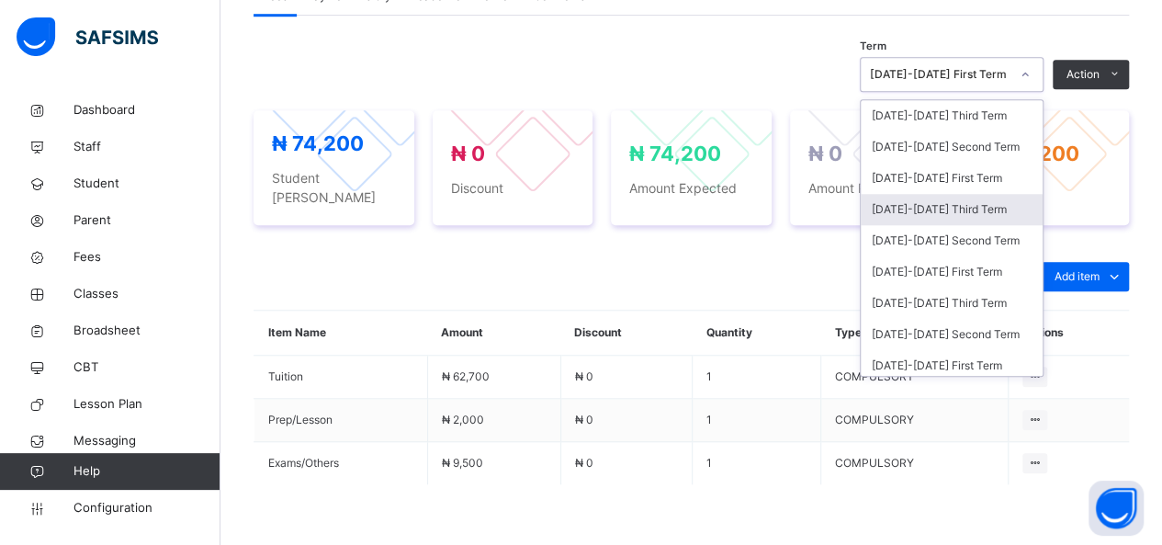
click at [951, 206] on div "[DATE]-[DATE] Third Term" at bounding box center [952, 209] width 182 height 31
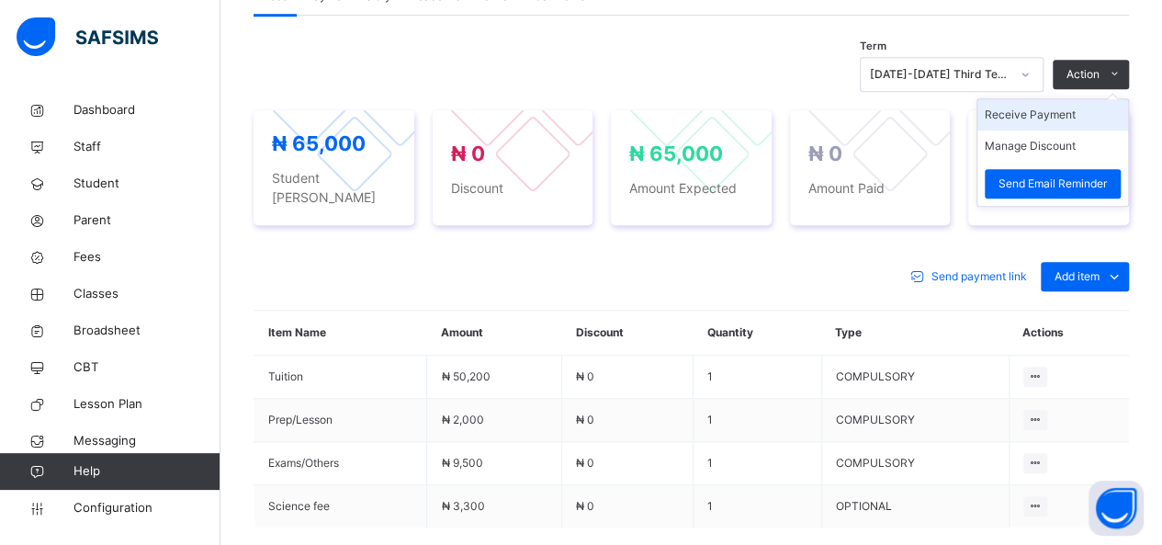
click at [1042, 115] on li "Receive Payment" at bounding box center [1053, 114] width 151 height 31
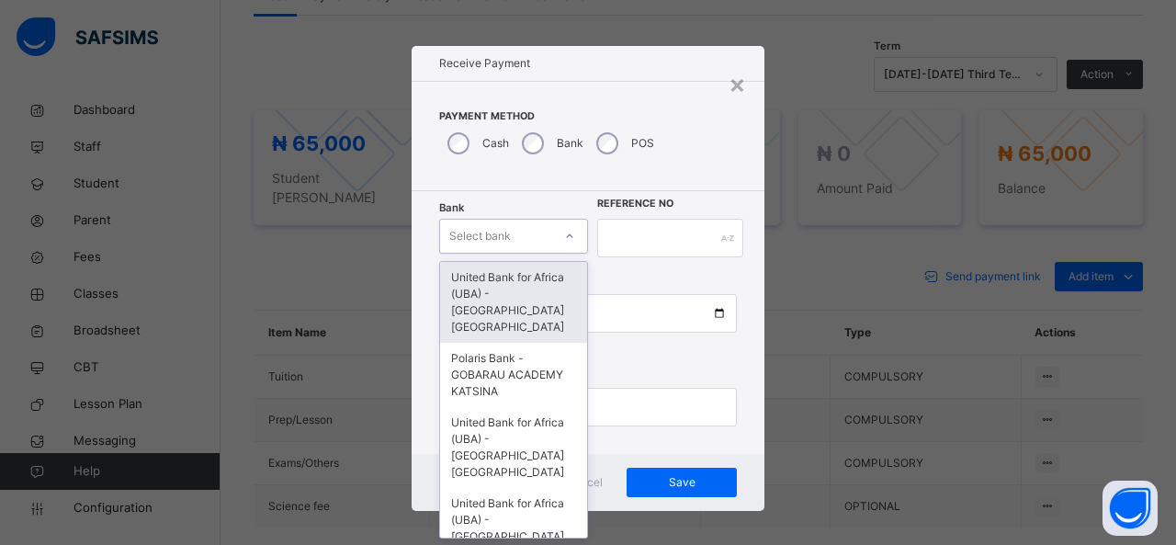
click at [537, 230] on div "Select bank" at bounding box center [496, 236] width 112 height 28
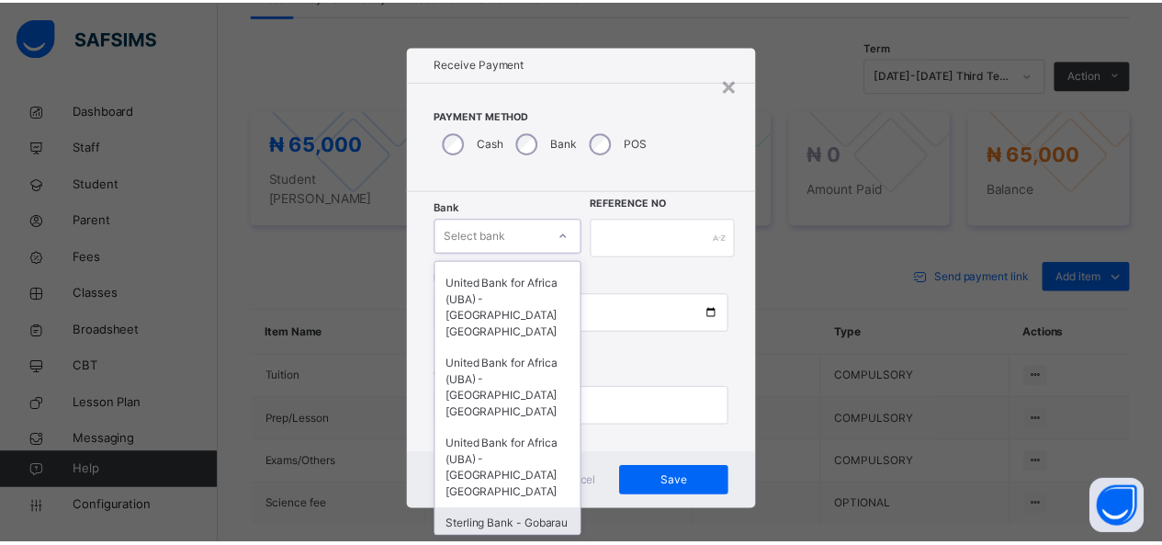
scroll to position [198, 0]
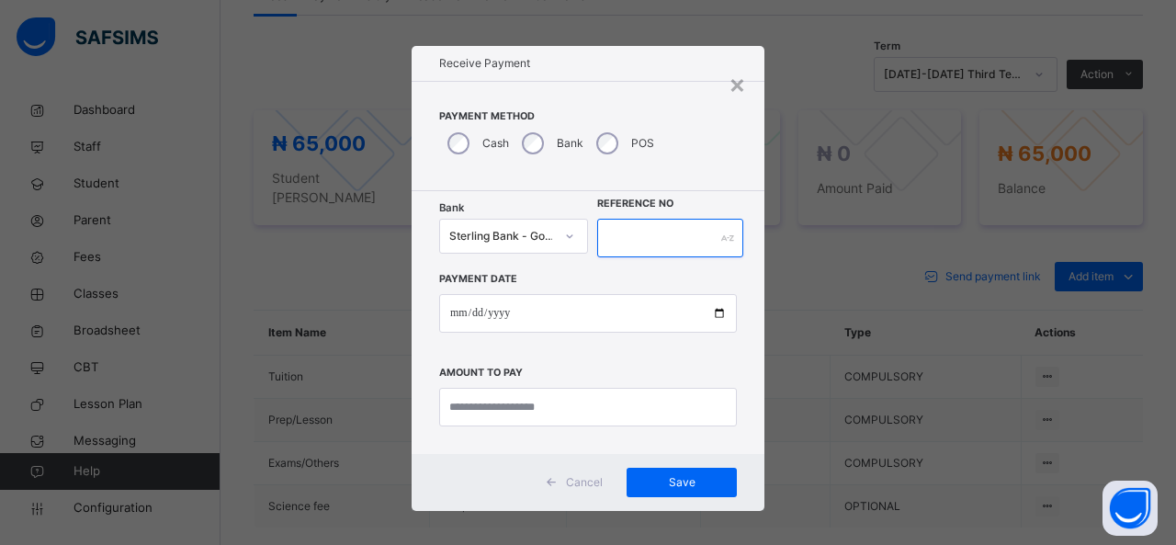
click at [609, 236] on input "text" at bounding box center [670, 238] width 146 height 39
type input "******"
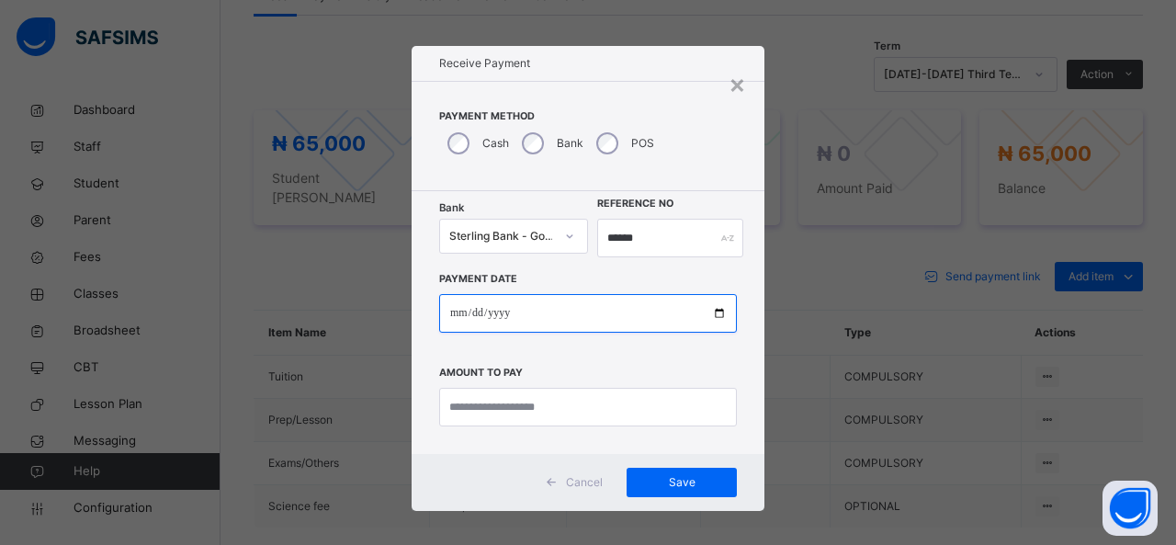
click at [591, 313] on input "date" at bounding box center [588, 313] width 298 height 39
type input "**********"
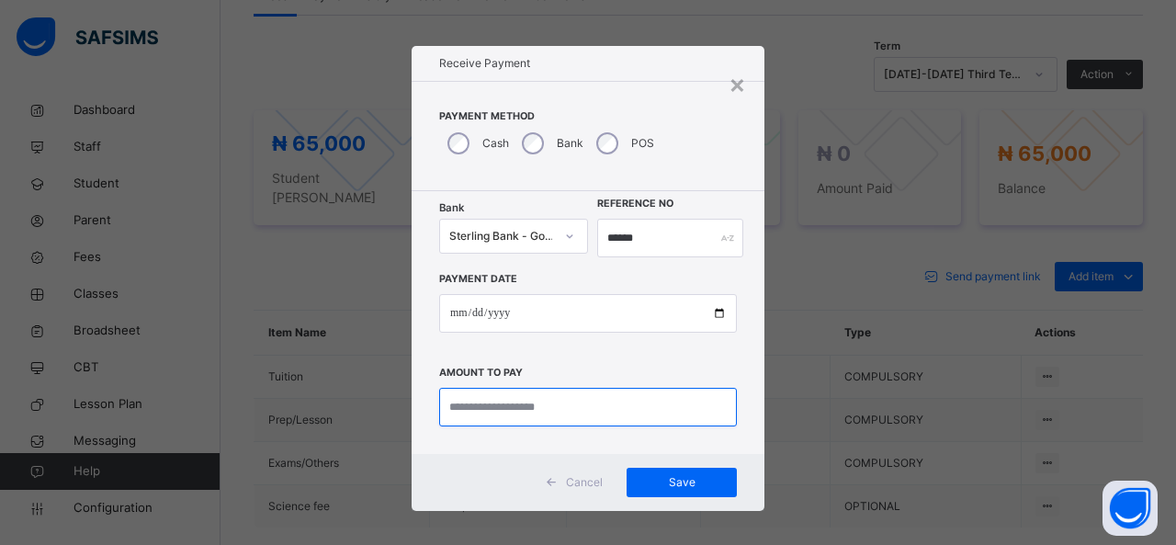
click at [547, 403] on input "currency" at bounding box center [588, 407] width 298 height 39
type input "********"
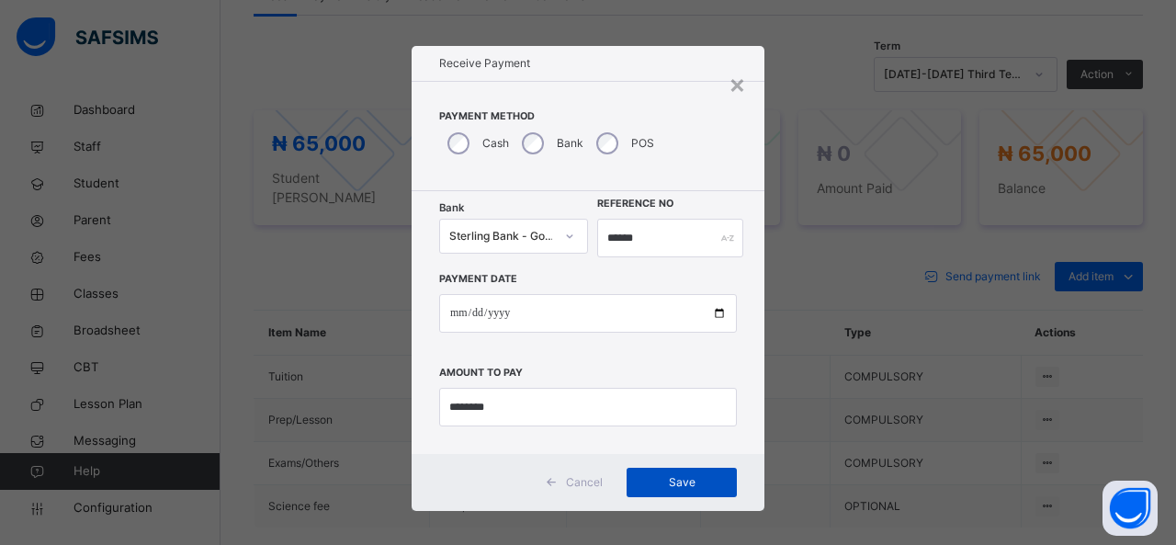
click at [701, 479] on span "Save" at bounding box center [681, 482] width 83 height 17
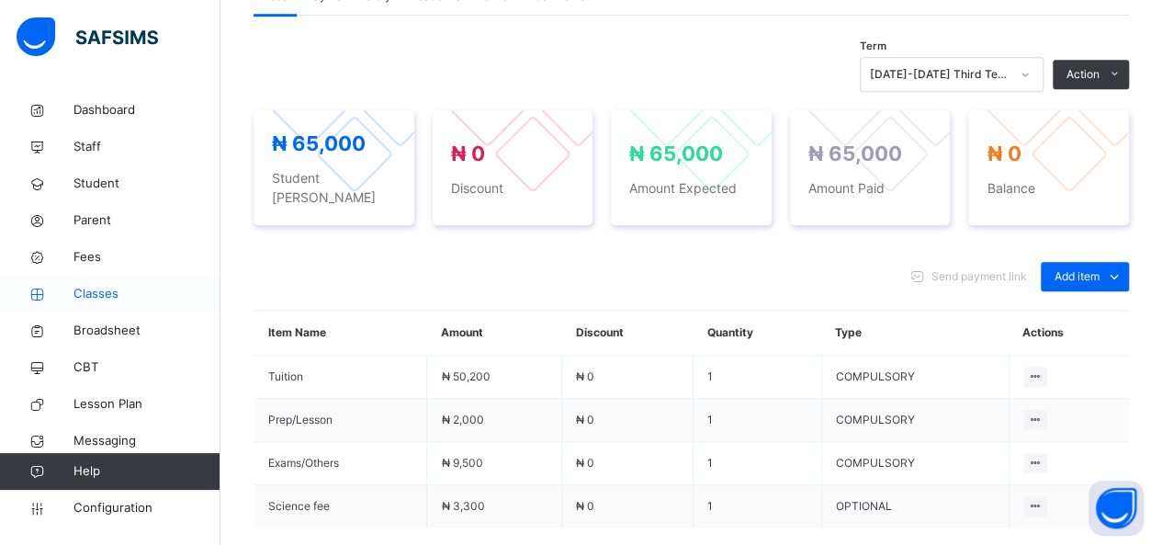
click at [114, 300] on span "Classes" at bounding box center [146, 294] width 147 height 18
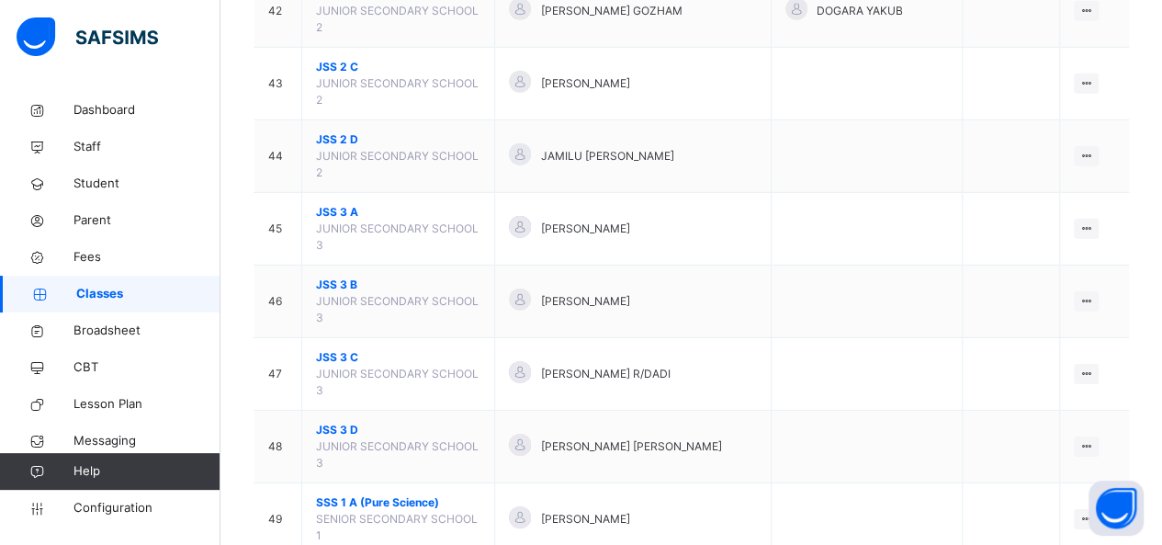
scroll to position [2701, 0]
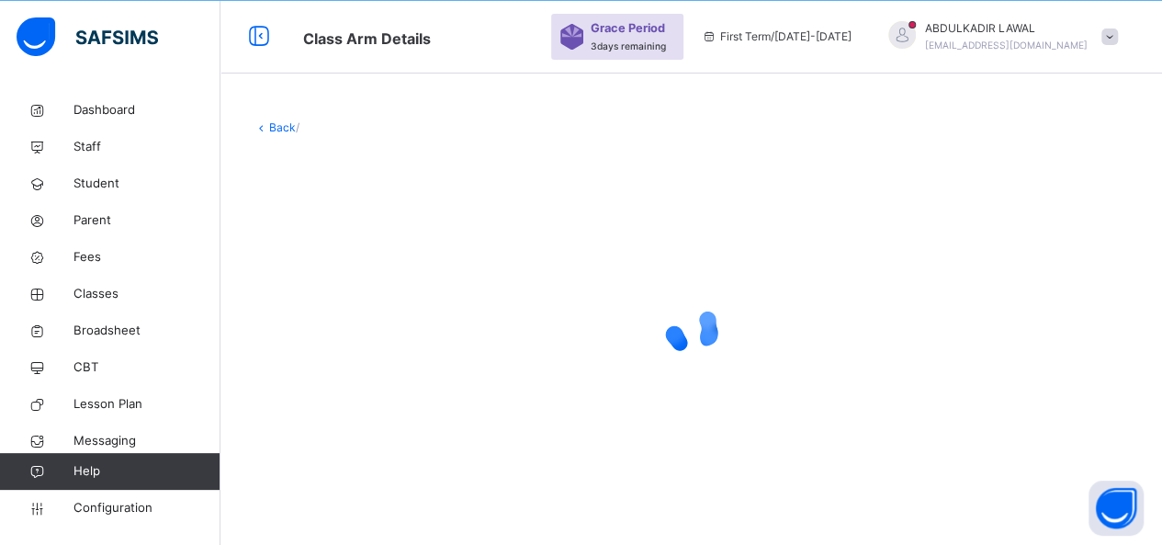
scroll to position [1252, 0]
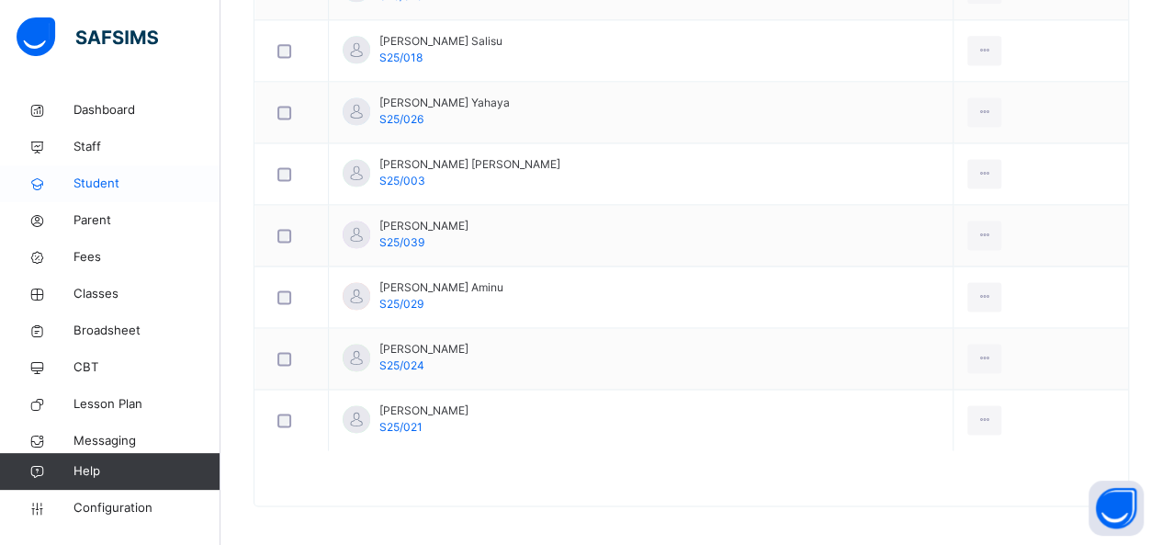
click at [92, 180] on span "Student" at bounding box center [146, 184] width 147 height 18
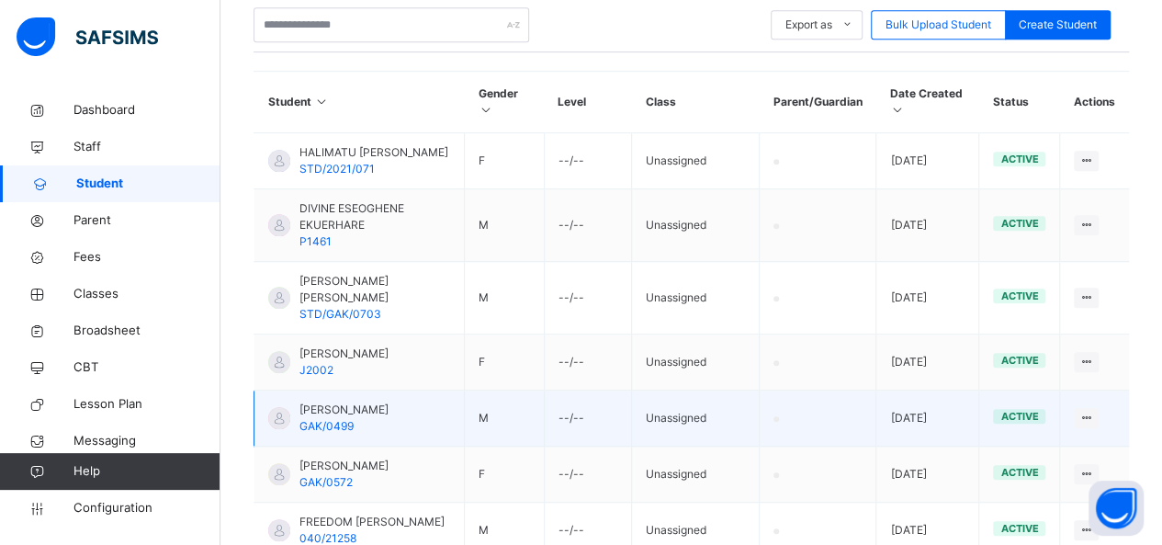
scroll to position [437, 0]
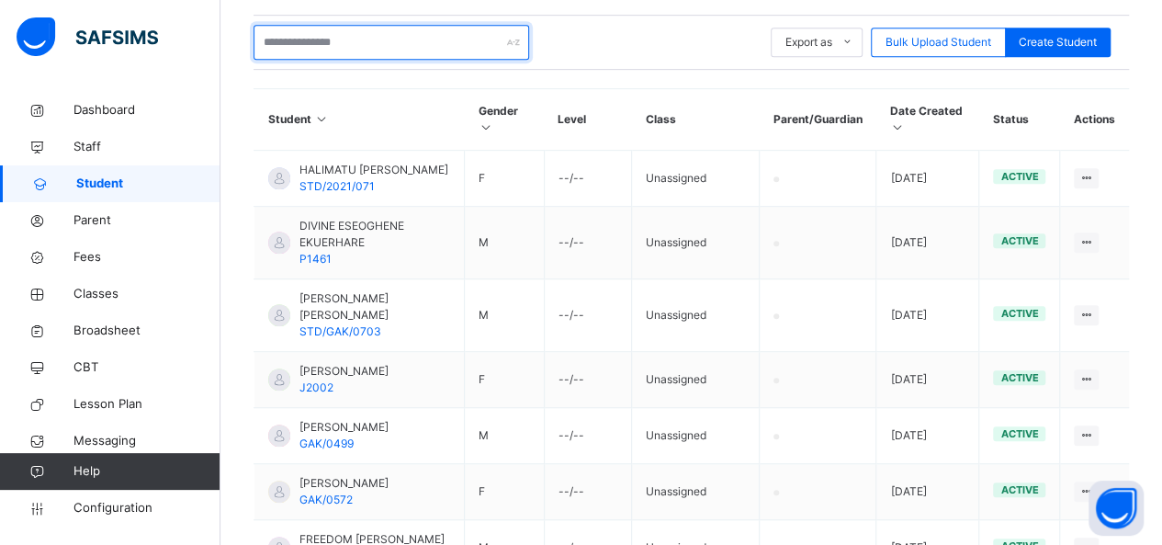
click at [320, 41] on input "text" at bounding box center [392, 42] width 276 height 35
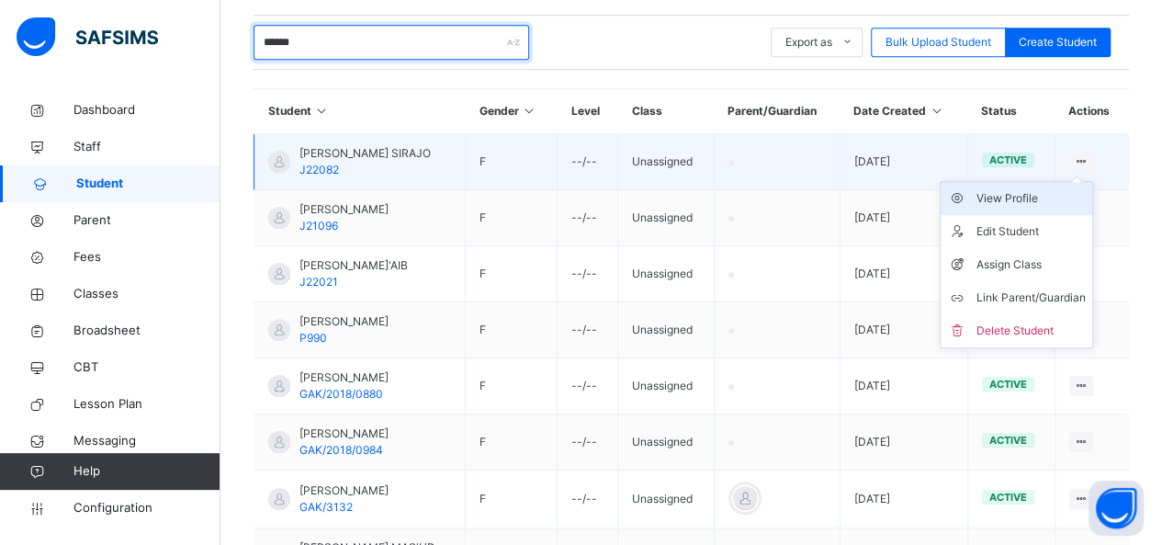
type input "******"
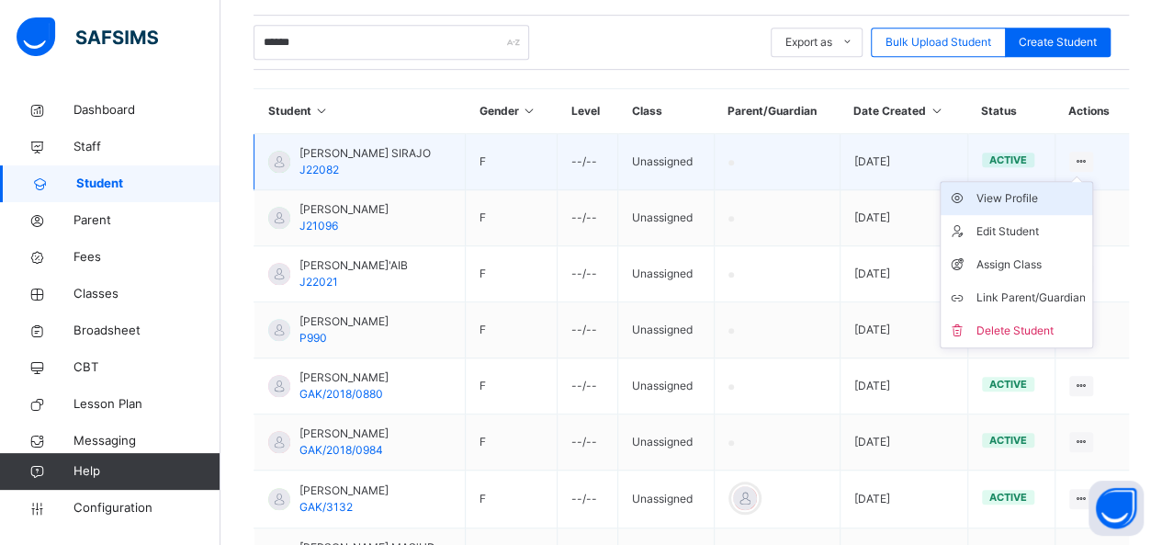
click at [1024, 189] on div "View Profile" at bounding box center [1030, 198] width 109 height 18
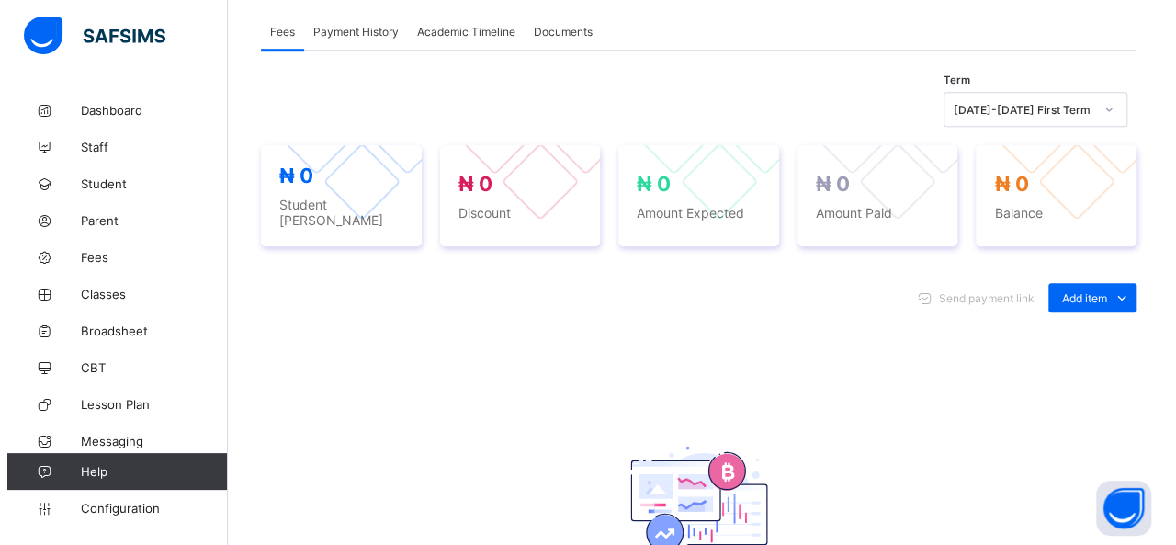
scroll to position [637, 0]
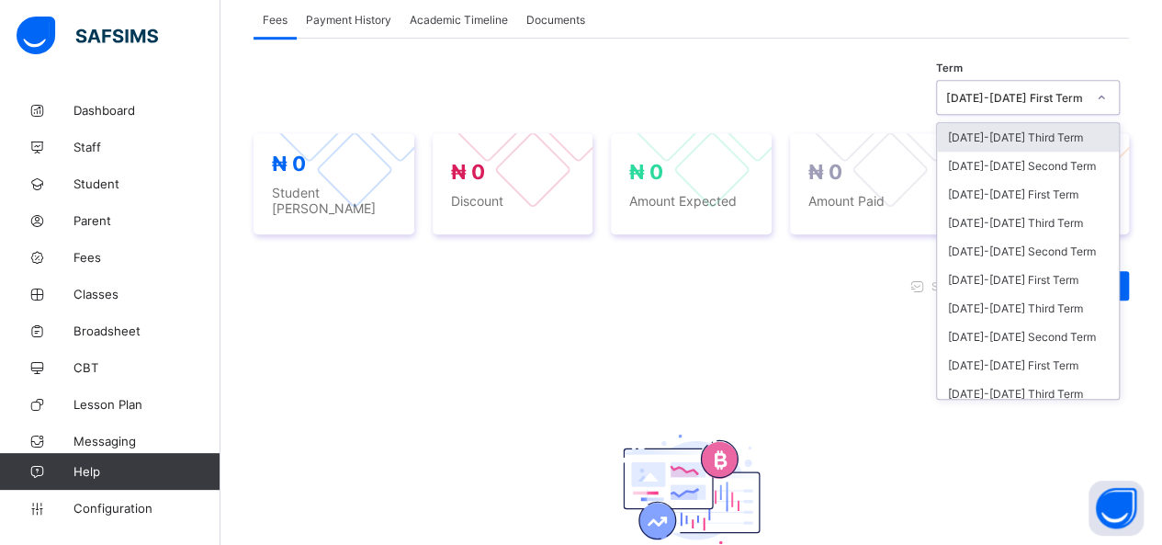
click at [1107, 96] on icon at bounding box center [1101, 97] width 11 height 18
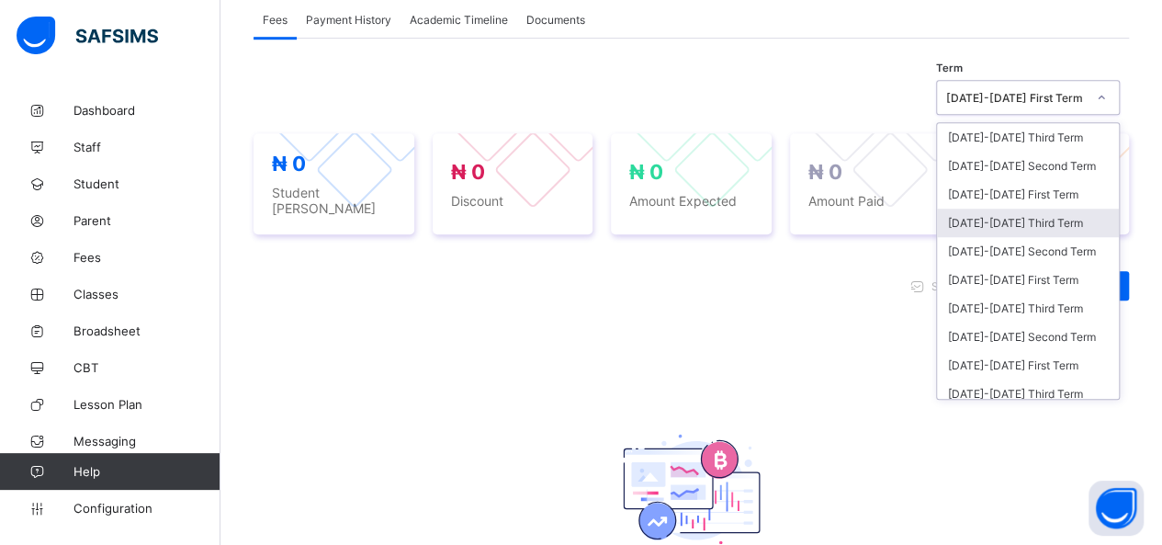
click at [1042, 214] on div "[DATE]-[DATE] Third Term" at bounding box center [1028, 223] width 182 height 28
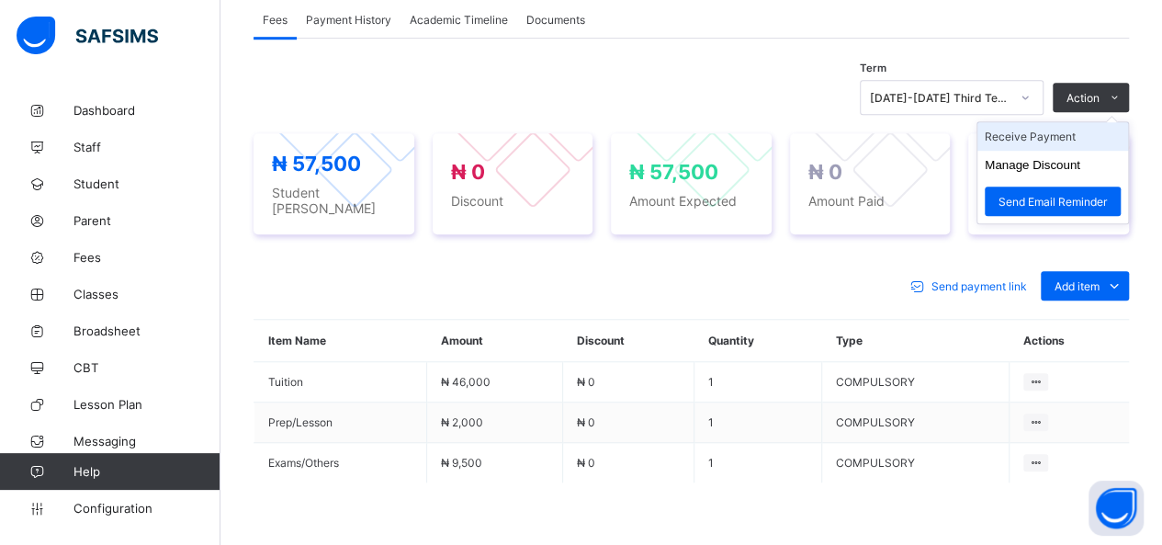
click at [1060, 136] on li "Receive Payment" at bounding box center [1053, 136] width 151 height 28
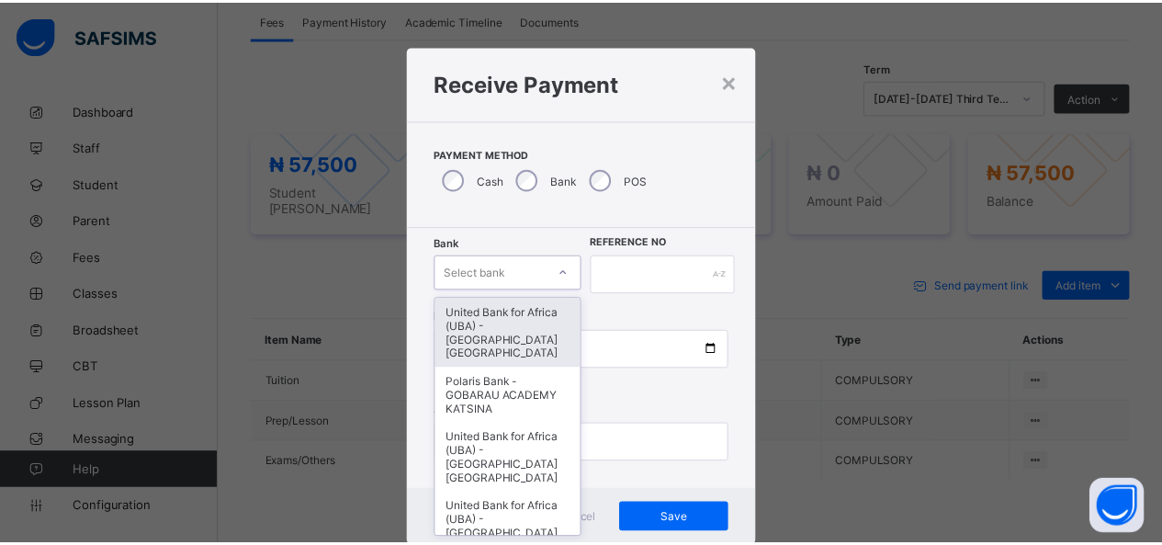
scroll to position [37, 0]
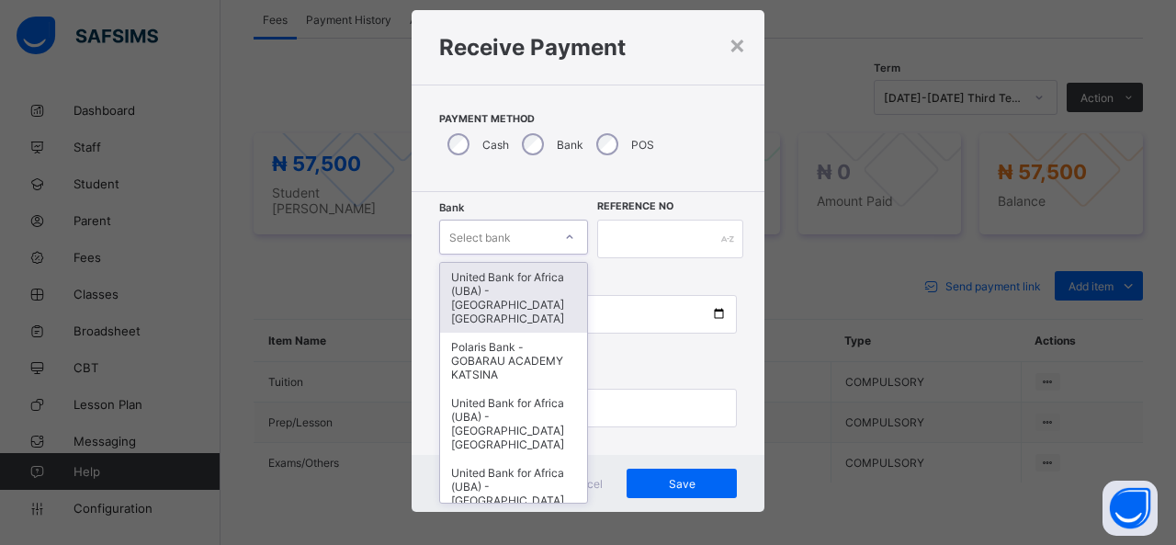
click at [548, 254] on div "option United Bank for Africa (UBA) - Gobarau Academy Katsina focused, 1 of 16.…" at bounding box center [513, 237] width 149 height 35
click at [546, 284] on div "United Bank for Africa (UBA) - [GEOGRAPHIC_DATA] [GEOGRAPHIC_DATA]" at bounding box center [513, 297] width 147 height 70
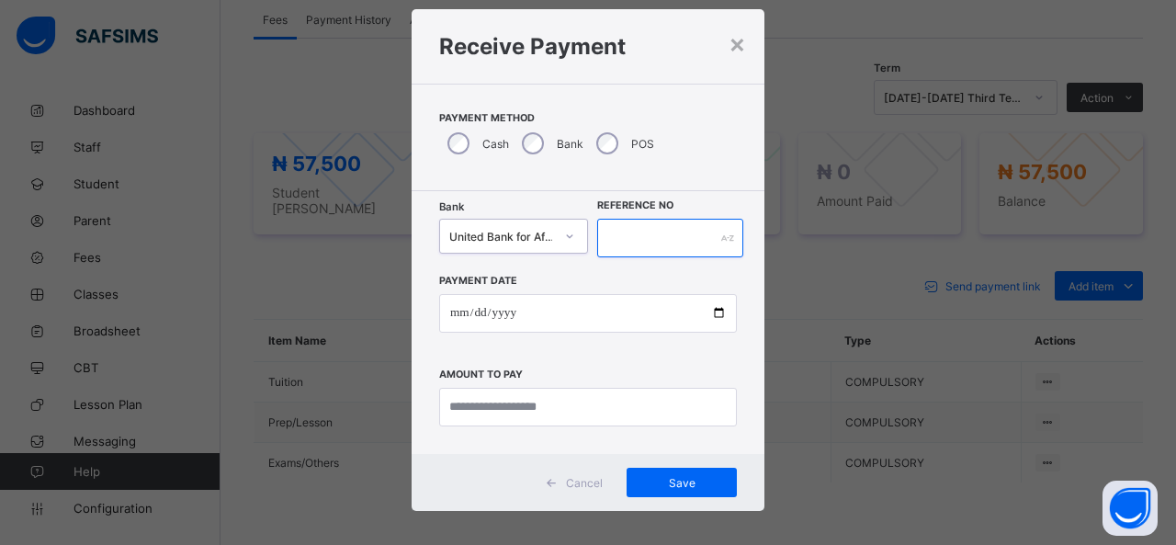
click at [627, 232] on input "text" at bounding box center [670, 238] width 146 height 39
type input "******"
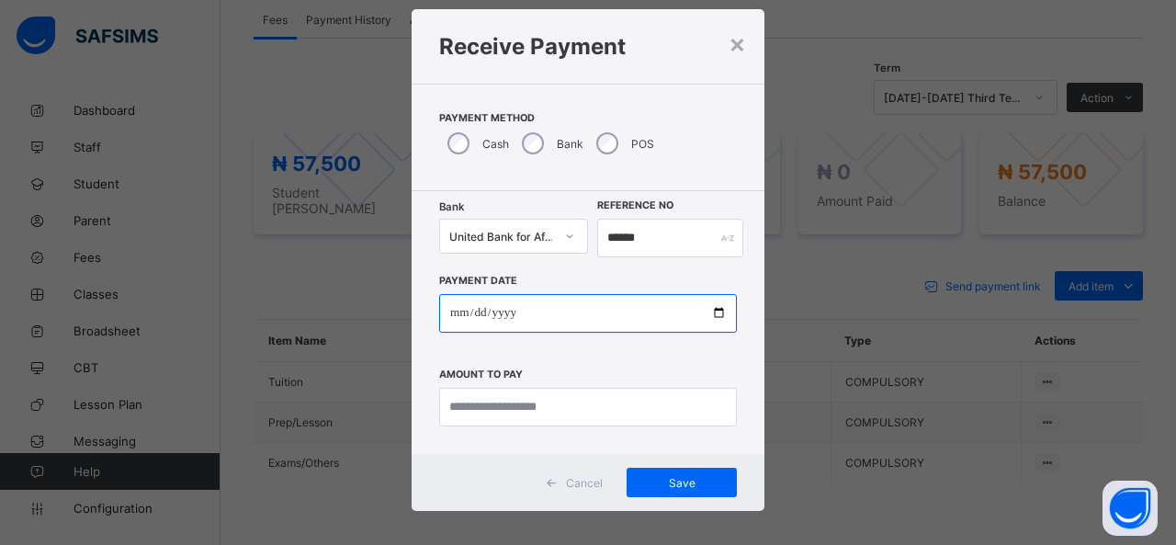
click at [577, 322] on input "date" at bounding box center [588, 313] width 298 height 39
type input "**********"
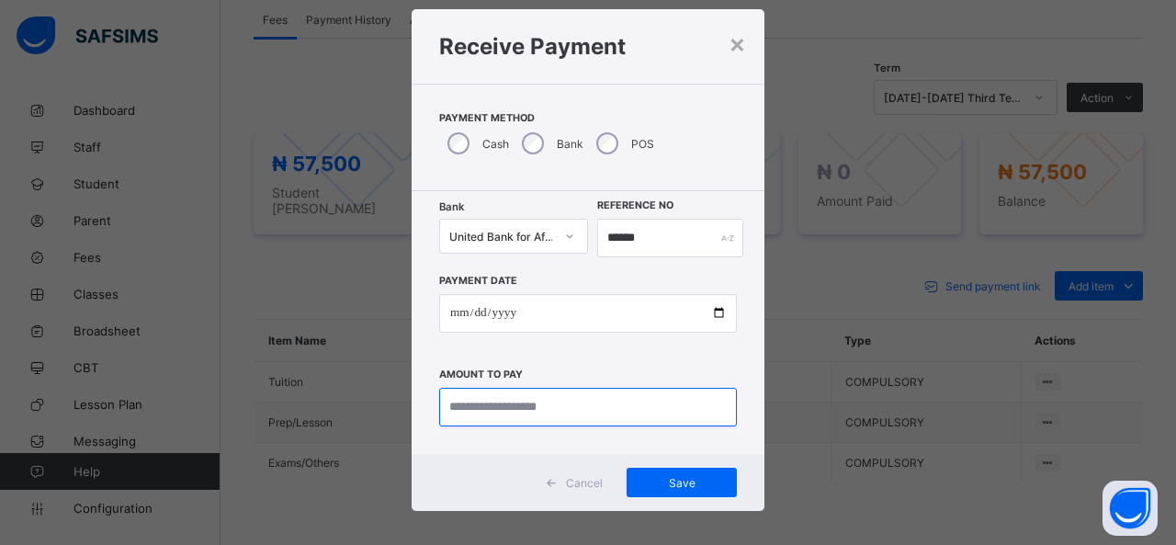
click at [584, 406] on input "currency" at bounding box center [588, 407] width 298 height 39
type input "********"
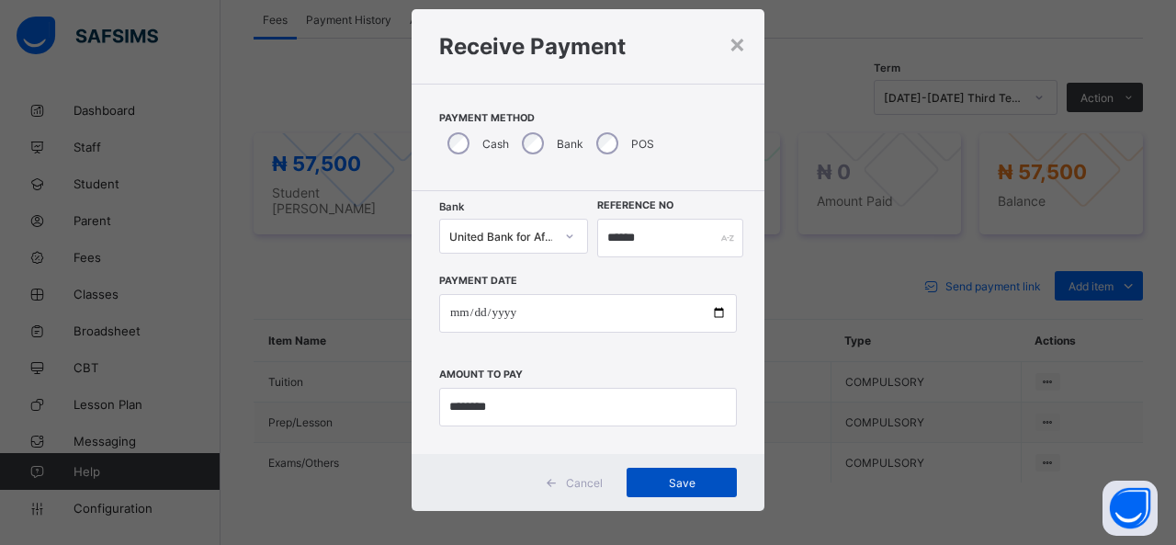
click at [667, 480] on span "Save" at bounding box center [681, 483] width 83 height 14
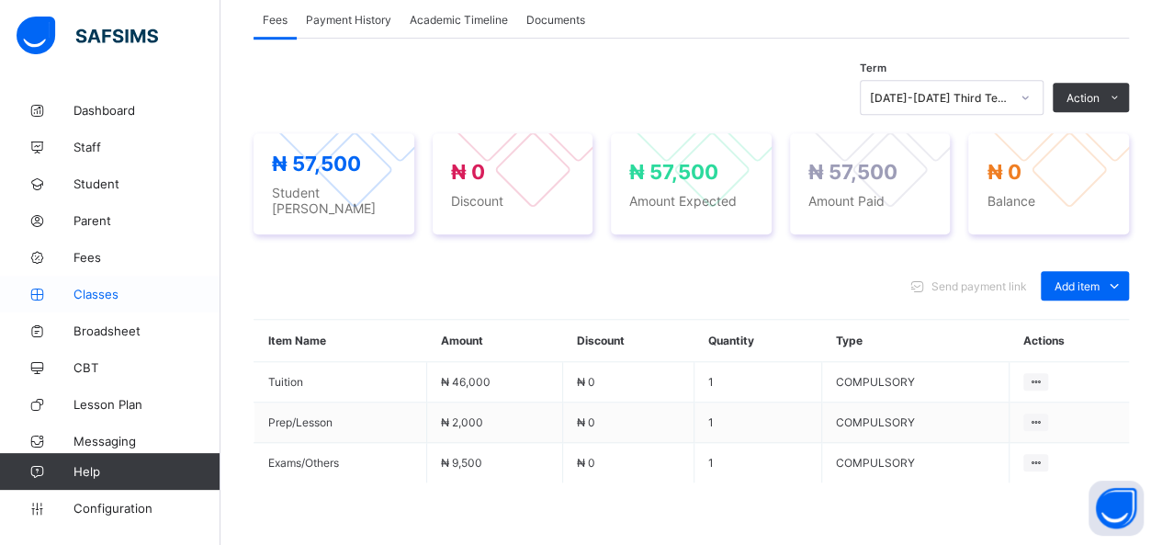
click at [87, 291] on span "Classes" at bounding box center [146, 294] width 147 height 15
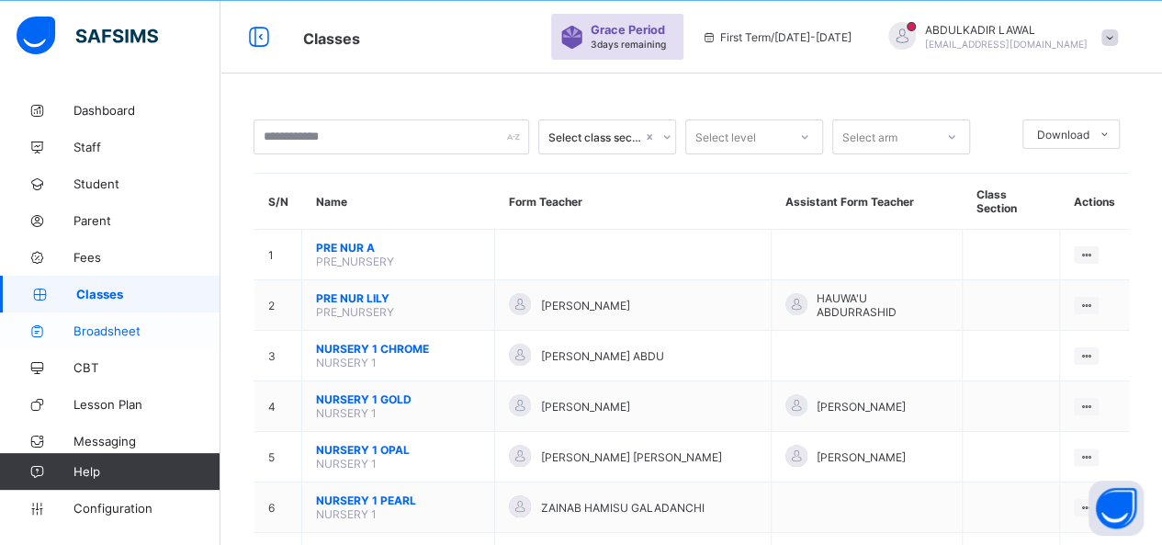
scroll to position [637, 0]
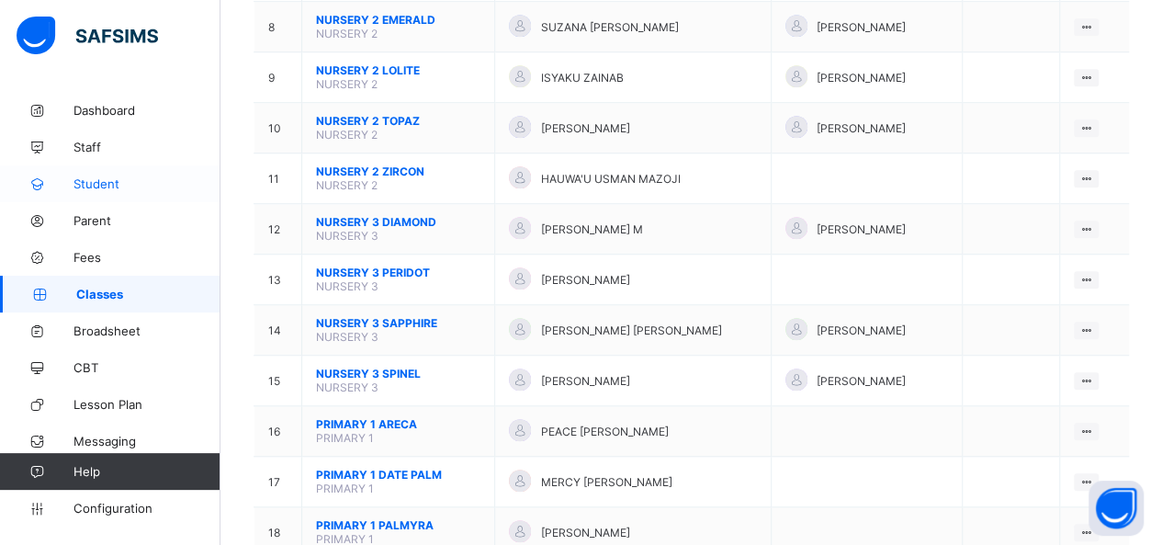
click at [101, 183] on span "Student" at bounding box center [146, 183] width 147 height 15
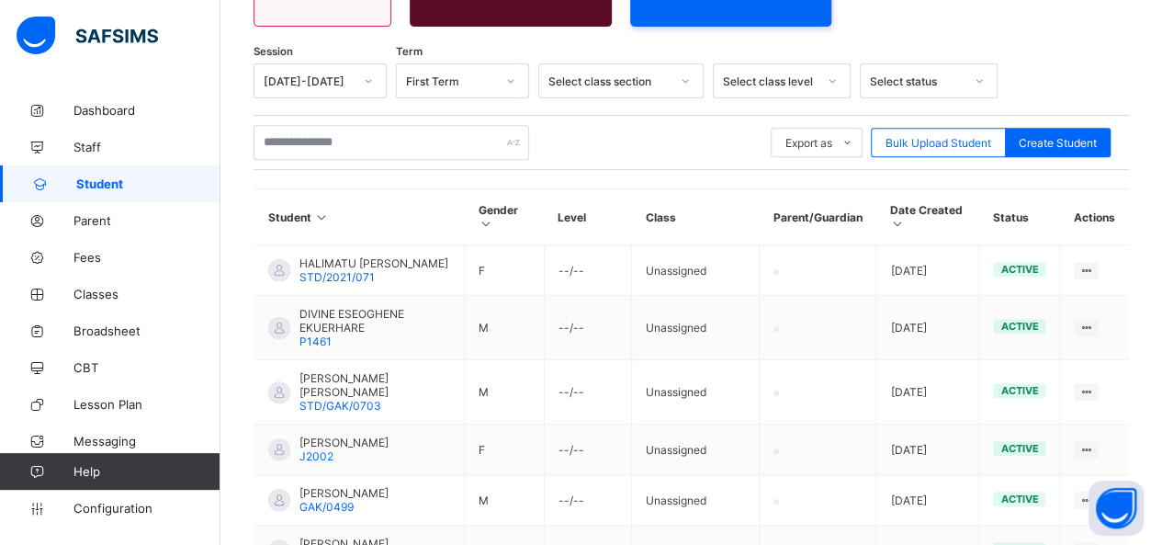
scroll to position [637, 0]
